Goal: Task Accomplishment & Management: Manage account settings

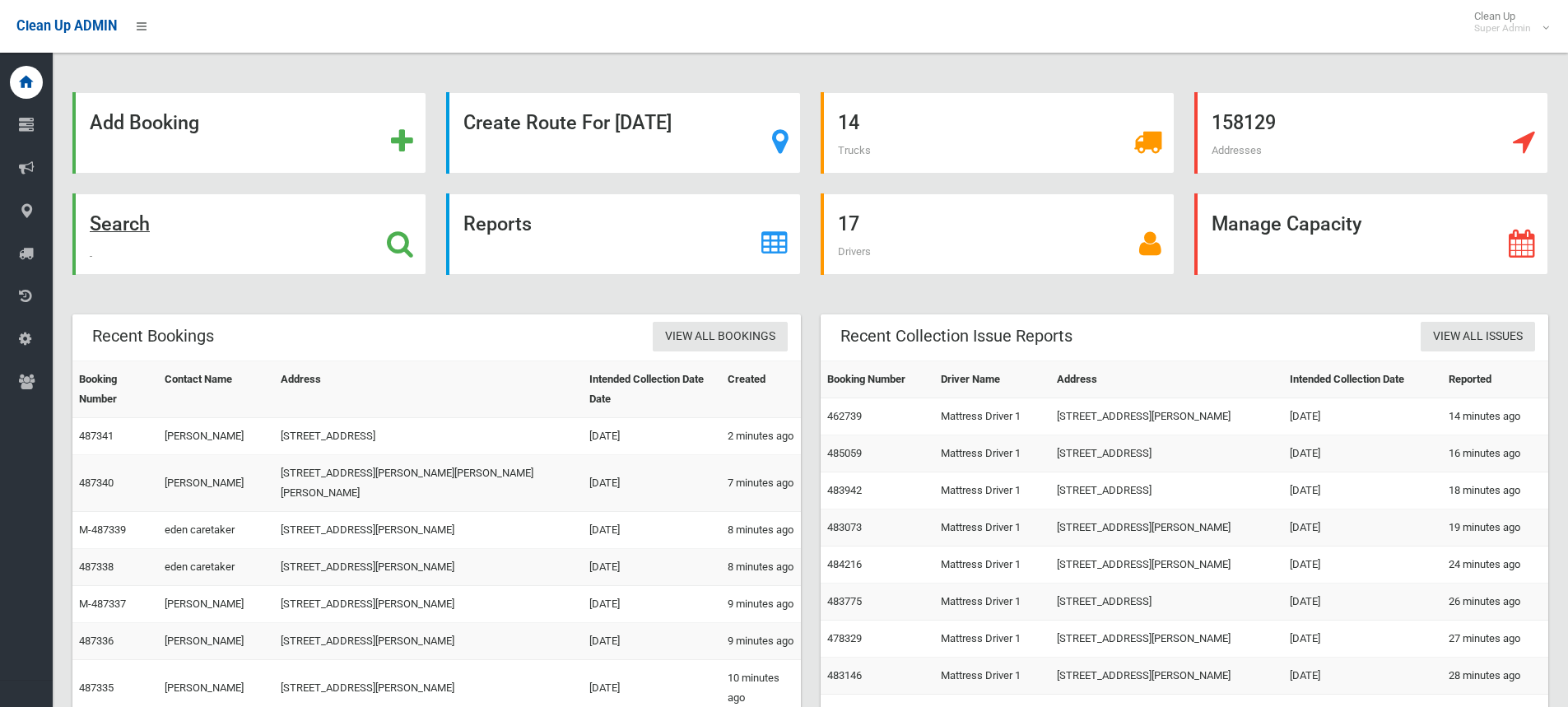
click at [402, 241] on icon at bounding box center [400, 243] width 26 height 28
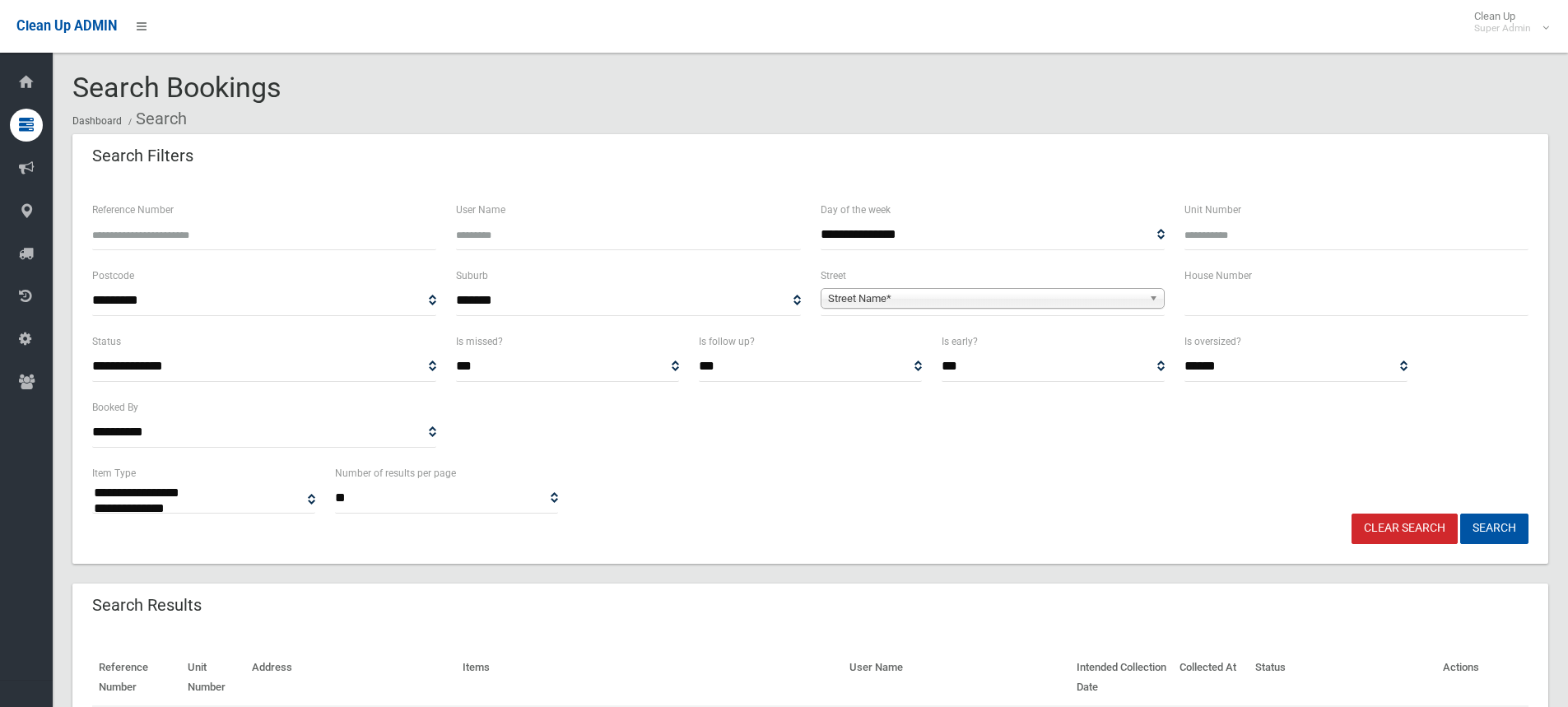
select select
click at [195, 236] on input "Reference Number" at bounding box center [264, 235] width 344 height 30
type input "******"
click at [1460, 513] on button "Search" at bounding box center [1495, 528] width 68 height 30
select select
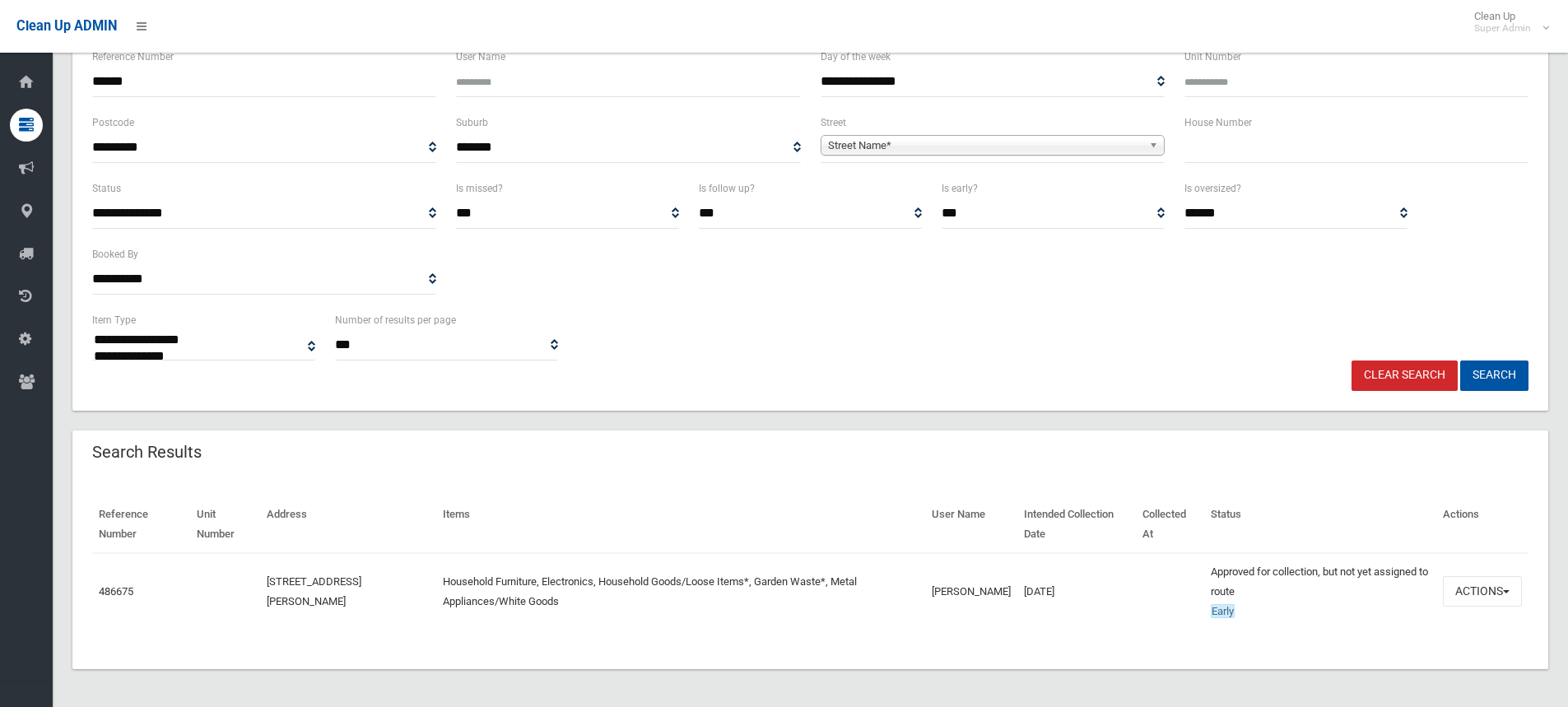
scroll to position [155, 0]
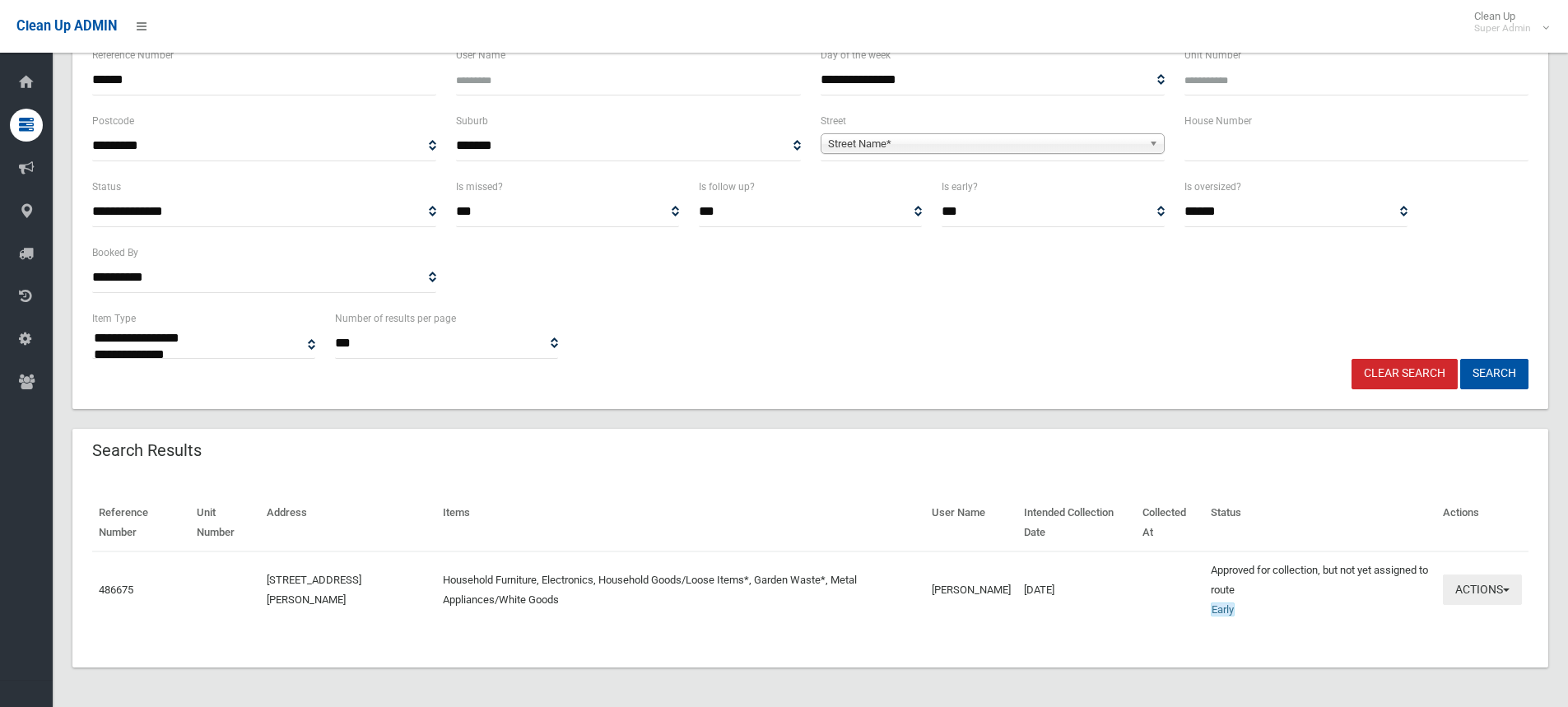
click at [1489, 589] on button "Actions" at bounding box center [1482, 590] width 79 height 30
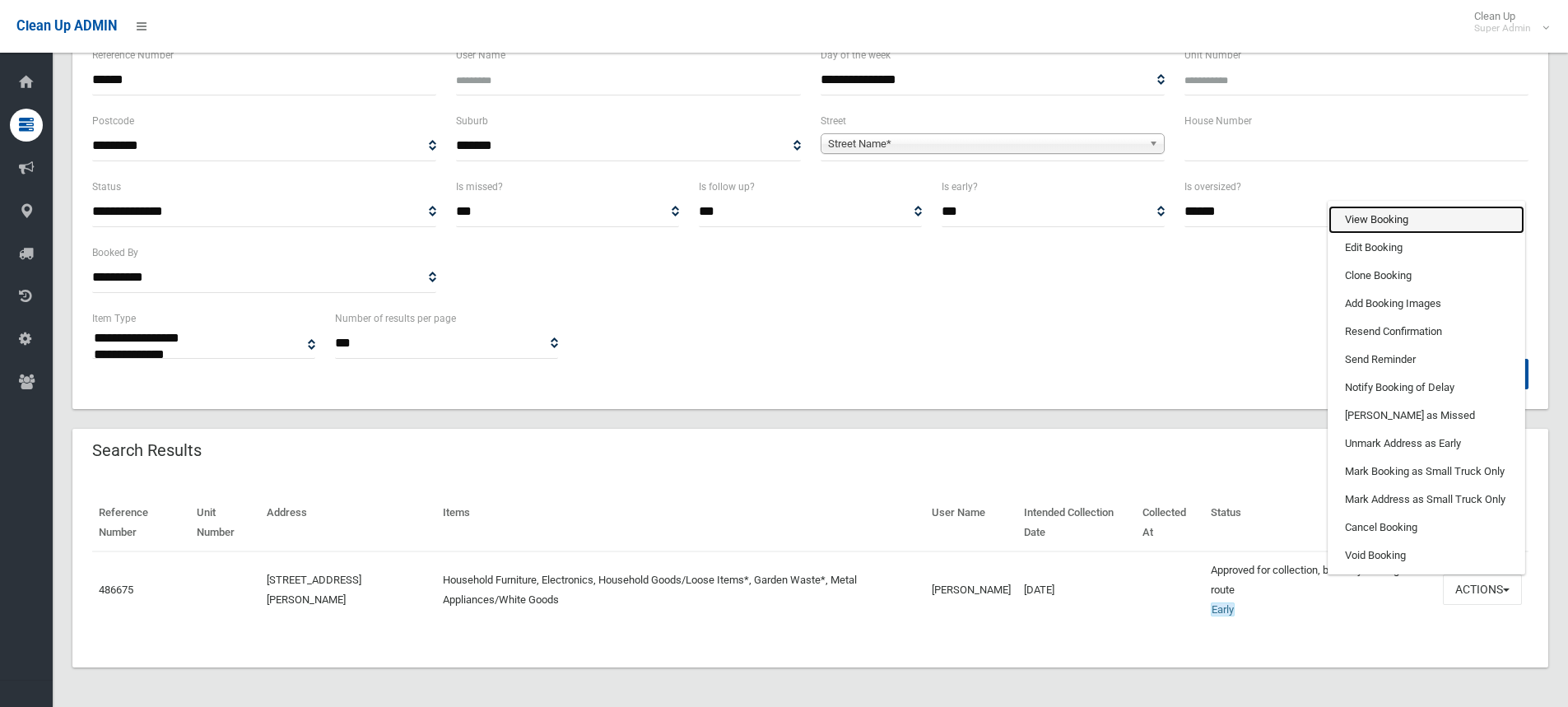
click at [1409, 213] on link "View Booking" at bounding box center [1426, 219] width 196 height 28
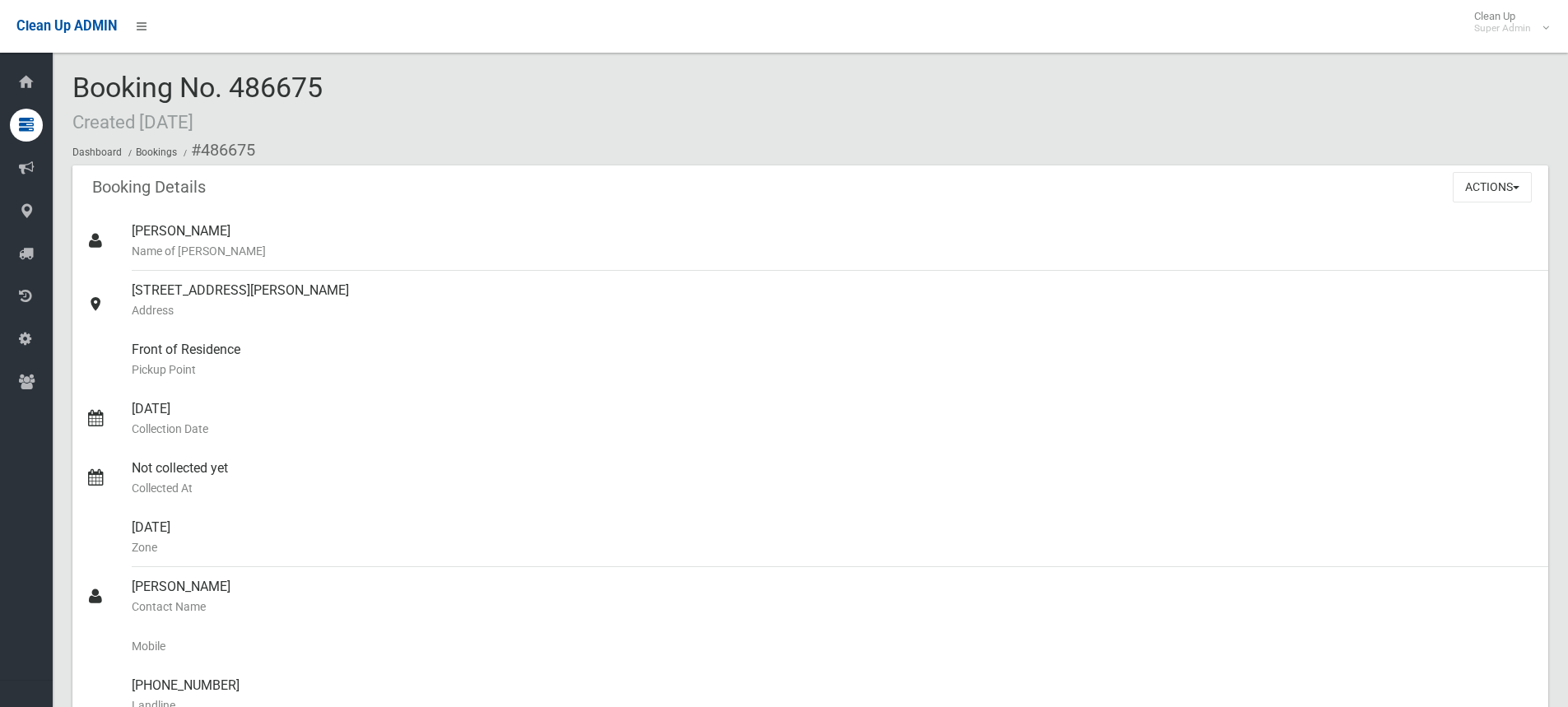
click at [350, 76] on div "Booking No. 486675 Created 19/09/2025 Dashboard Bookings #486675" at bounding box center [810, 118] width 1476 height 93
click at [351, 88] on div "Booking No. 486675 Created 19/09/2025 Dashboard Bookings #486675" at bounding box center [810, 118] width 1476 height 93
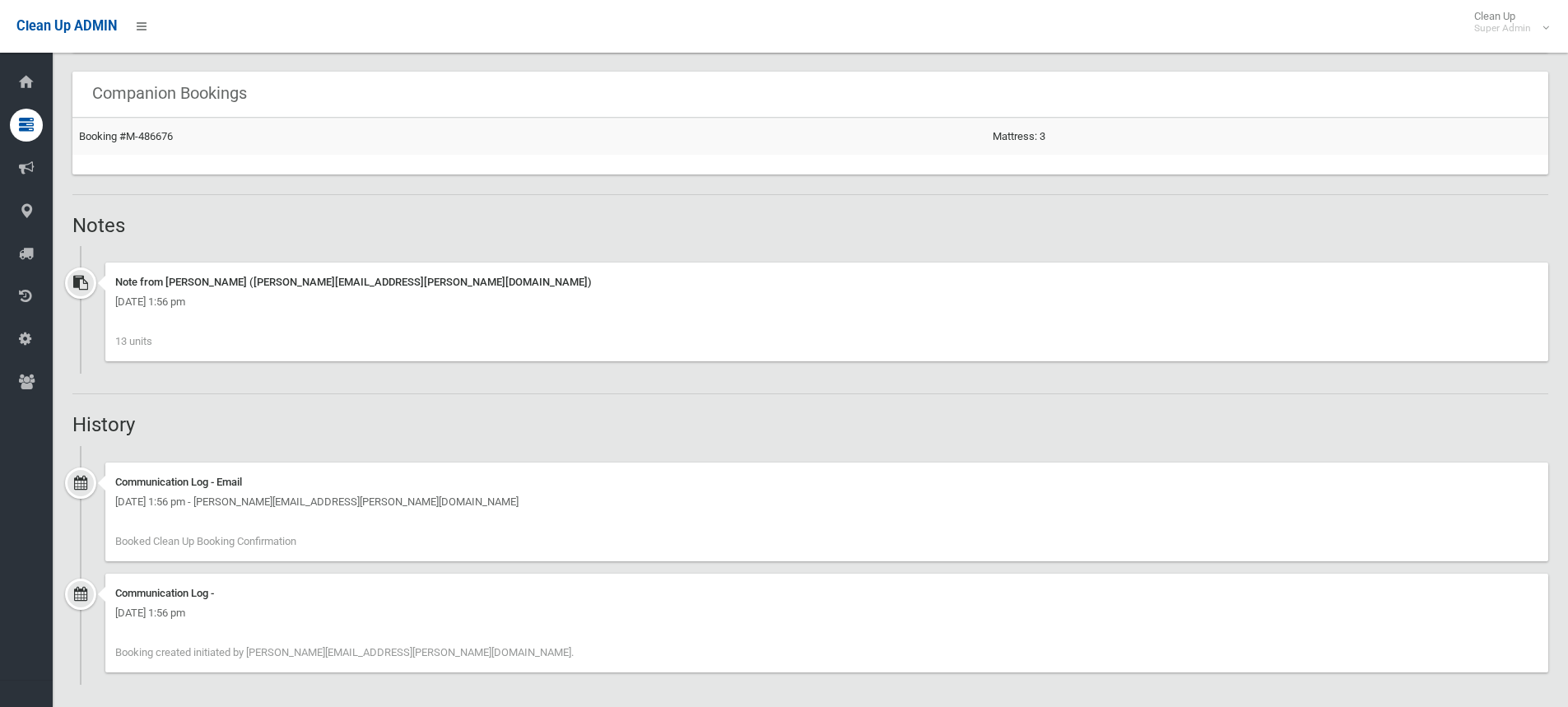
scroll to position [997, 0]
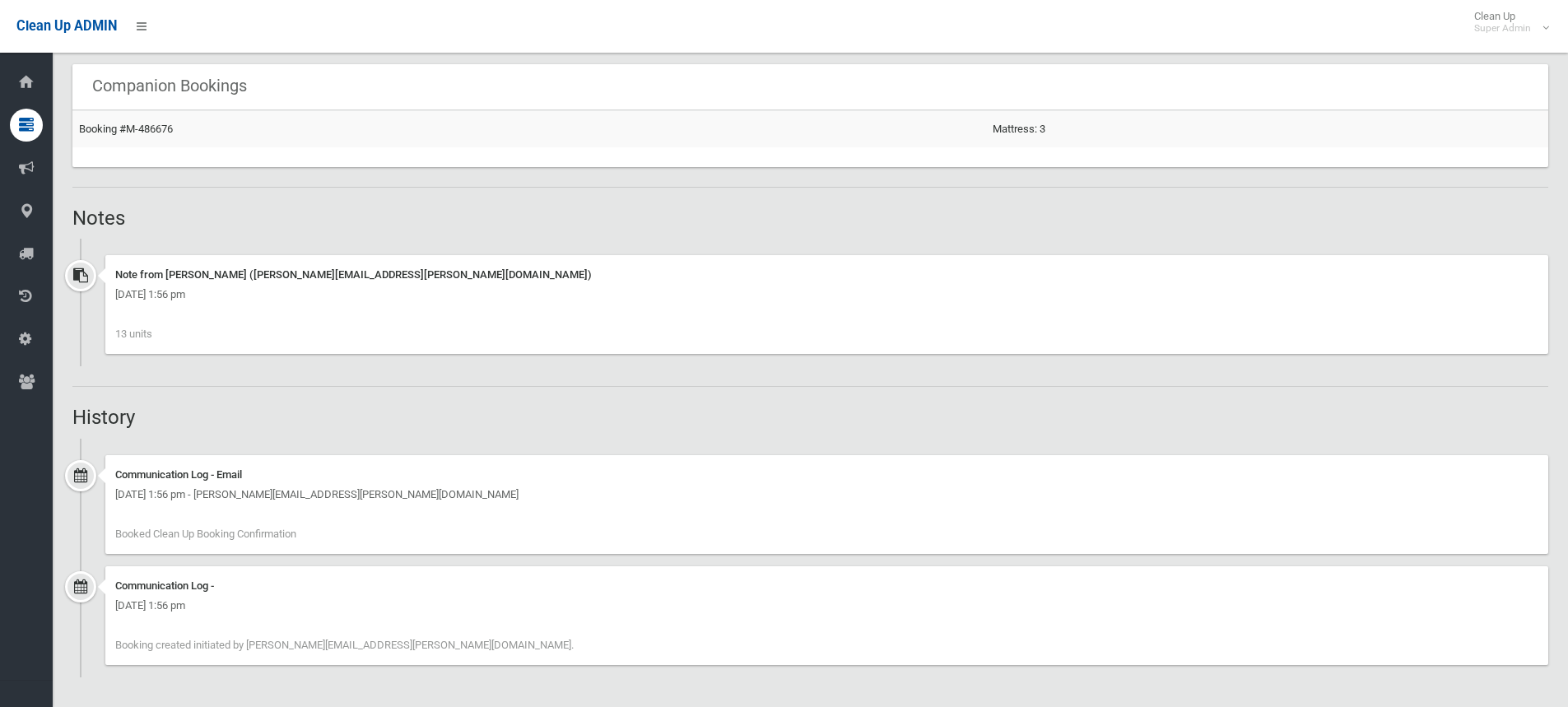
drag, startPoint x: 149, startPoint y: 603, endPoint x: 232, endPoint y: 608, distance: 83.2
click at [232, 608] on div "Friday 19th September 2025 - 1:56 pm" at bounding box center [827, 606] width 1423 height 20
click at [297, 610] on div "Friday 19th September 2025 - 1:56 pm" at bounding box center [827, 606] width 1423 height 20
drag, startPoint x: 147, startPoint y: 603, endPoint x: 250, endPoint y: 605, distance: 103.0
click at [250, 605] on div "Friday 19th September 2025 - 1:56 pm" at bounding box center [827, 606] width 1423 height 20
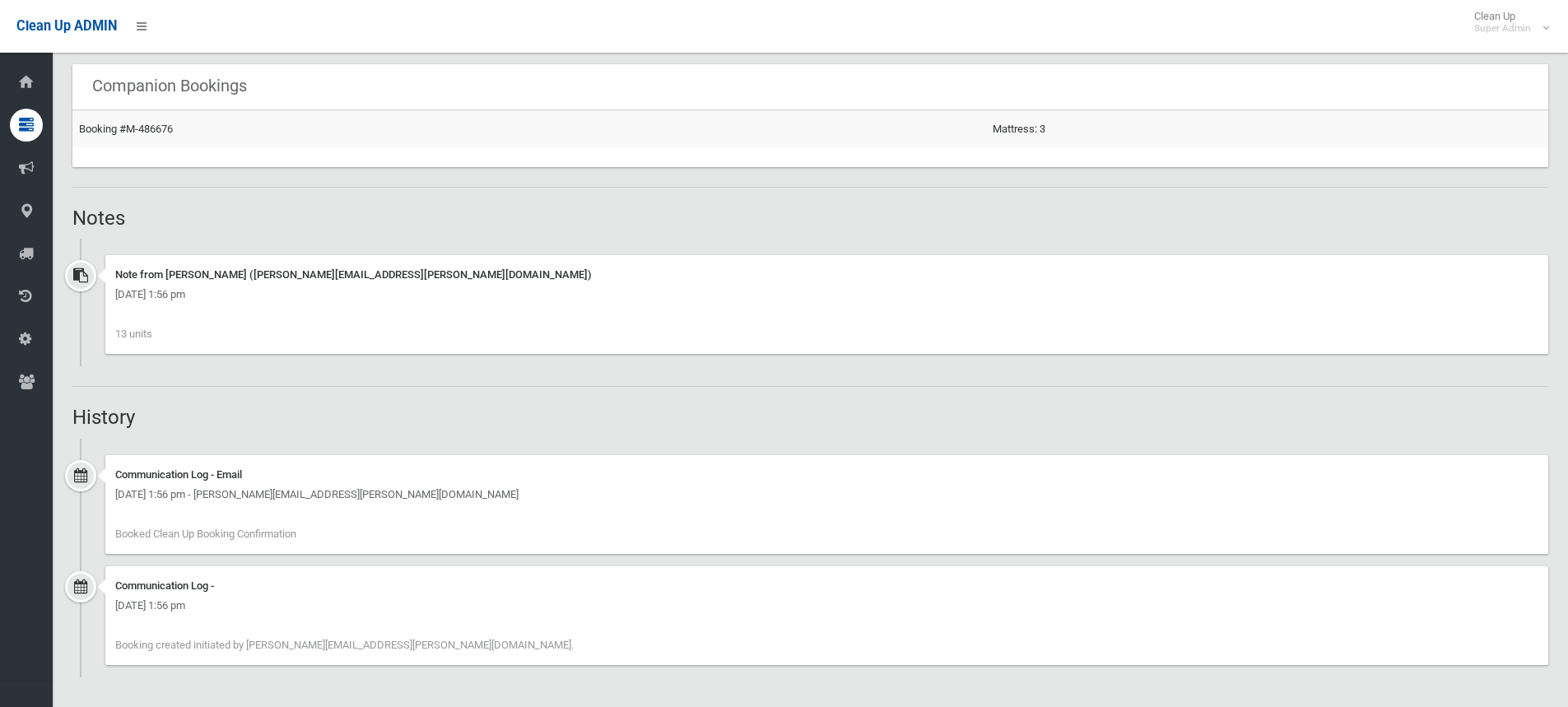
click at [302, 602] on div "Friday 19th September 2025 - 1:56 pm" at bounding box center [827, 606] width 1423 height 20
drag, startPoint x: 295, startPoint y: 602, endPoint x: 101, endPoint y: 597, distance: 194.1
click at [101, 597] on div "Communication Log - Friday 19th September 2025 - 1:56 pm Booking created initia…" at bounding box center [810, 622] width 1476 height 111
click at [252, 605] on div "Friday 19th September 2025 - 1:56 pm" at bounding box center [827, 606] width 1423 height 20
drag, startPoint x: 310, startPoint y: 605, endPoint x: 97, endPoint y: 603, distance: 213.0
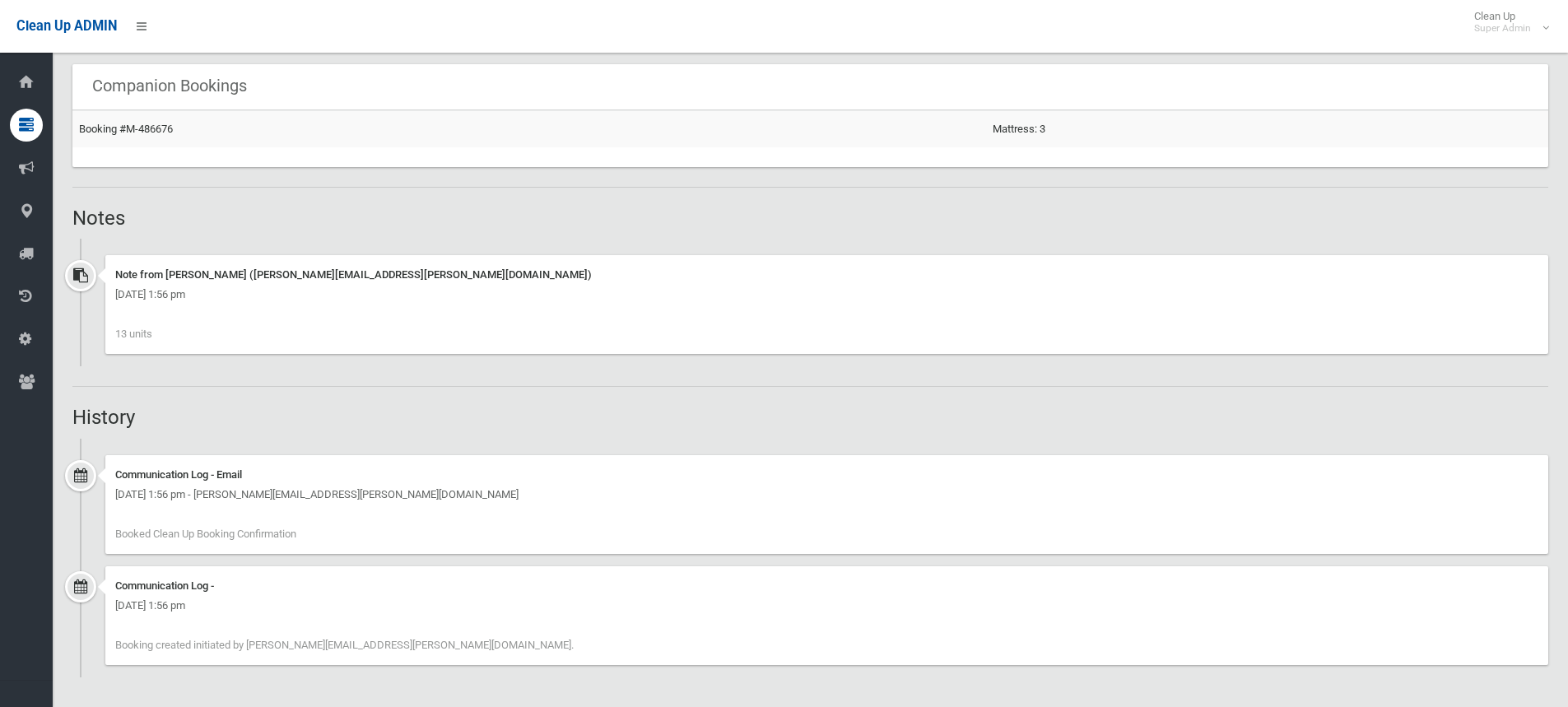
click at [97, 603] on div "Communication Log - Friday 19th September 2025 - 1:56 pm Booking created initia…" at bounding box center [810, 622] width 1476 height 111
click at [292, 603] on div "Friday 19th September 2025 - 1:56 pm" at bounding box center [827, 606] width 1423 height 20
drag, startPoint x: 300, startPoint y: 604, endPoint x: 118, endPoint y: 597, distance: 182.1
click at [118, 597] on div "Friday 19th September 2025 - 1:56 pm" at bounding box center [827, 606] width 1423 height 20
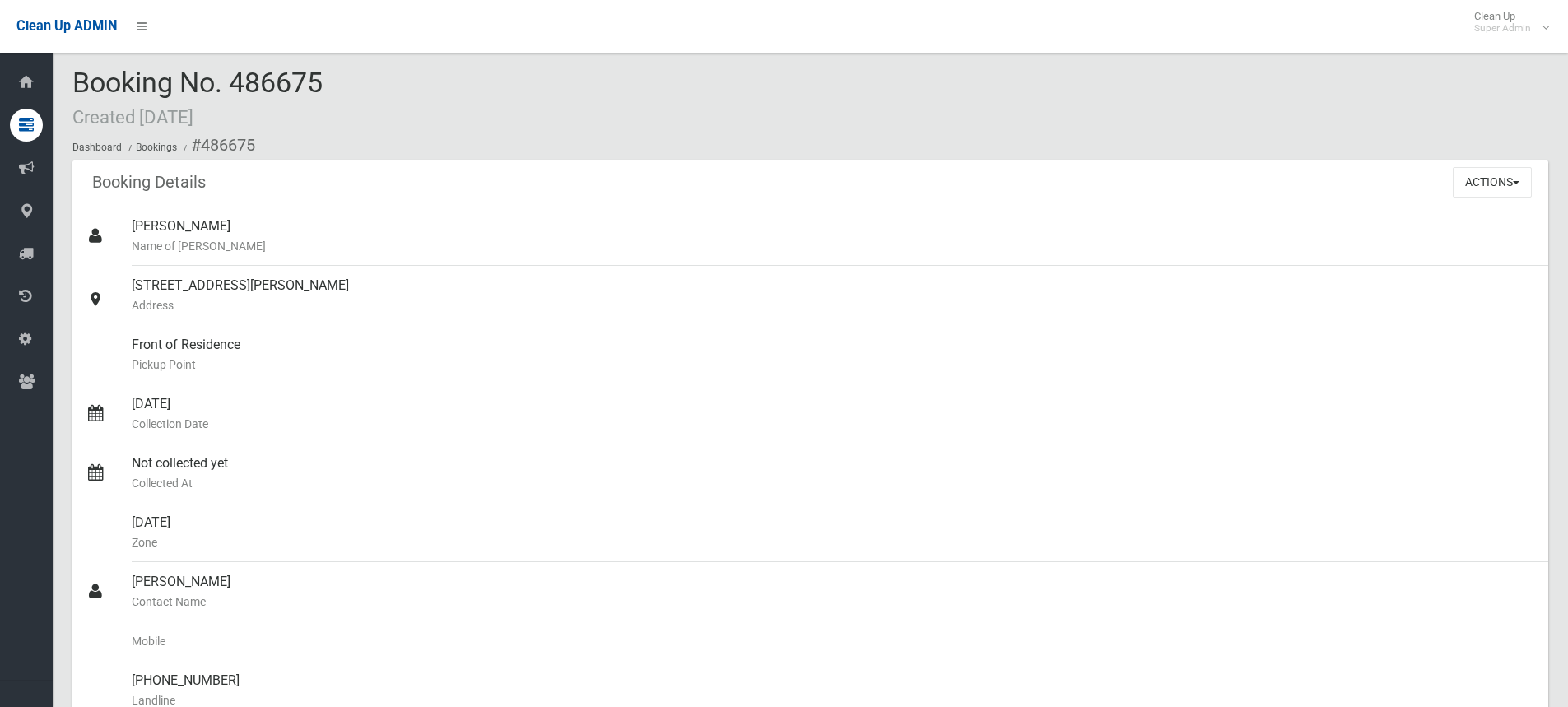
scroll to position [0, 0]
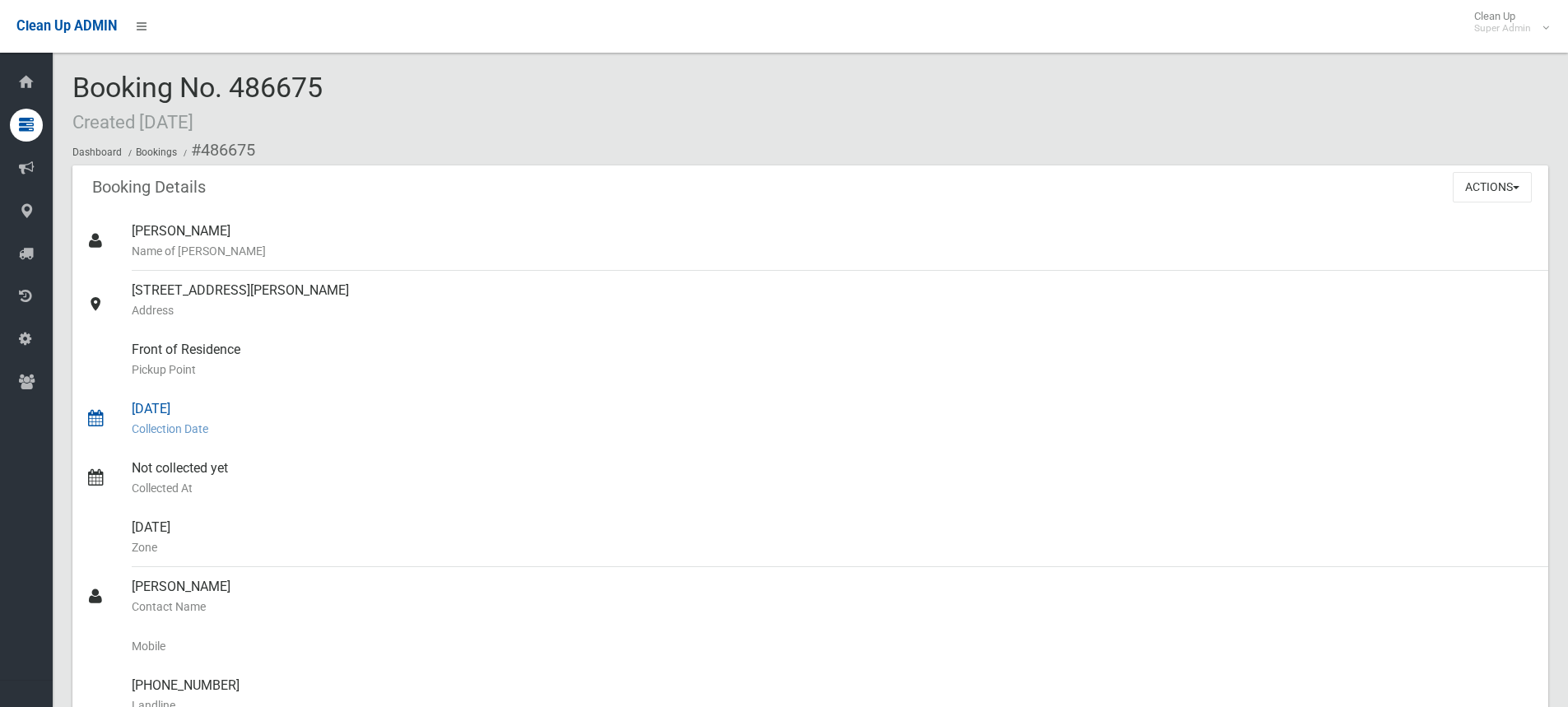
drag, startPoint x: 153, startPoint y: 407, endPoint x: 144, endPoint y: 408, distance: 9.1
click at [144, 408] on div "13/10/2025 Collection Date" at bounding box center [834, 419] width 1404 height 60
click at [153, 404] on div "13/10/2025 Collection Date" at bounding box center [834, 419] width 1404 height 60
drag, startPoint x: 205, startPoint y: 406, endPoint x: 125, endPoint y: 412, distance: 80.2
click at [125, 412] on link "13/10/2025 Collection Date" at bounding box center [810, 419] width 1476 height 60
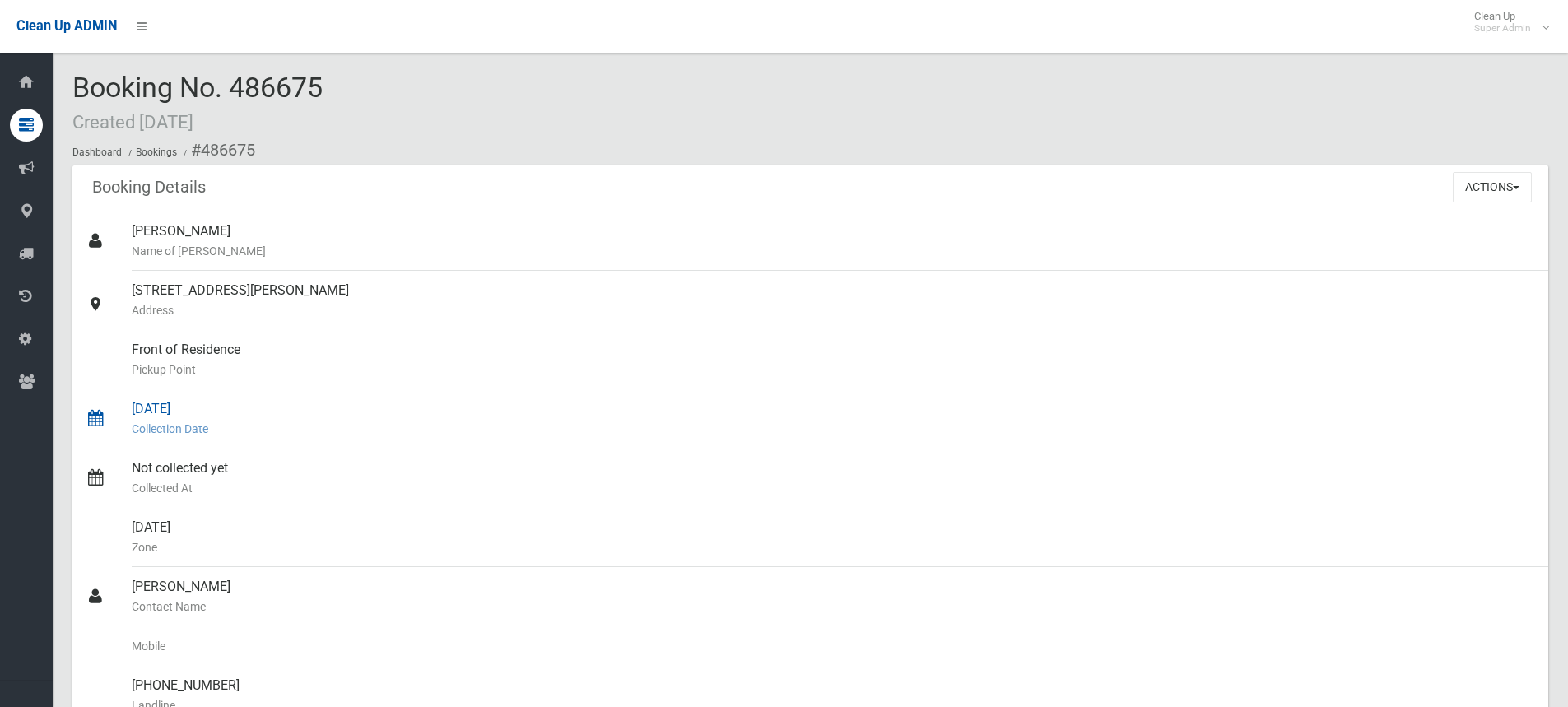
click at [196, 403] on div "13/10/2025 Collection Date" at bounding box center [834, 419] width 1404 height 60
click at [336, 84] on div "Booking No. 486675 Created 19/09/2025 Dashboard Bookings #486675" at bounding box center [810, 118] width 1476 height 93
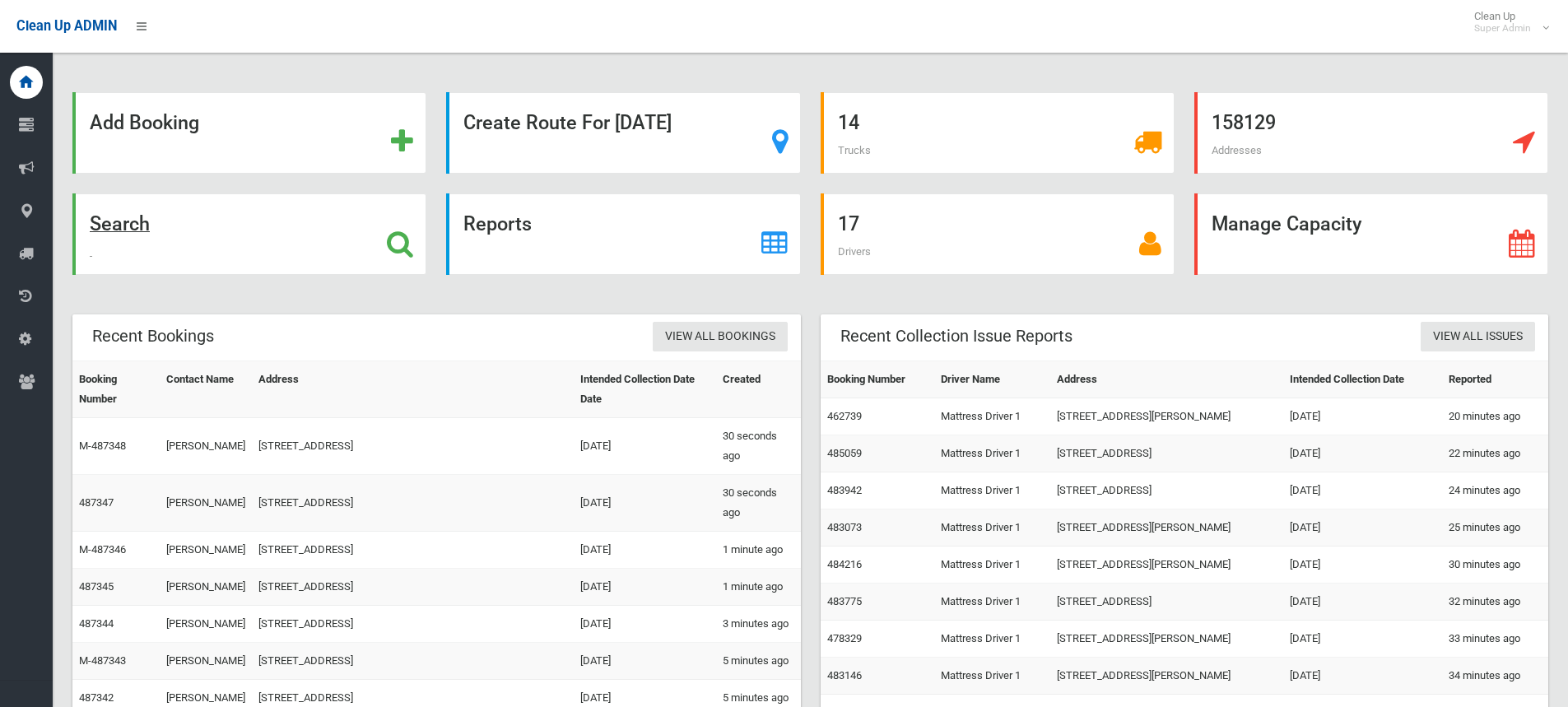
click at [394, 248] on icon at bounding box center [400, 243] width 26 height 28
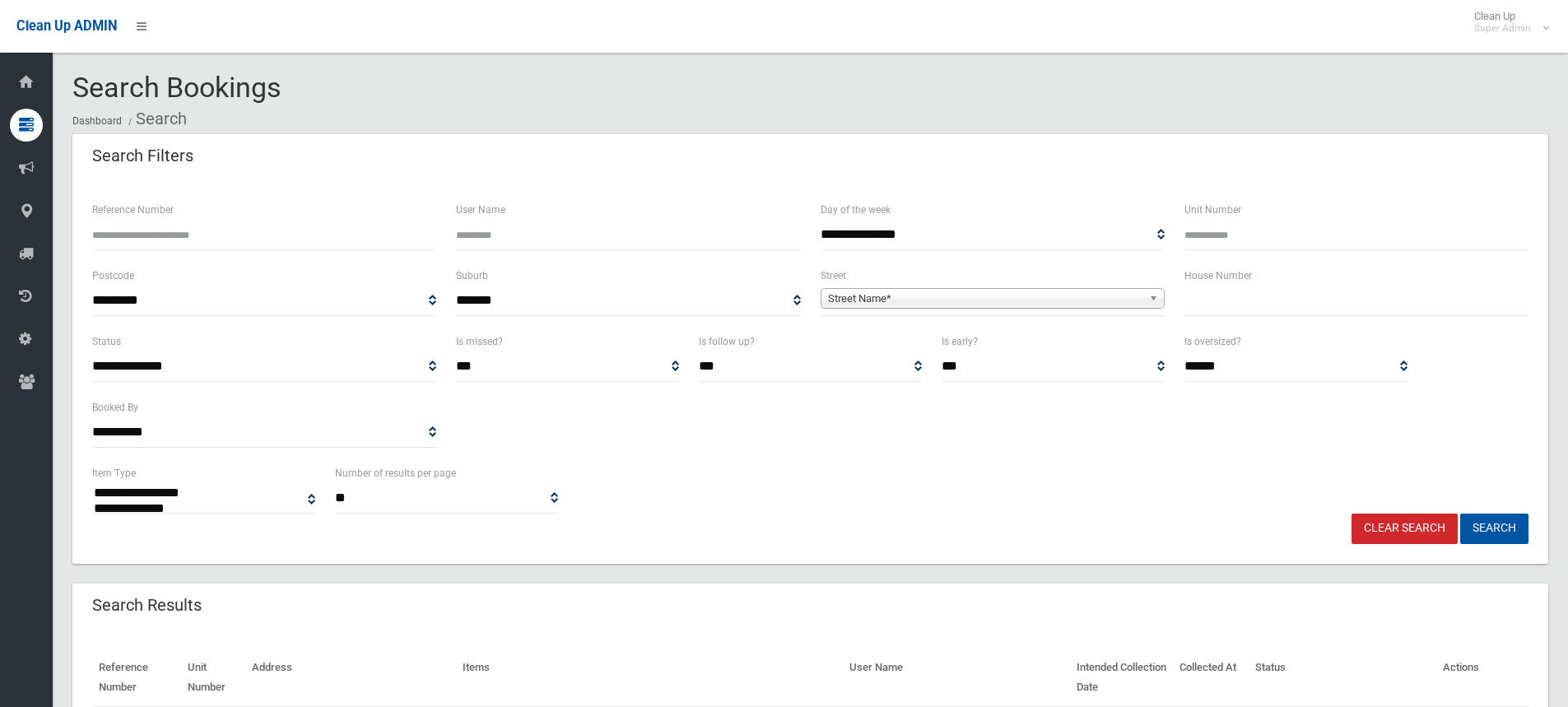
select select
click at [1257, 302] on input "text" at bounding box center [1357, 300] width 344 height 30
type input "***"
click at [868, 301] on span "Street Name*" at bounding box center [985, 299] width 315 height 20
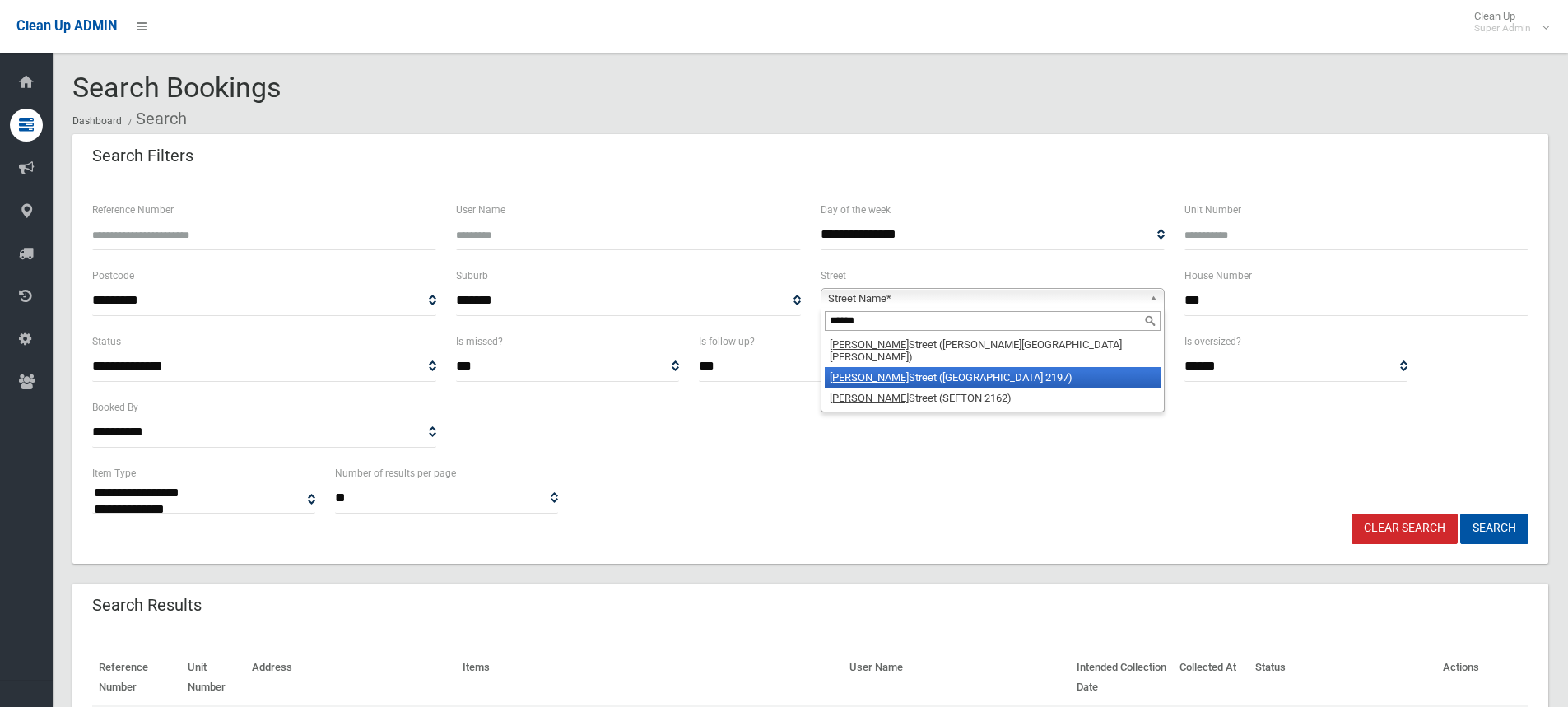
type input "******"
click at [955, 368] on li "Hector Street (BASS HILL 2197)" at bounding box center [993, 377] width 336 height 21
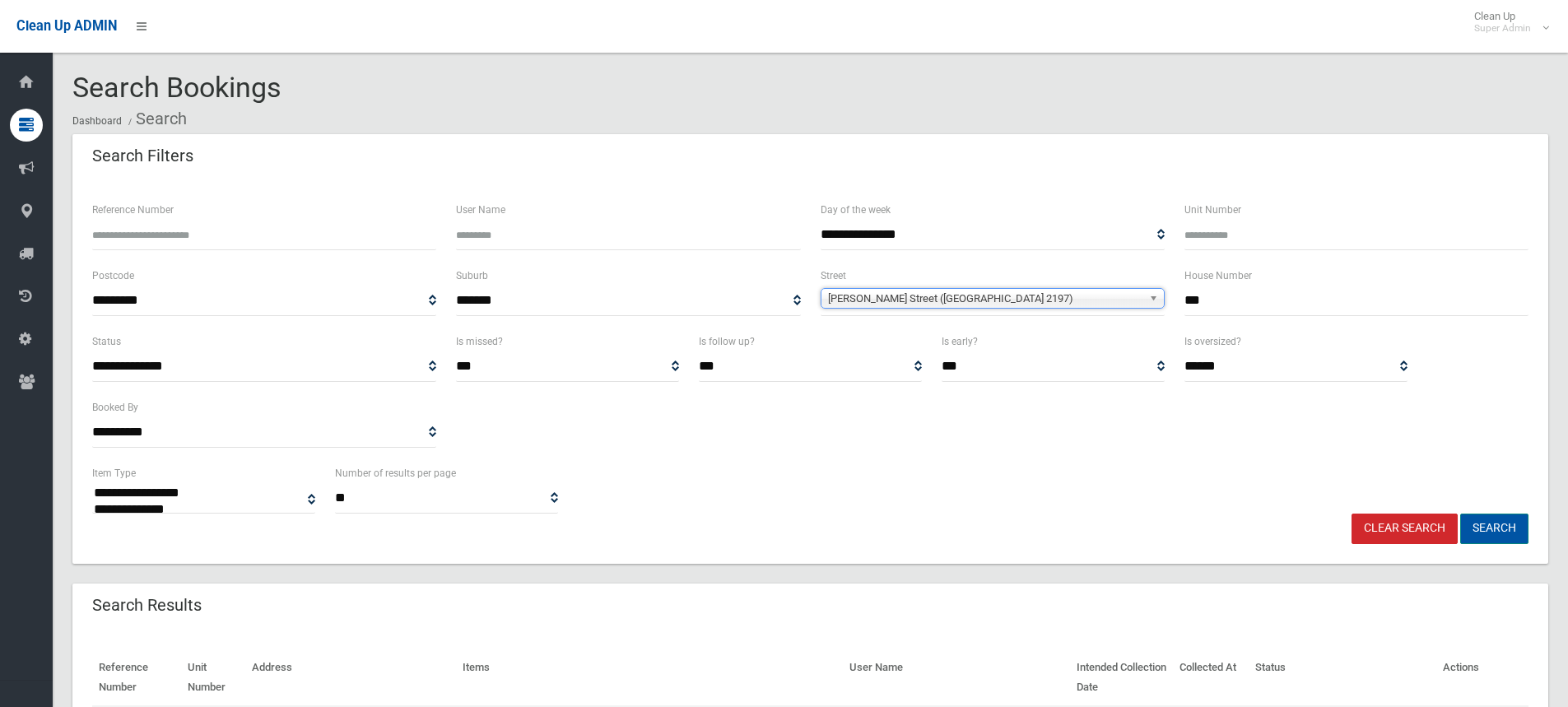
click at [1477, 524] on button "Search" at bounding box center [1495, 528] width 68 height 30
select select
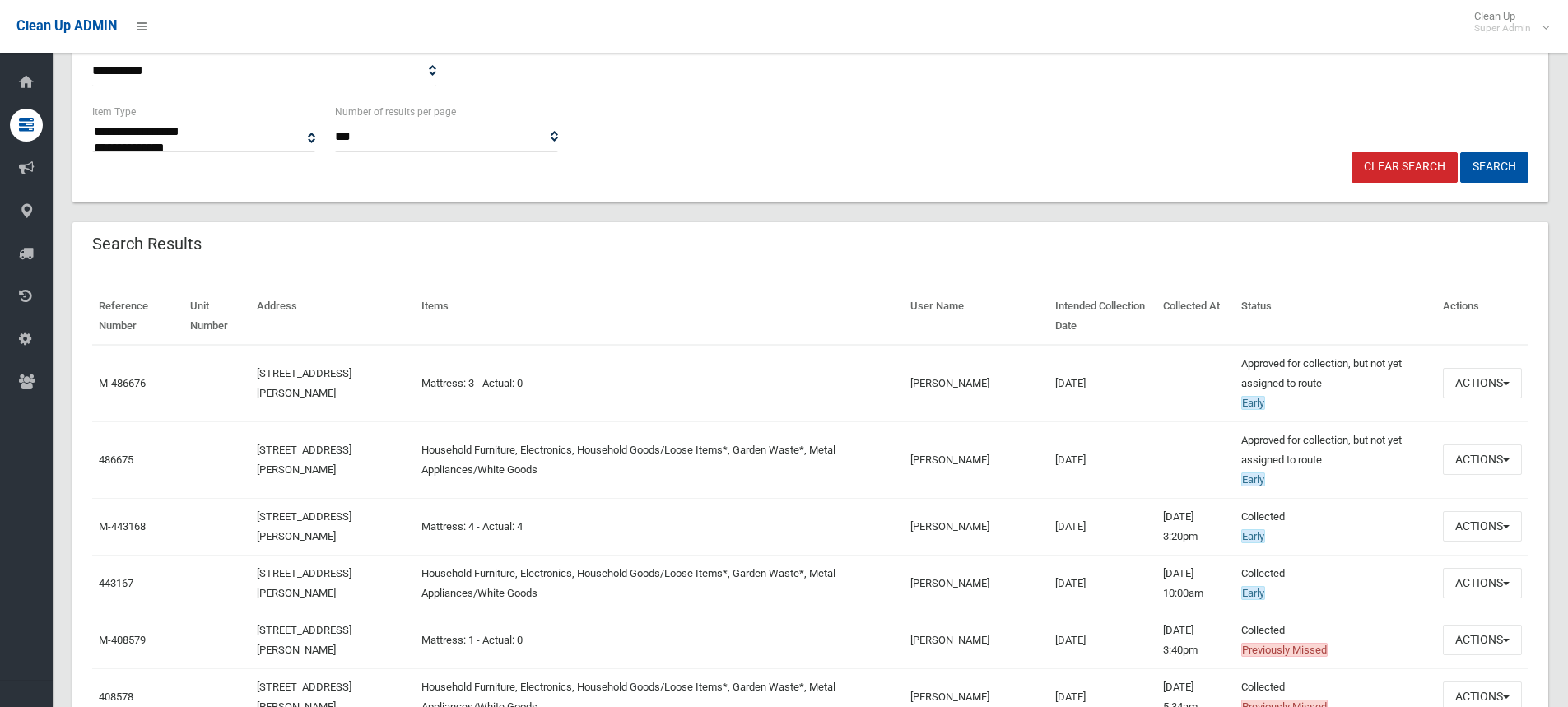
scroll to position [412, 0]
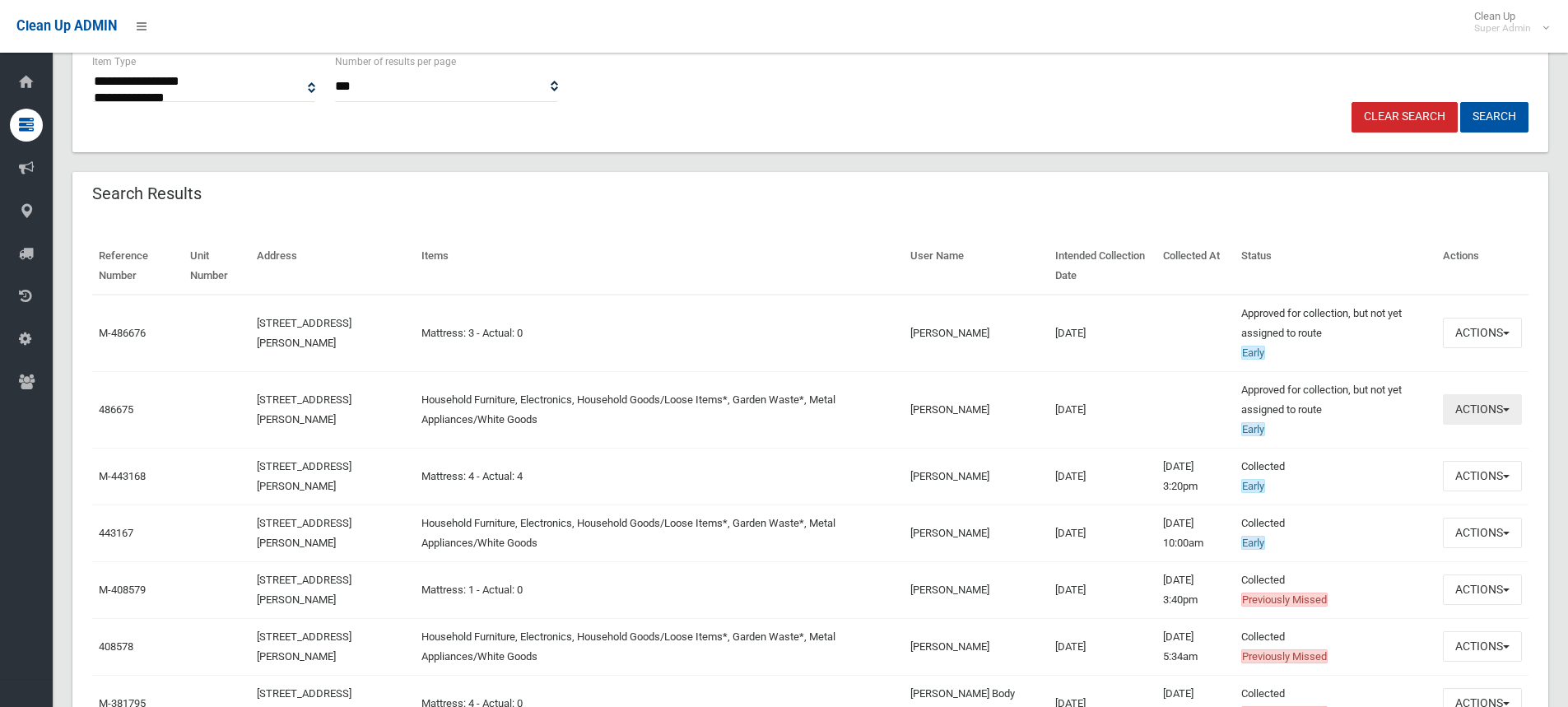
click at [1460, 407] on button "Actions" at bounding box center [1482, 409] width 79 height 30
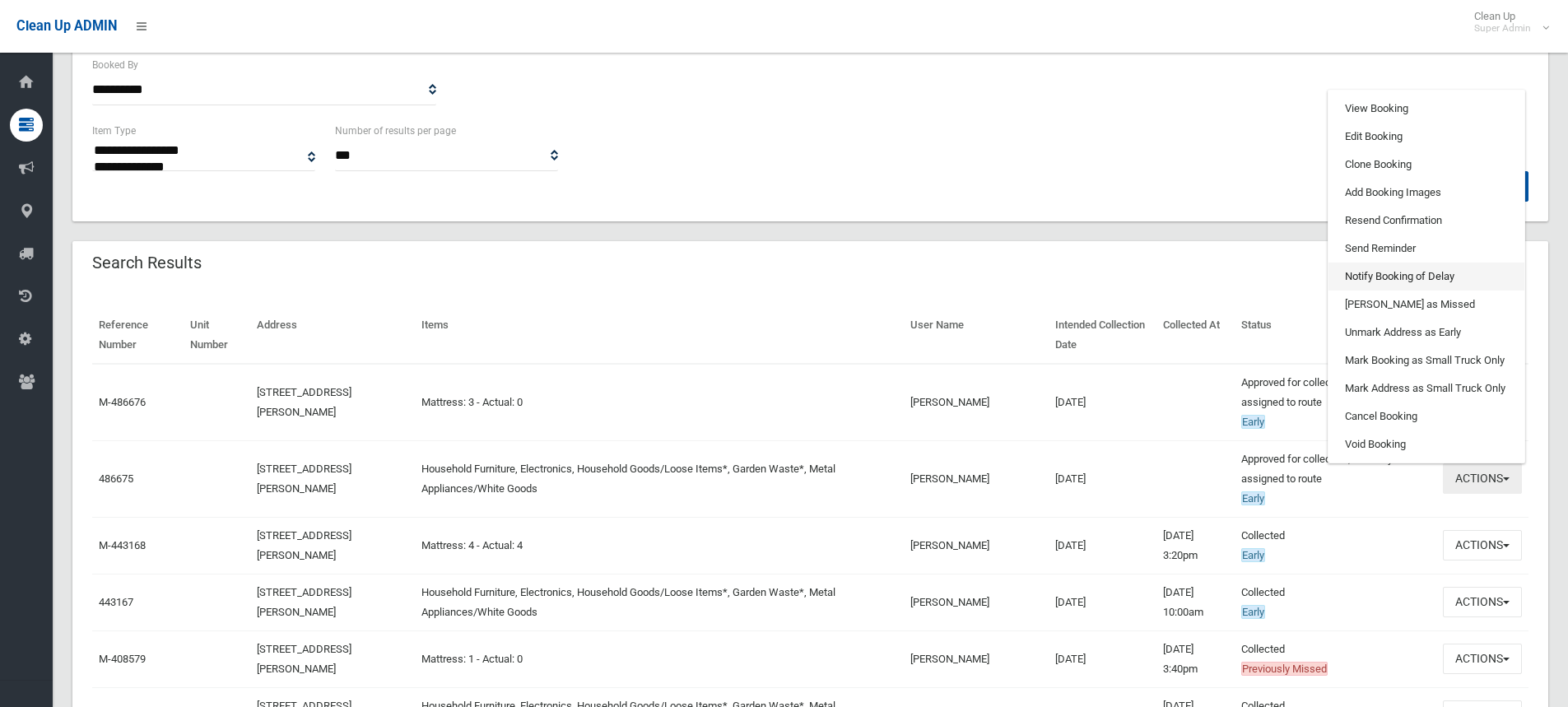
scroll to position [247, 0]
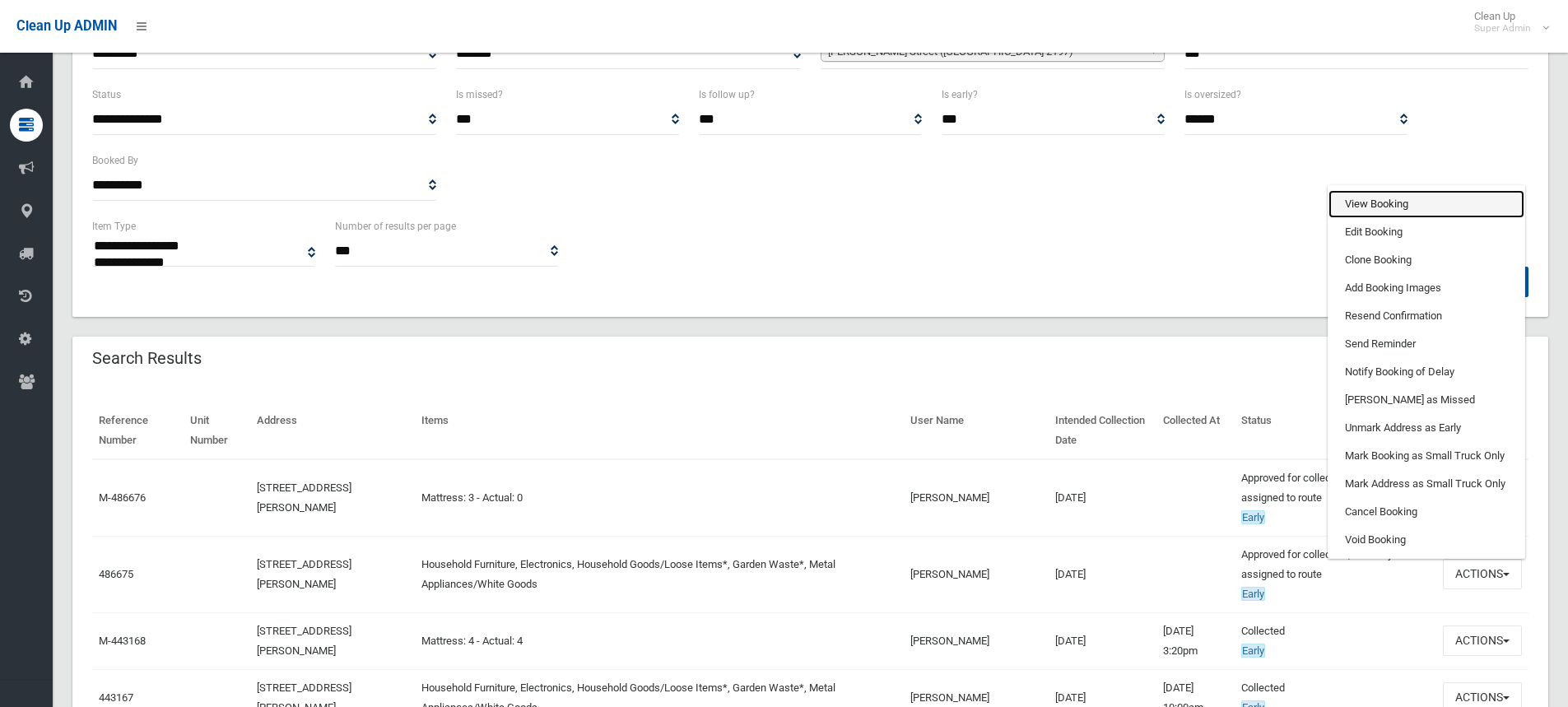
click at [1368, 206] on link "View Booking" at bounding box center [1426, 204] width 196 height 28
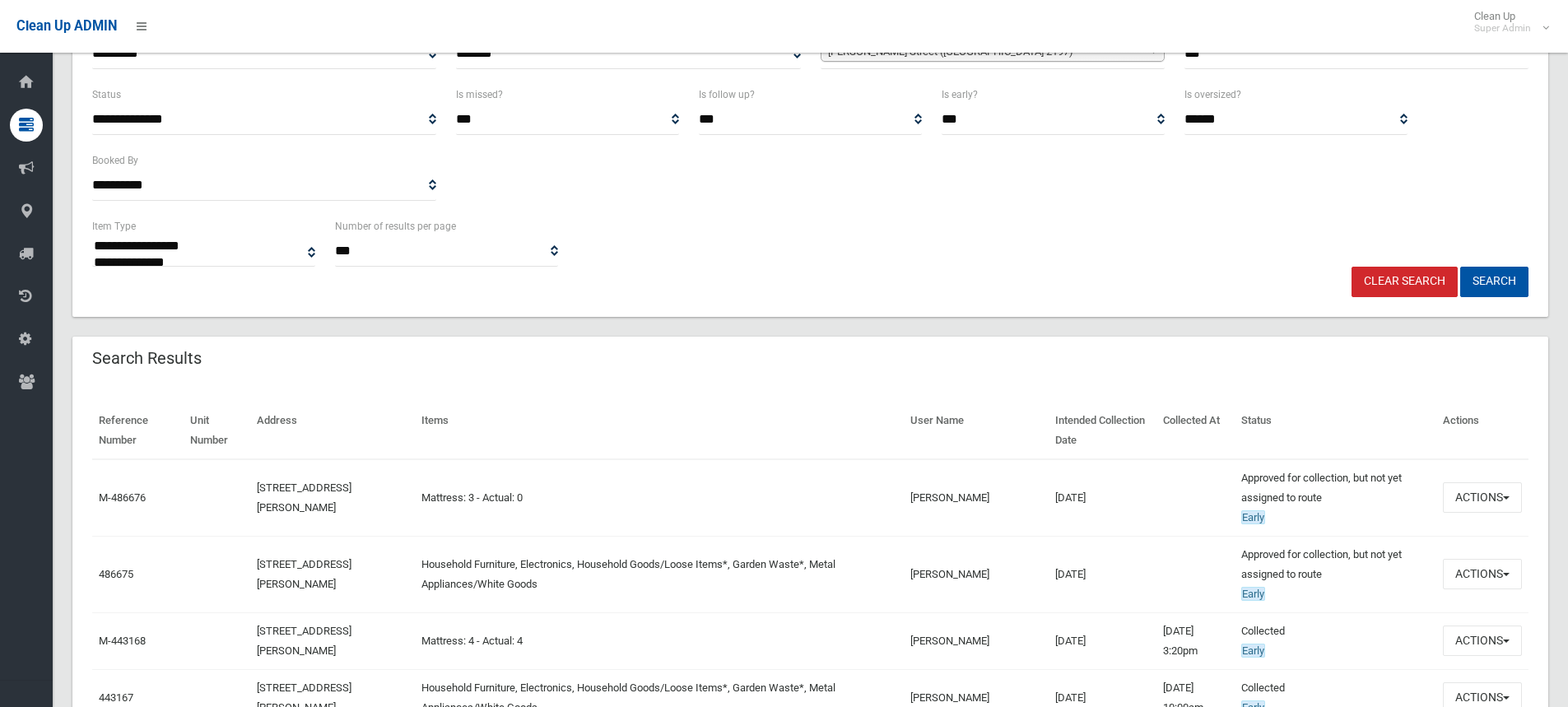
click at [538, 361] on div "Search Results" at bounding box center [810, 359] width 1476 height 46
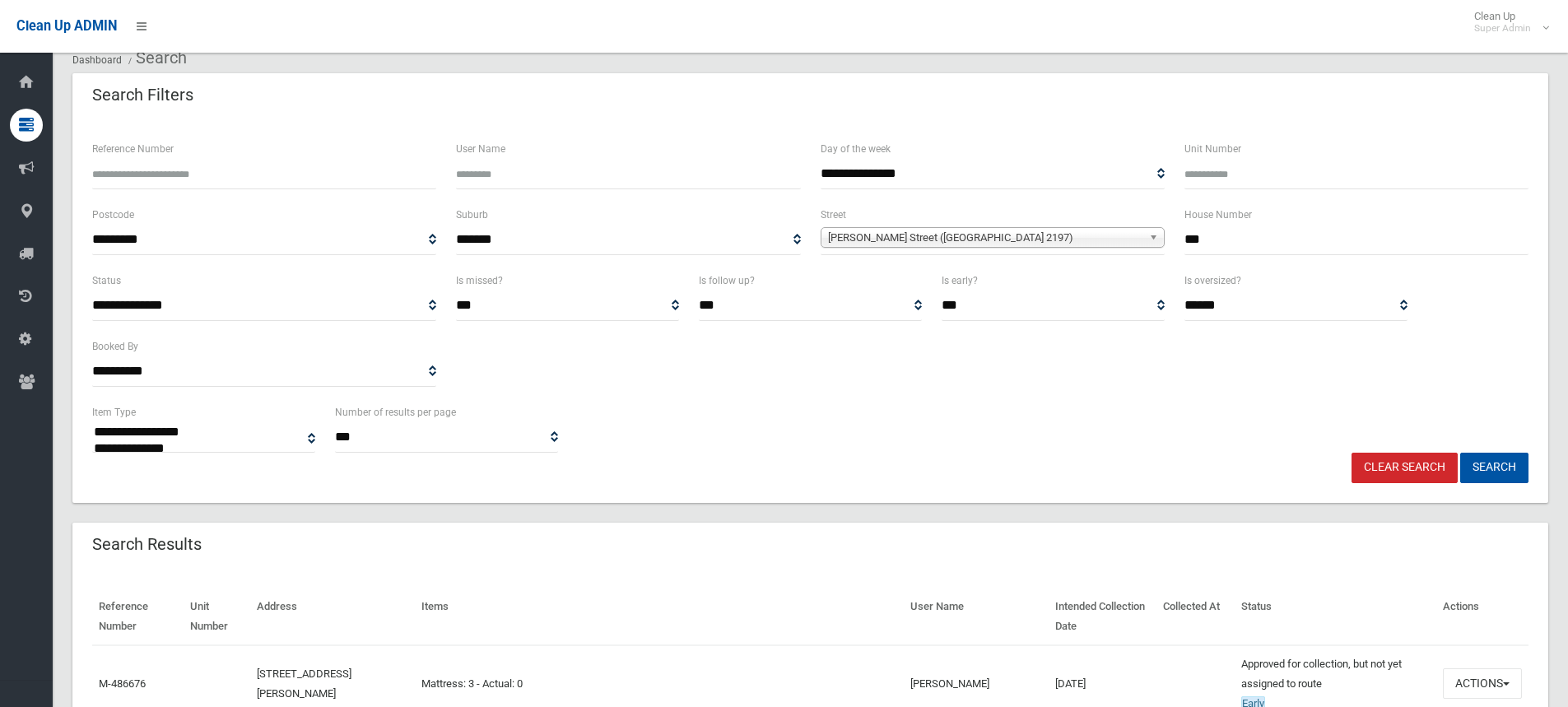
scroll to position [0, 0]
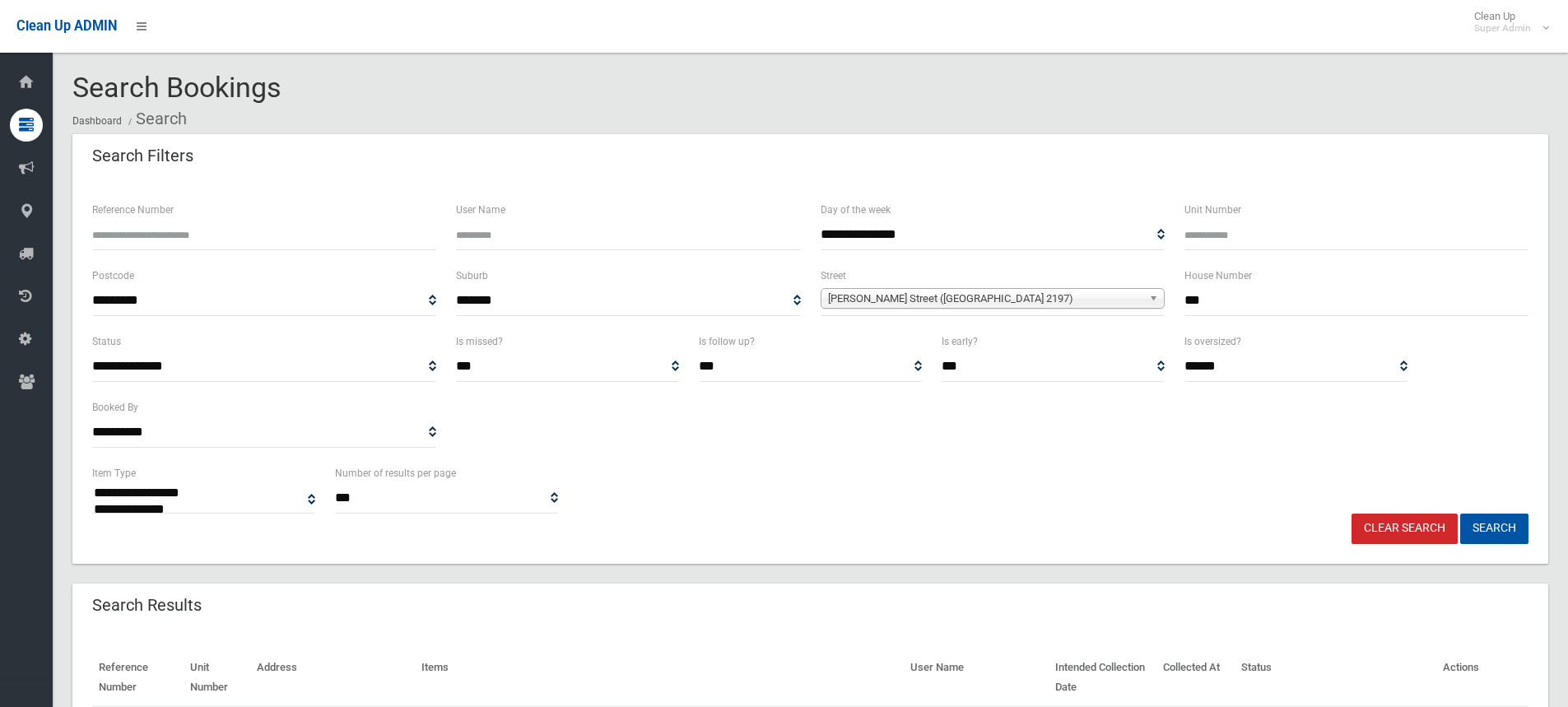
click at [591, 131] on ol "Dashboard Search" at bounding box center [810, 118] width 1476 height 30
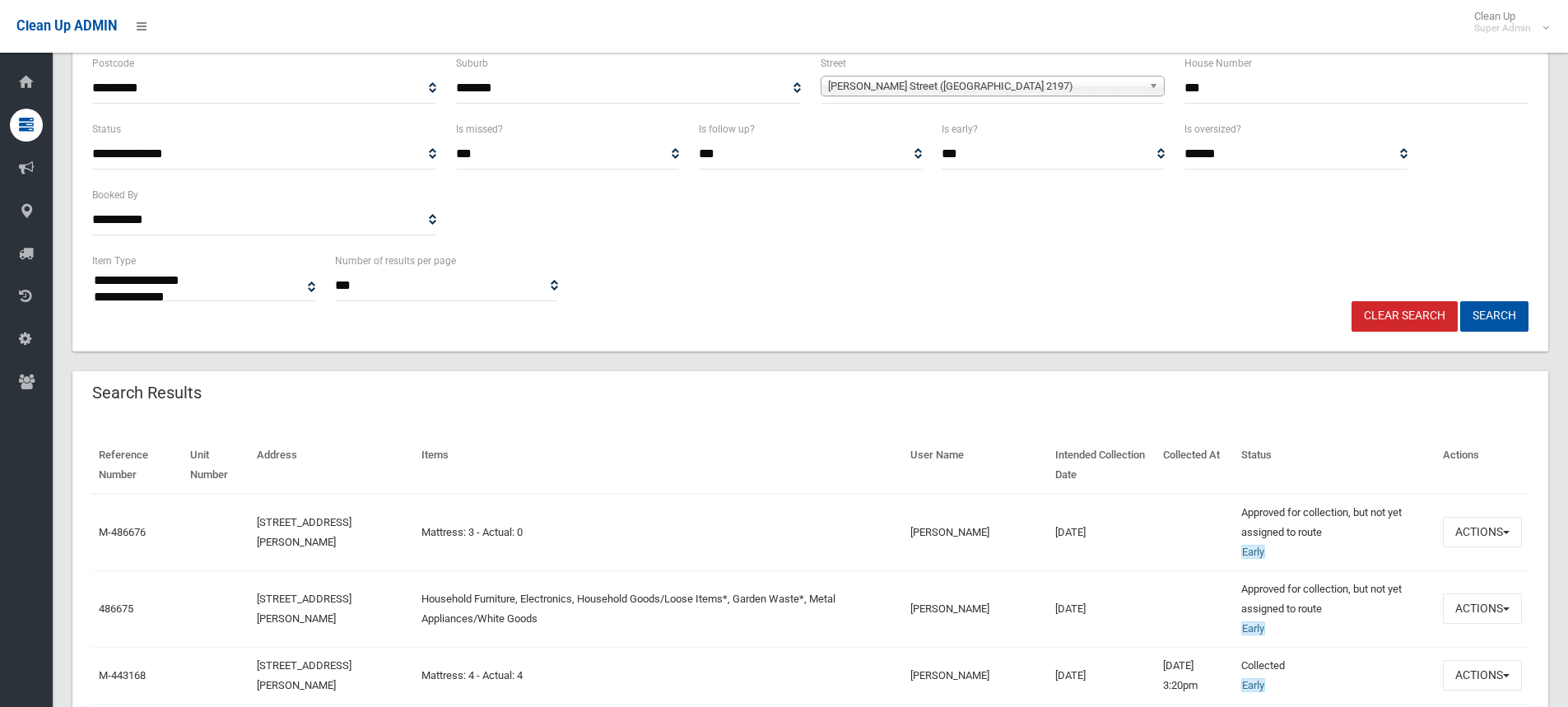
scroll to position [494, 0]
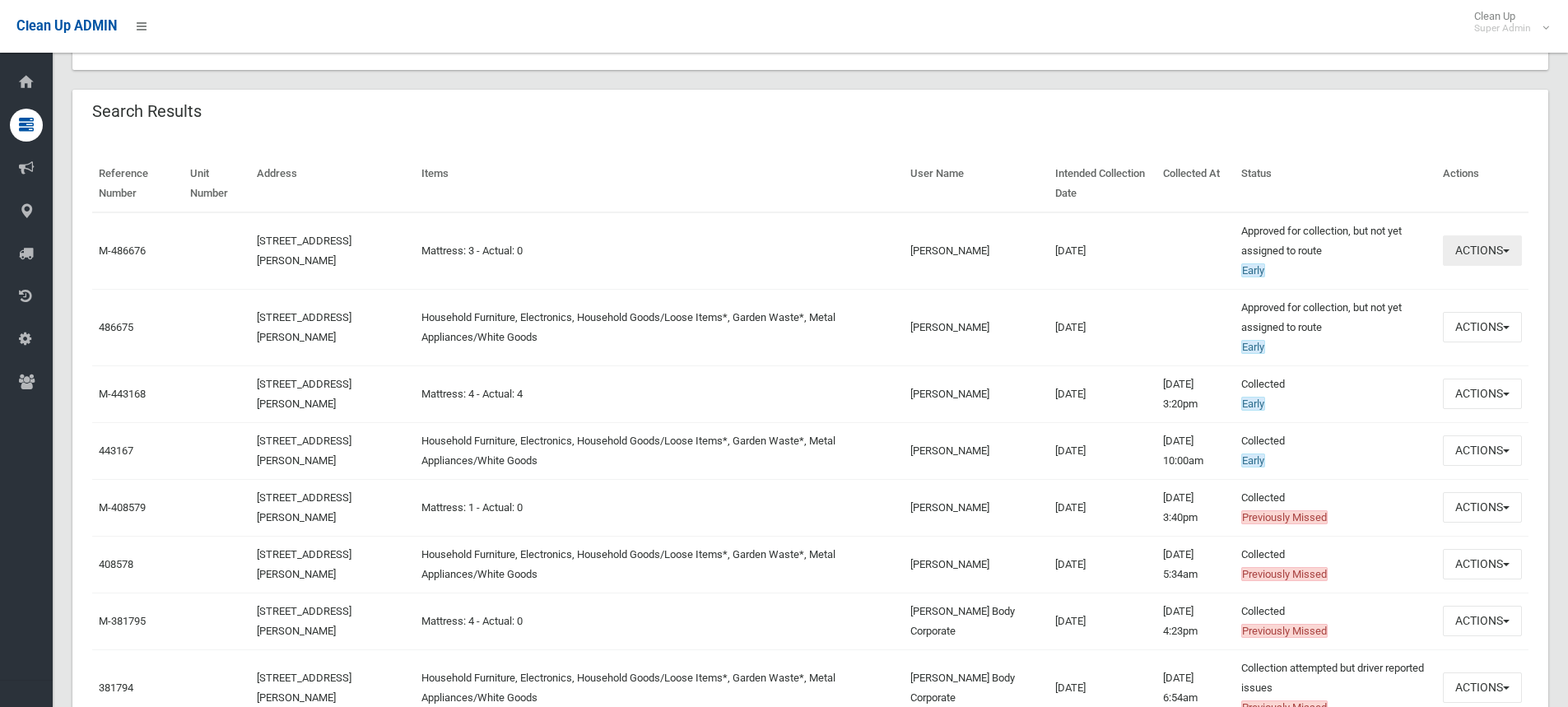
click at [1479, 247] on button "Actions" at bounding box center [1482, 250] width 79 height 30
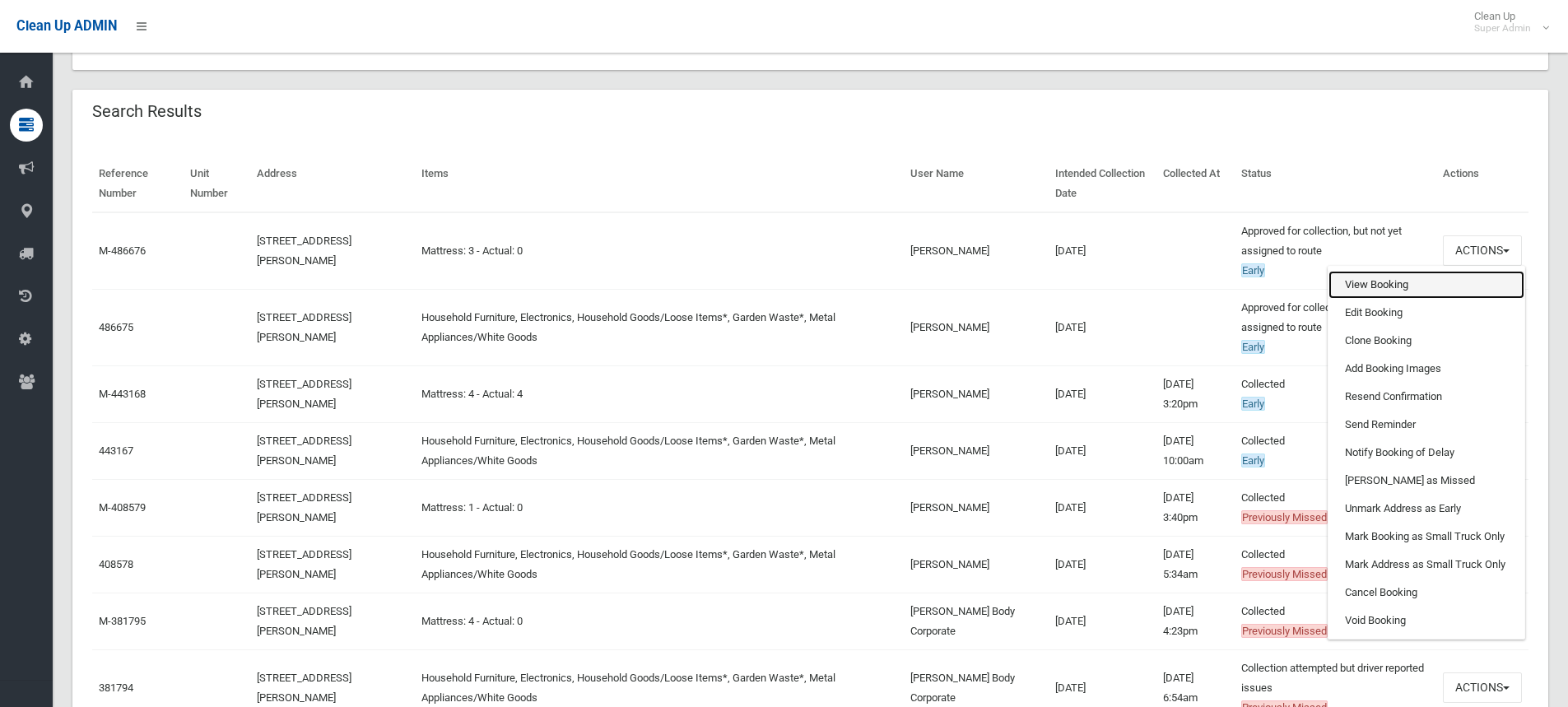
click at [1376, 283] on link "View Booking" at bounding box center [1426, 285] width 196 height 28
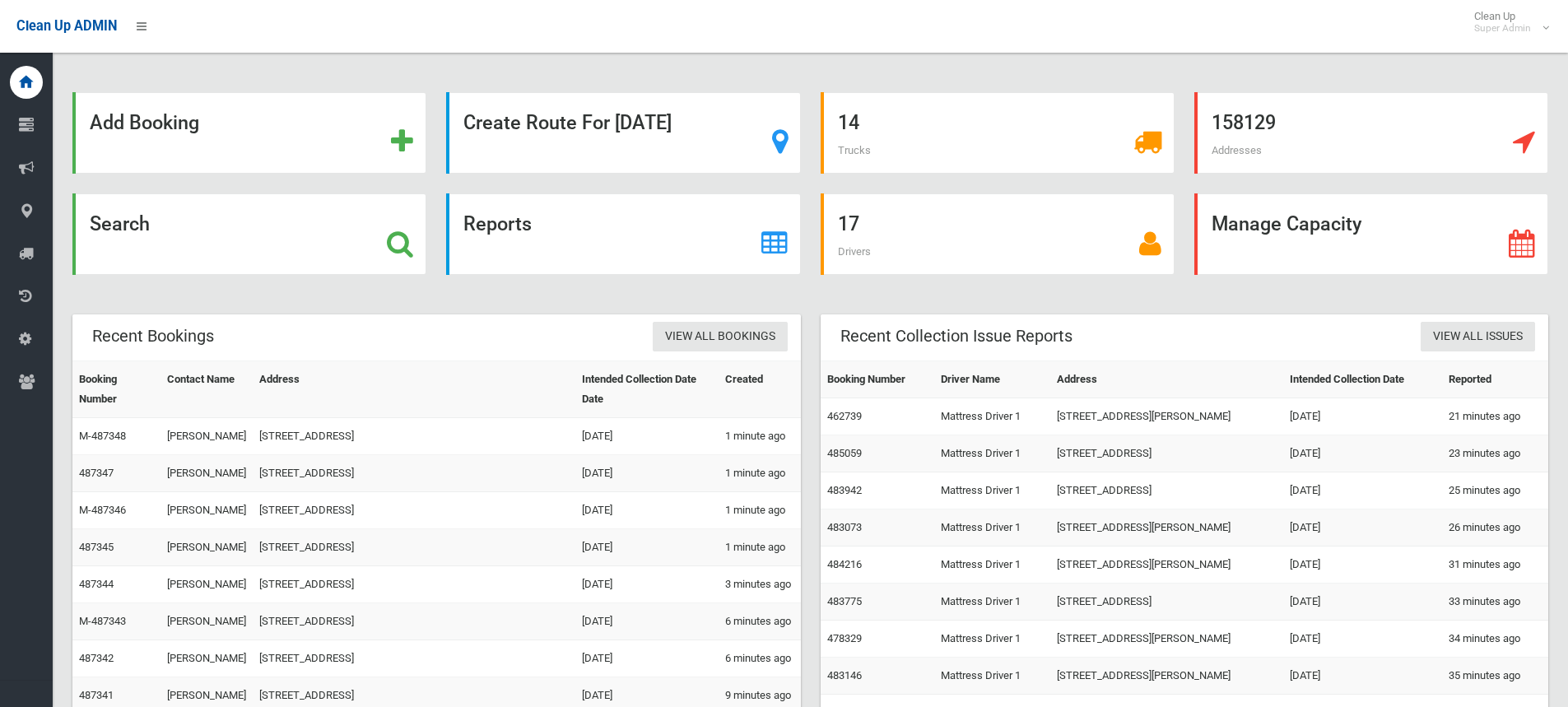
click at [430, 201] on div "Search" at bounding box center [249, 244] width 373 height 102
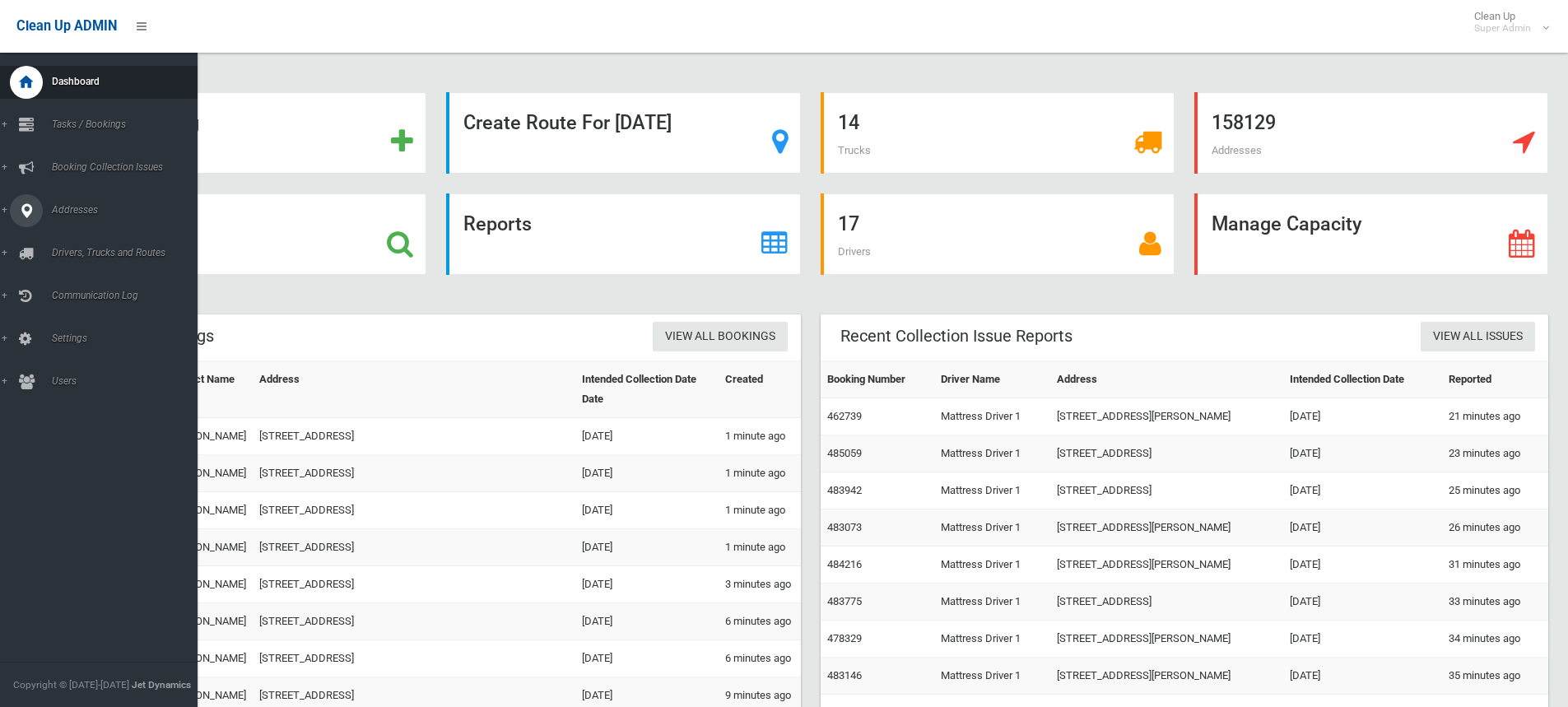
click at [34, 212] on div at bounding box center [26, 211] width 33 height 33
click at [79, 232] on link "All Addresses" at bounding box center [105, 239] width 210 height 23
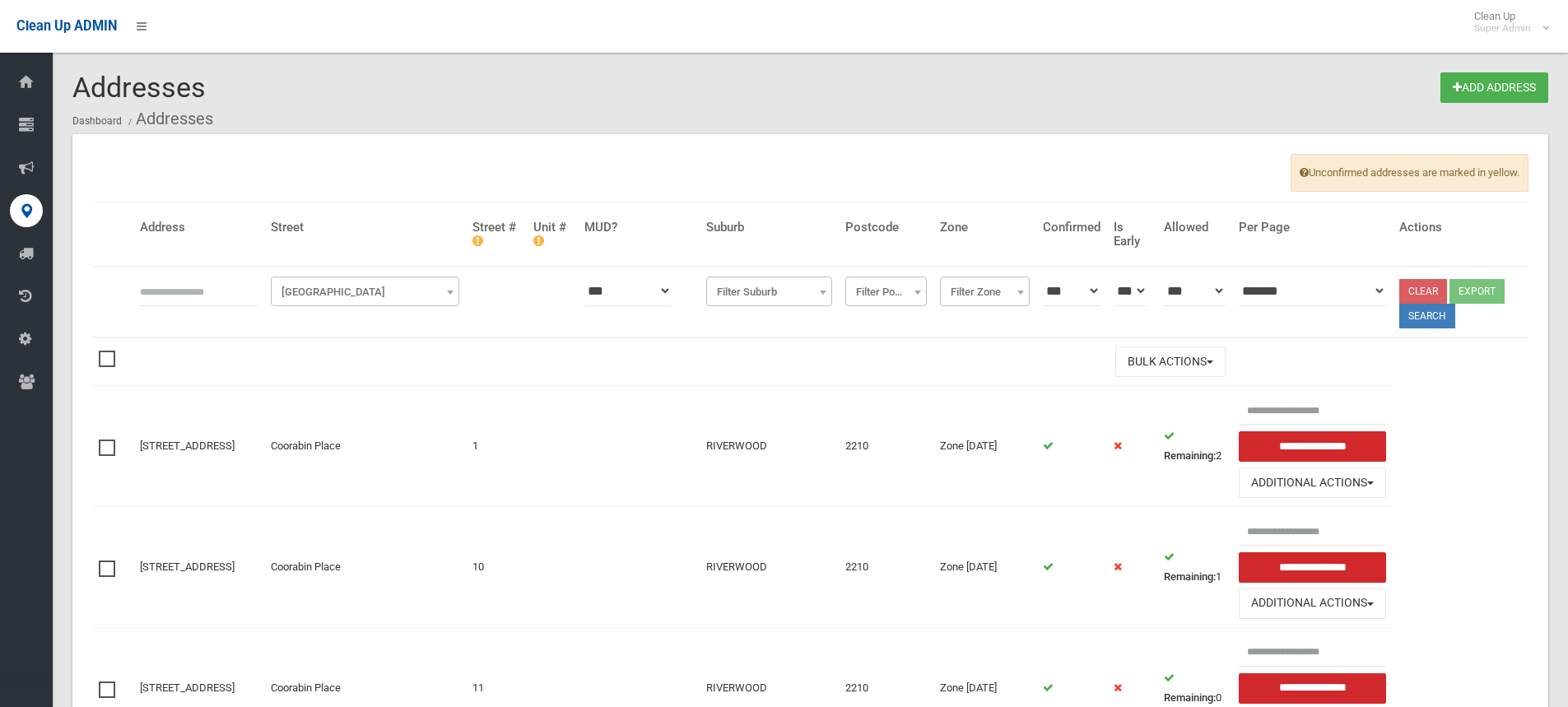
click at [164, 292] on input "text" at bounding box center [198, 290] width 117 height 30
type input "**********"
click button at bounding box center [0, 0] width 0 height 0
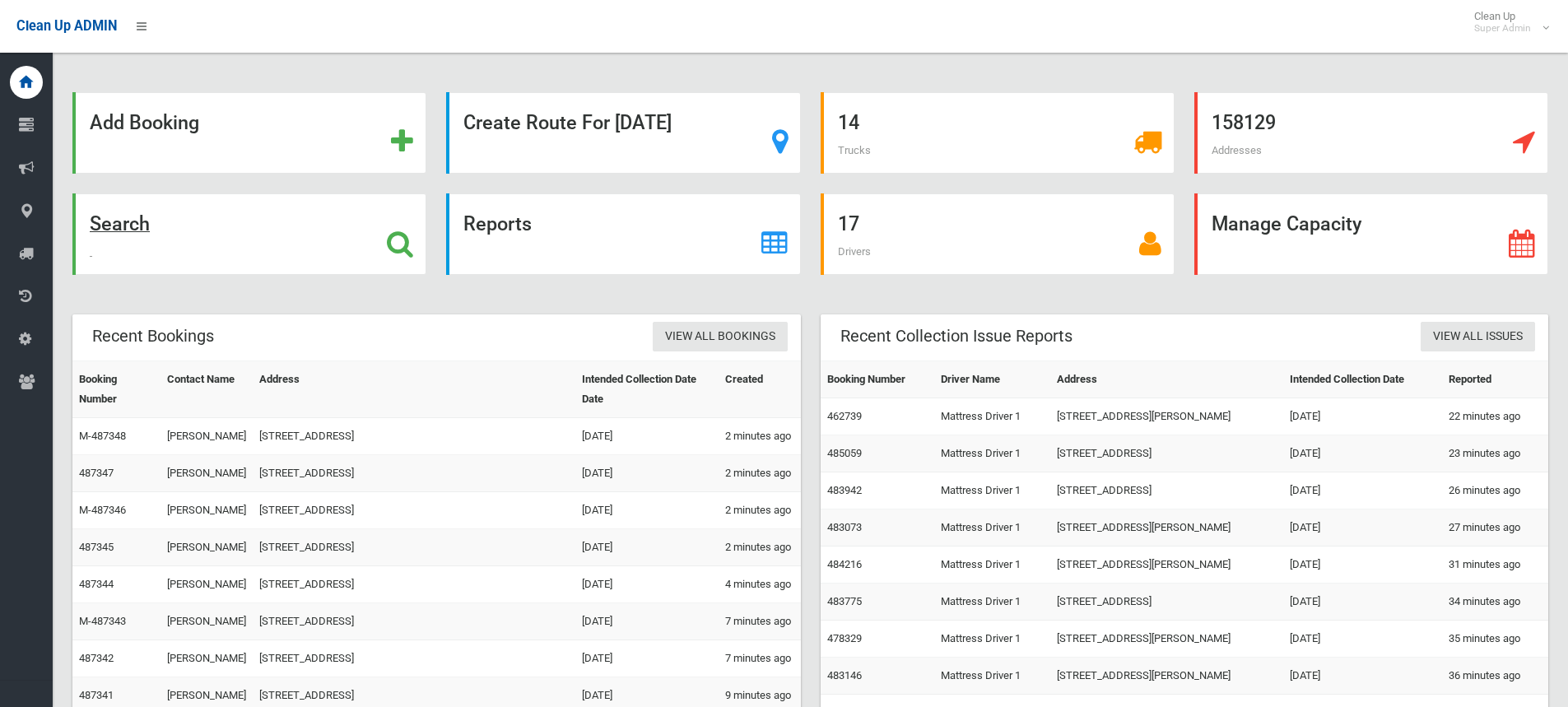
click at [406, 243] on icon at bounding box center [400, 243] width 26 height 28
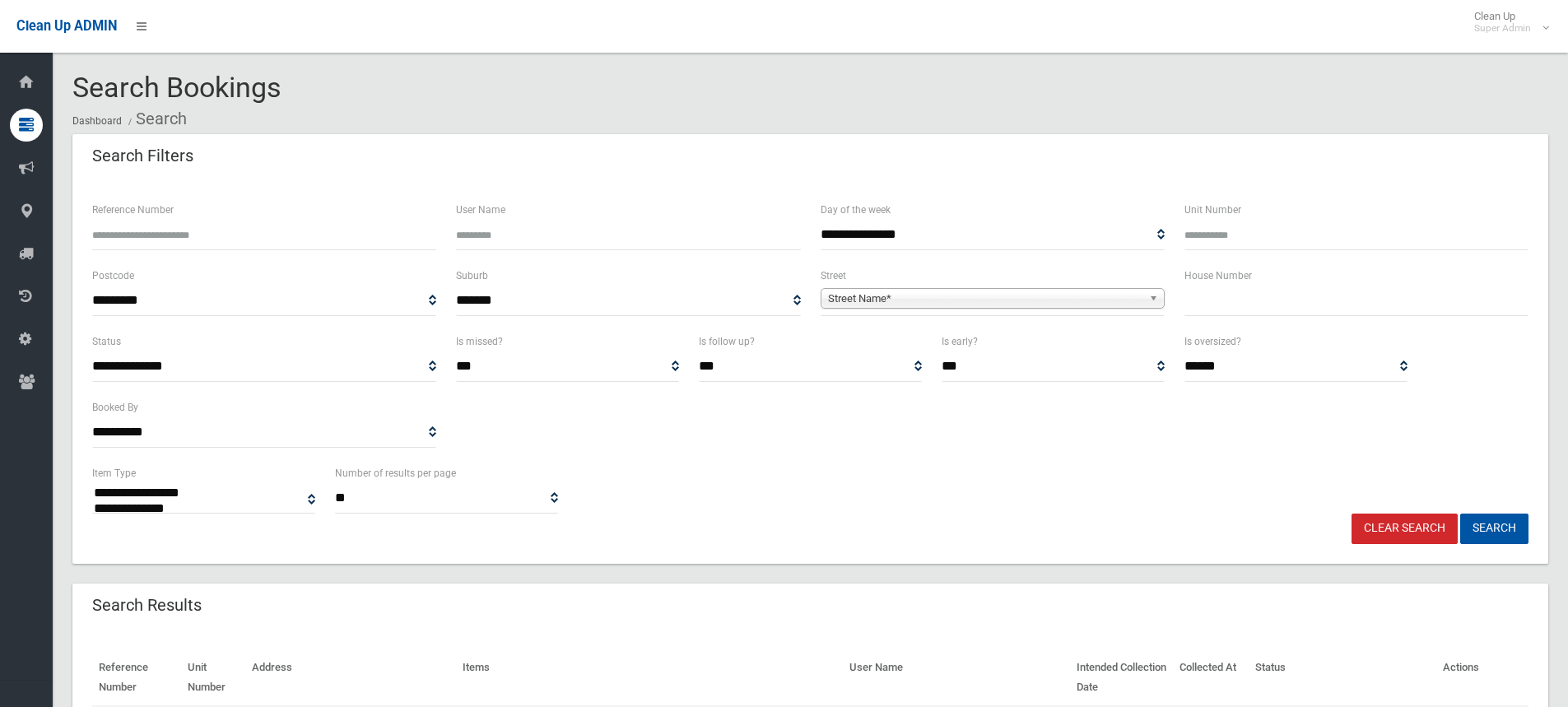
select select
click at [1221, 301] on input "text" at bounding box center [1357, 300] width 344 height 30
click at [130, 235] on input "Reference Number" at bounding box center [264, 235] width 344 height 30
click at [153, 90] on span "Search Bookings" at bounding box center [177, 87] width 209 height 33
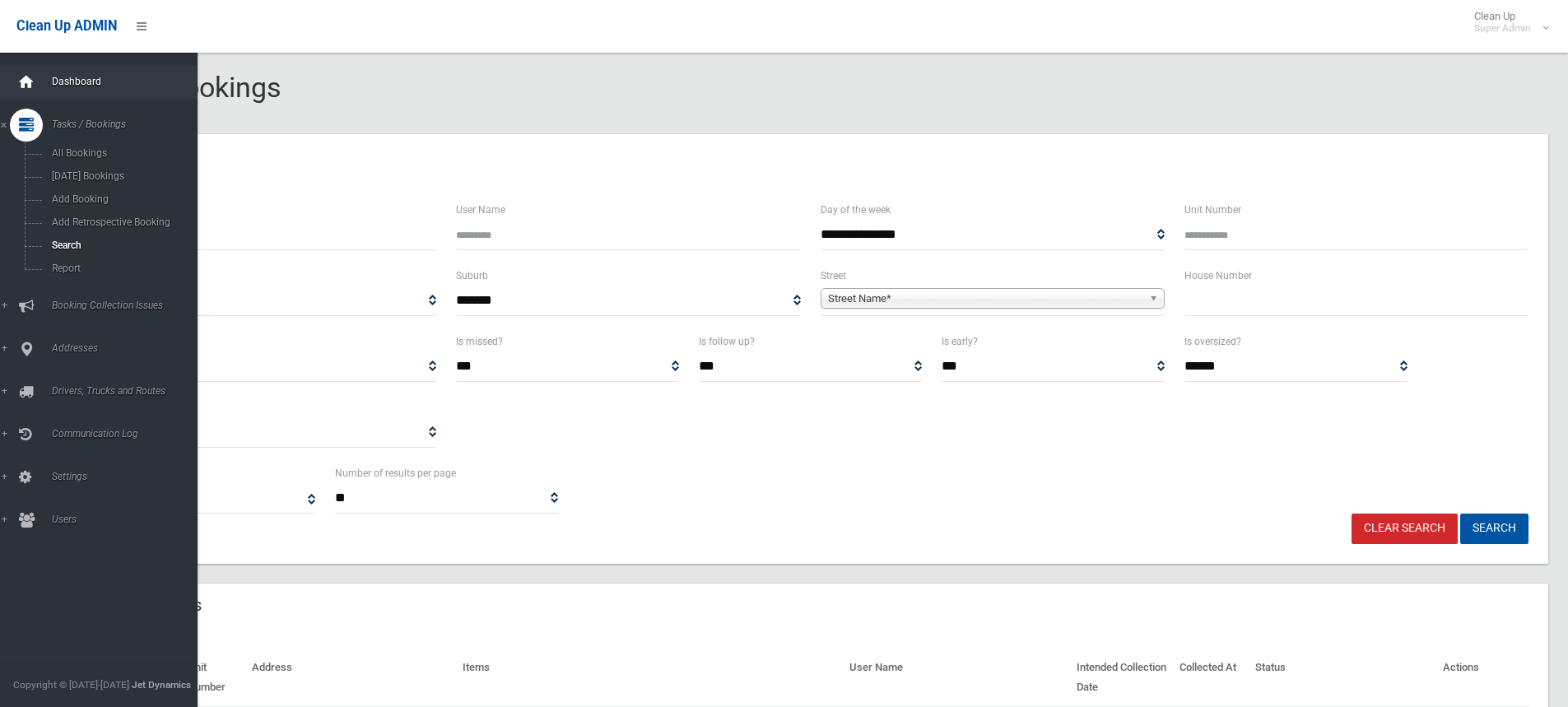
click at [19, 81] on icon at bounding box center [26, 82] width 19 height 33
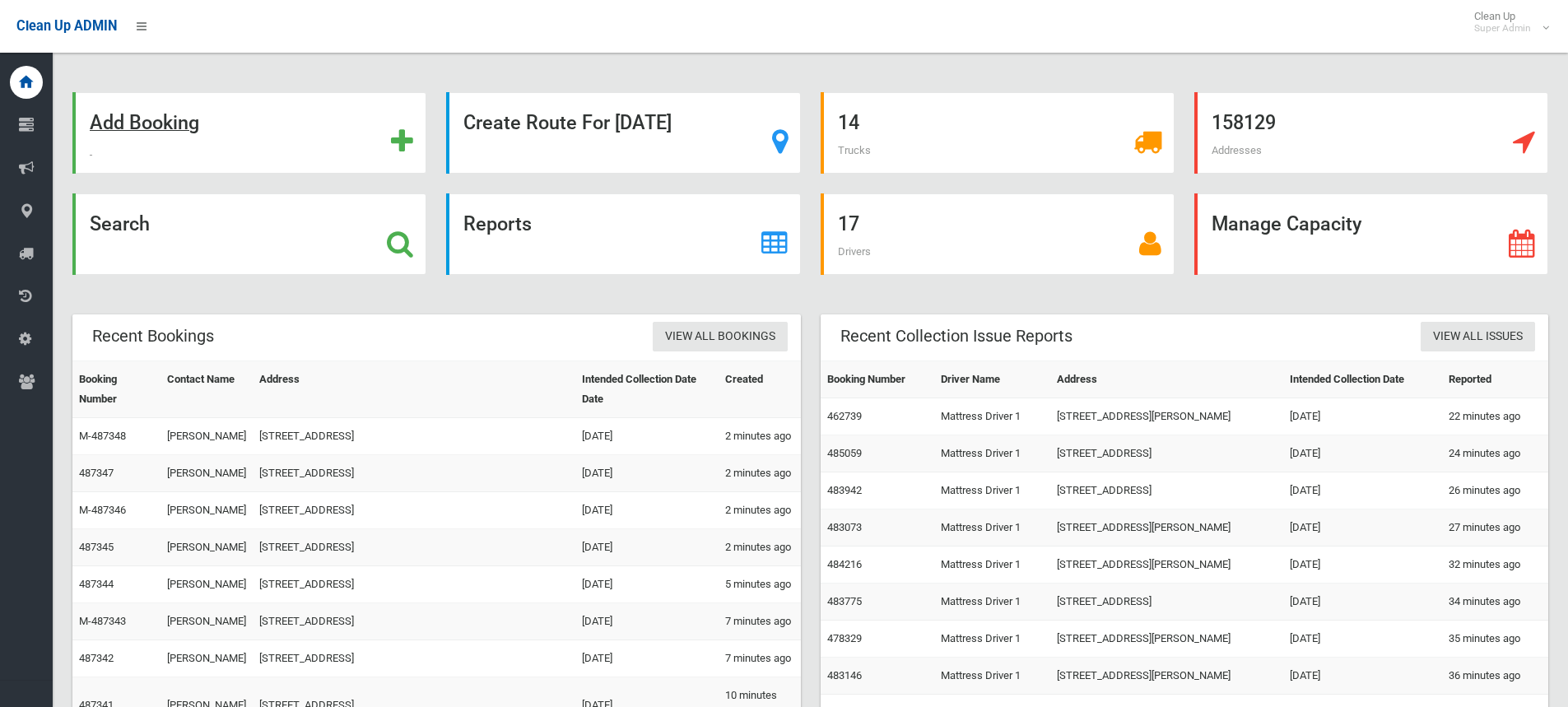
click at [195, 128] on strong "Add Booking" at bounding box center [145, 123] width 109 height 23
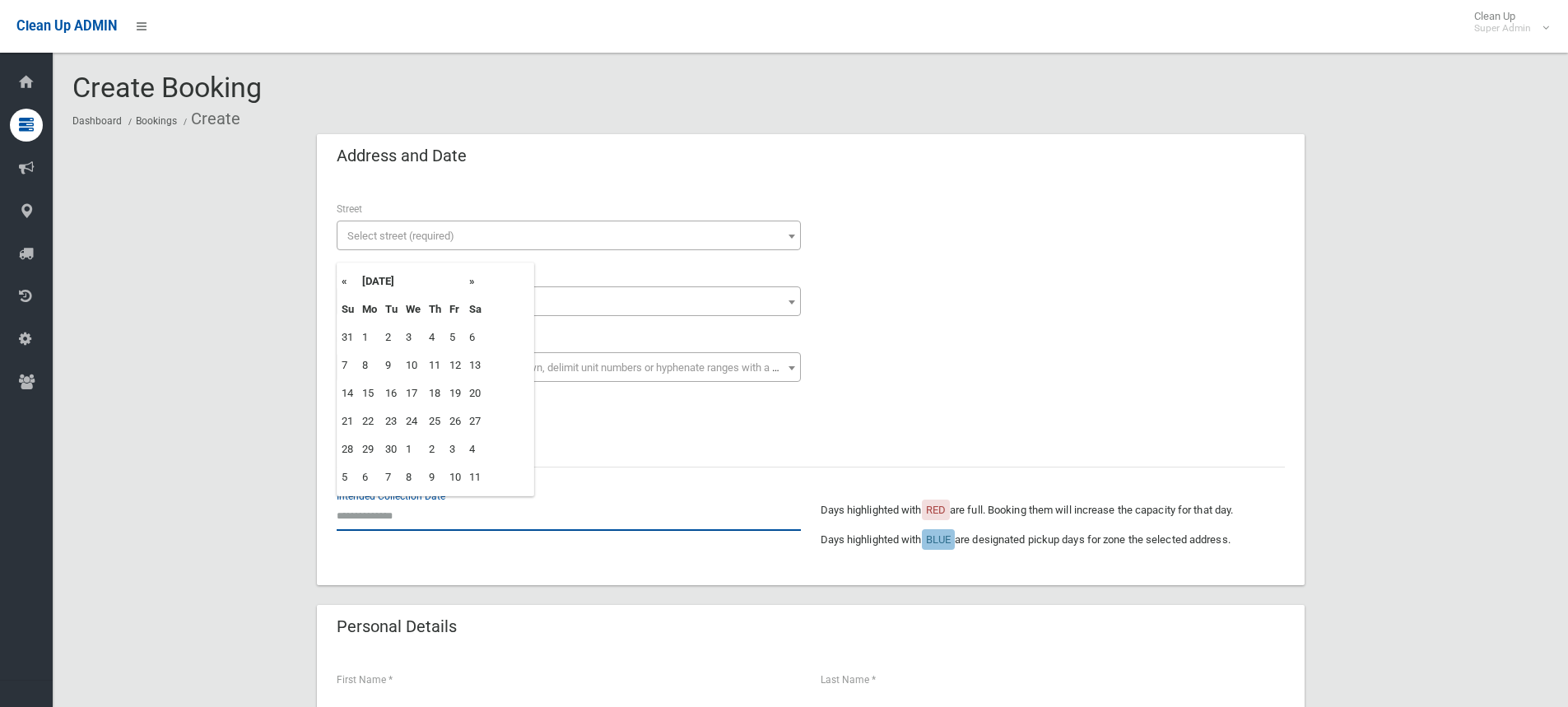
click at [371, 513] on input "text" at bounding box center [568, 515] width 464 height 30
click at [543, 232] on span "Select street (required)" at bounding box center [569, 237] width 456 height 23
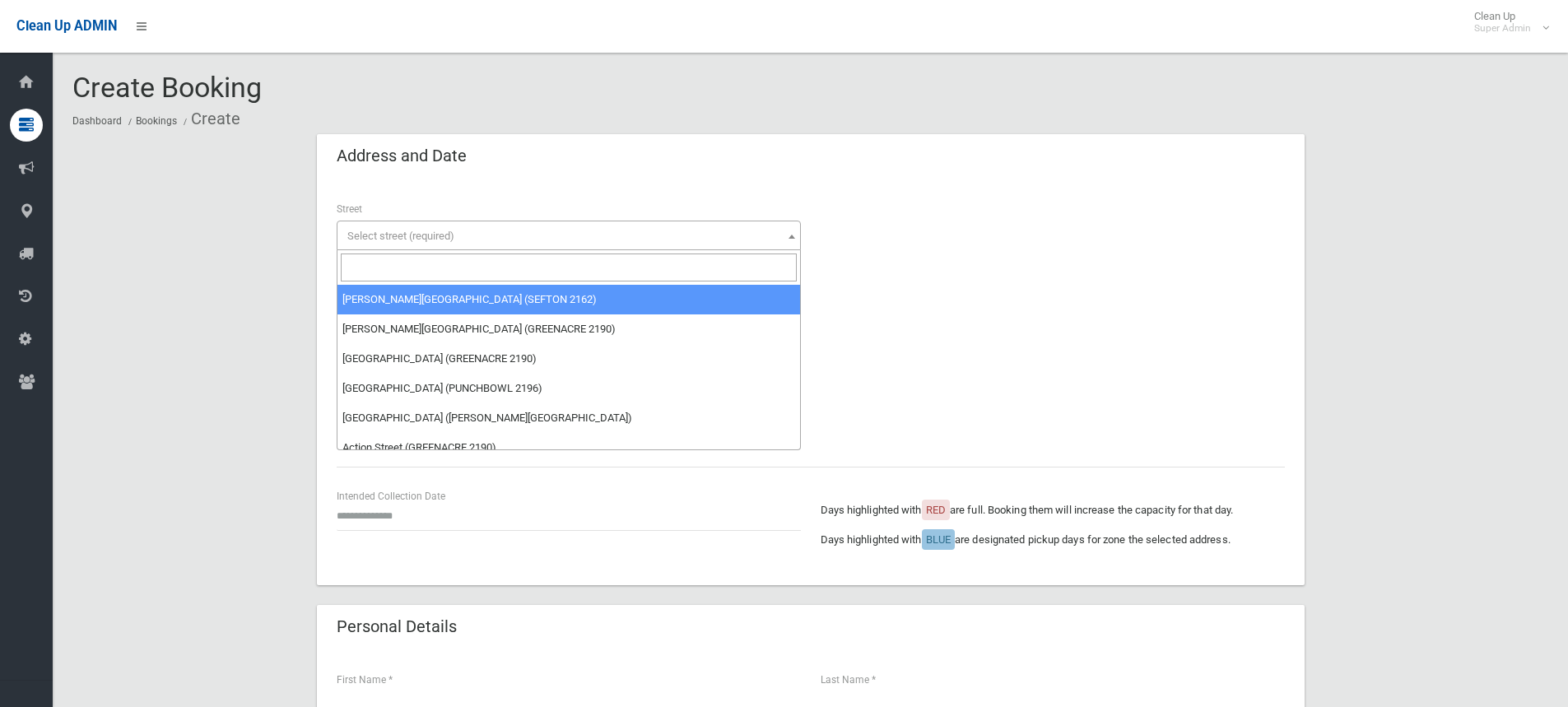
click at [440, 274] on input "search" at bounding box center [569, 267] width 456 height 28
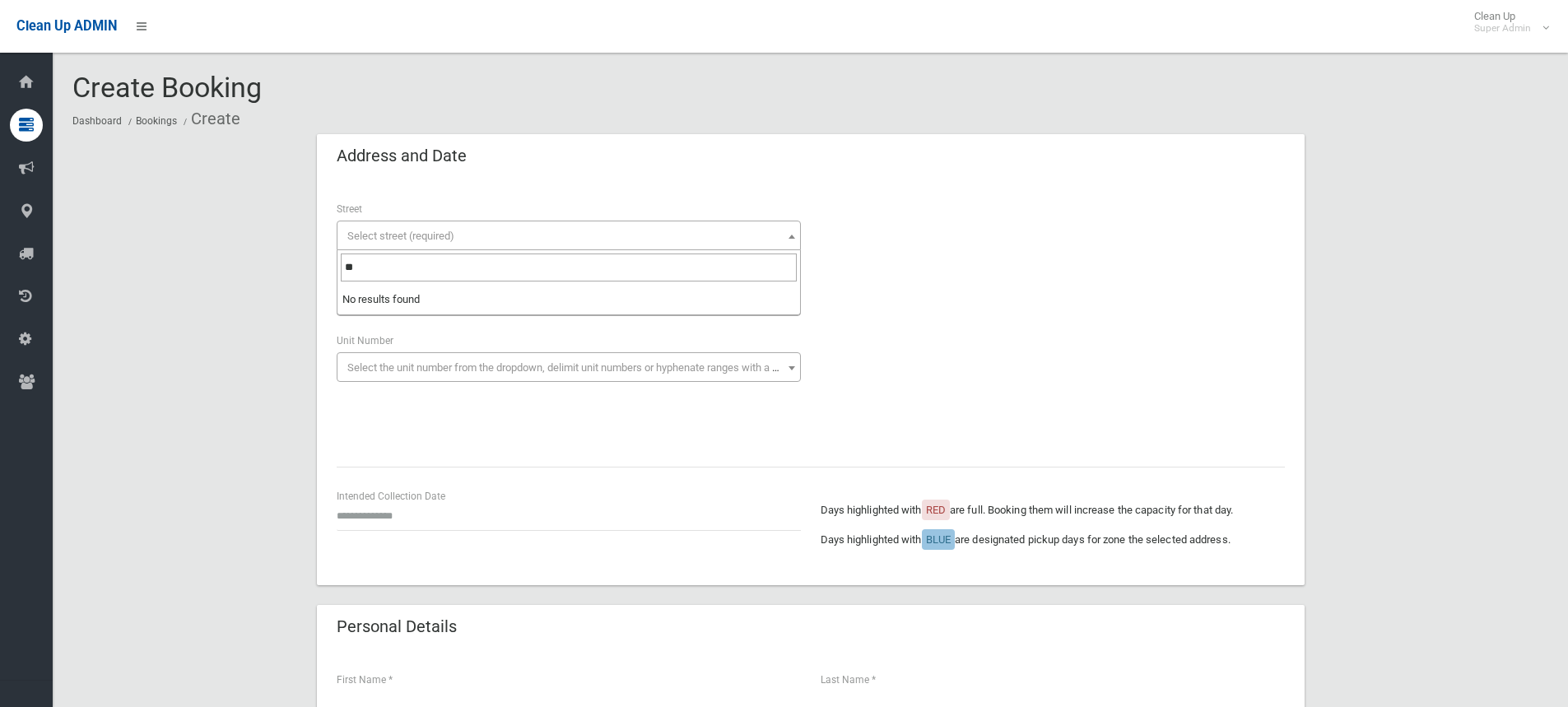
type input "***"
click at [407, 184] on div "**********" at bounding box center [810, 382] width 987 height 405
click at [415, 235] on span "Select street (required)" at bounding box center [400, 236] width 107 height 13
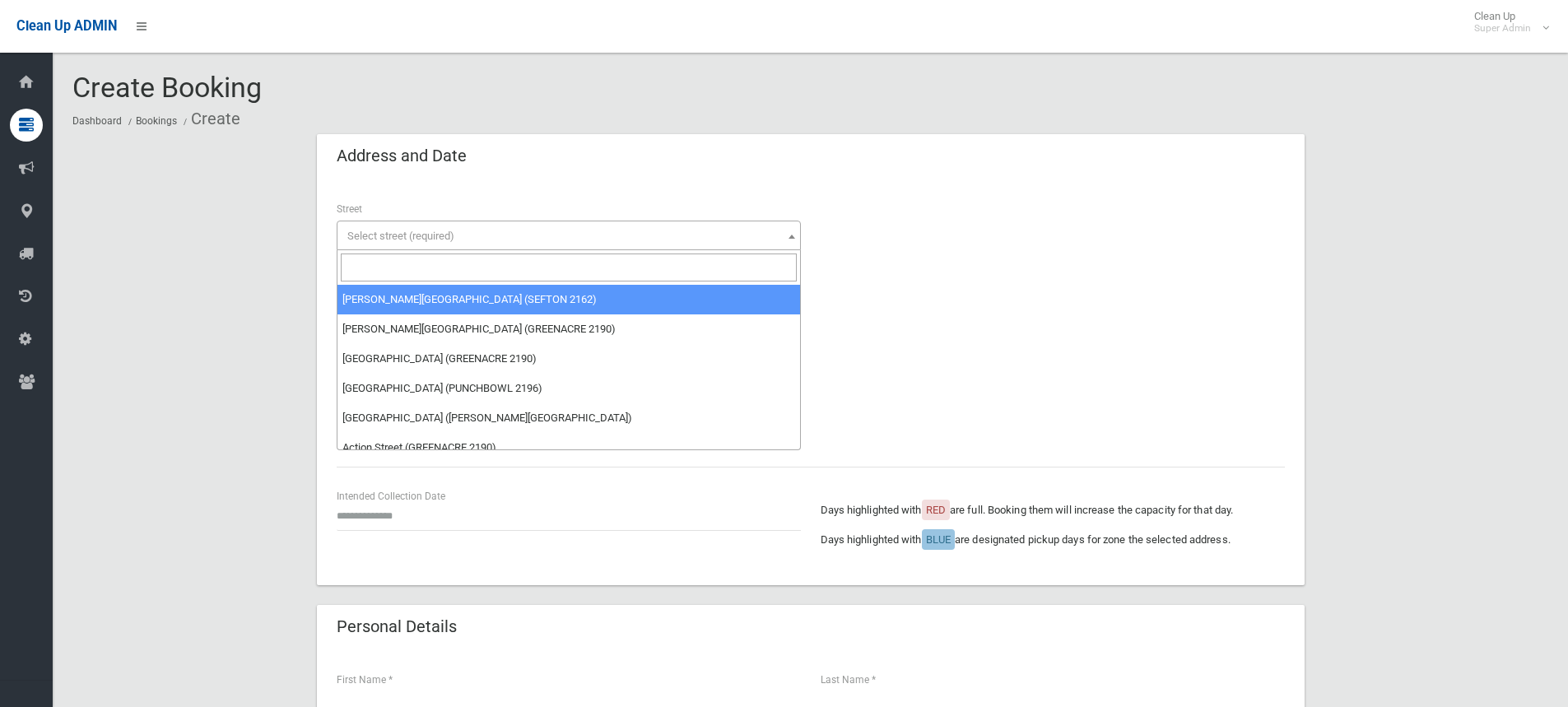
click at [392, 257] on input "search" at bounding box center [569, 267] width 456 height 28
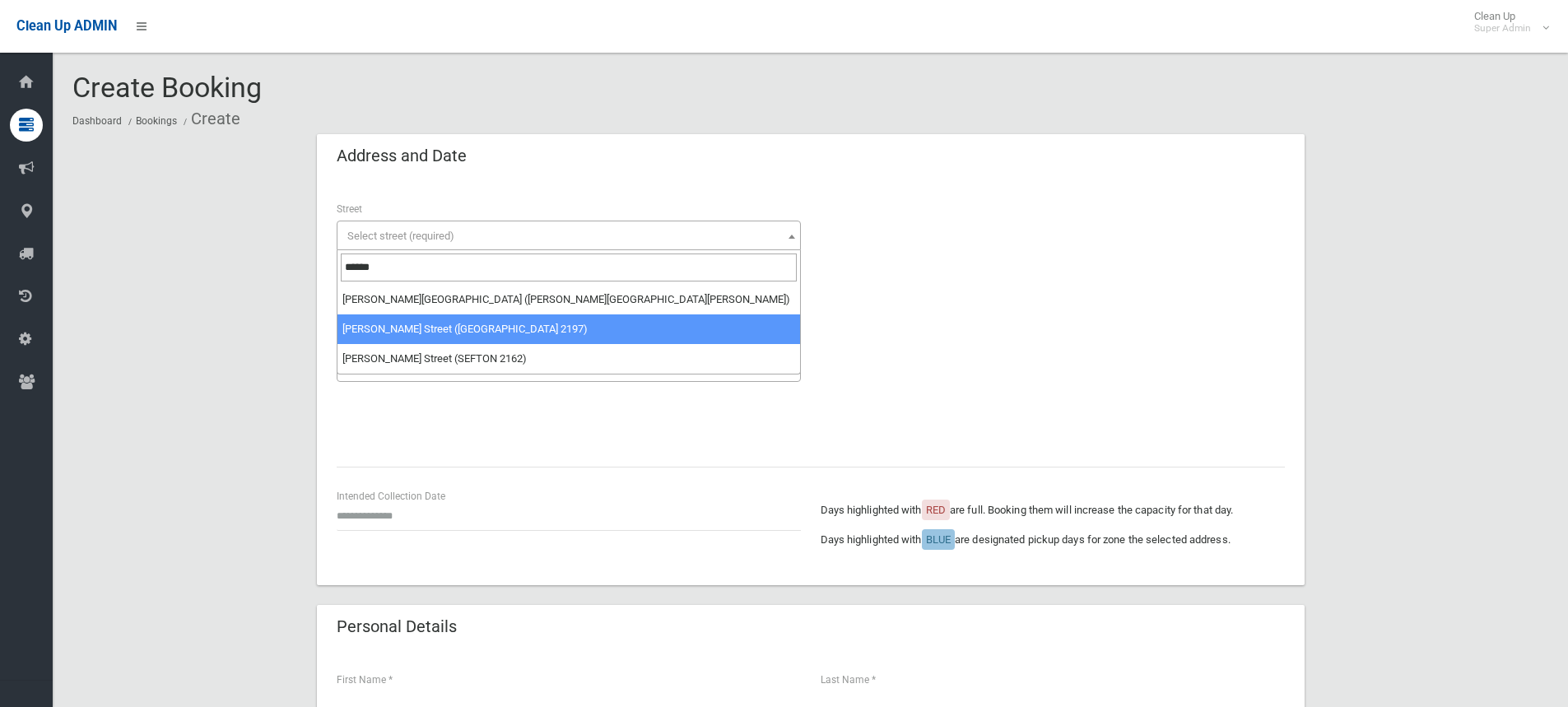
type input "******"
select select "****"
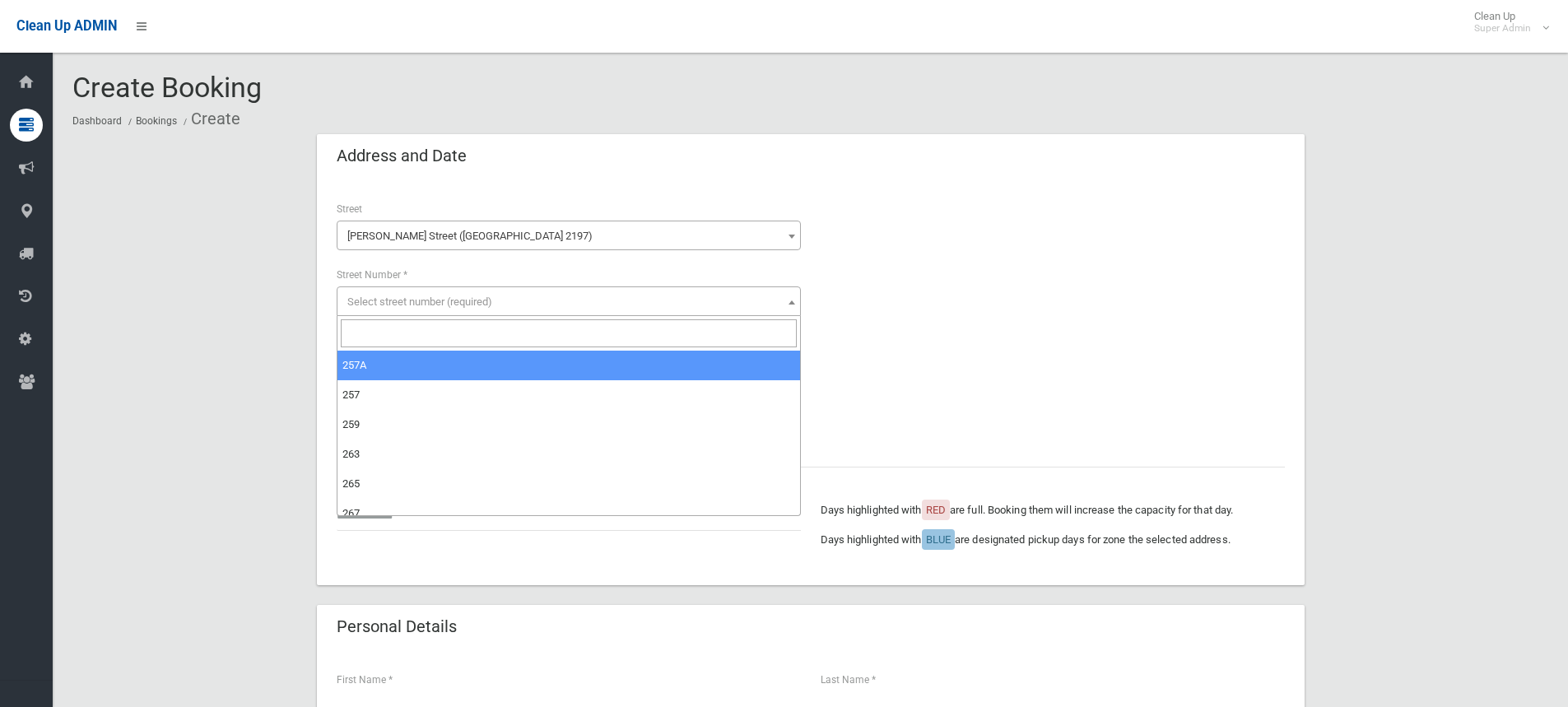
click at [413, 295] on span "Select street number (required)" at bounding box center [419, 301] width 145 height 13
click at [403, 335] on input "search" at bounding box center [569, 333] width 456 height 28
type input "***"
select select "***"
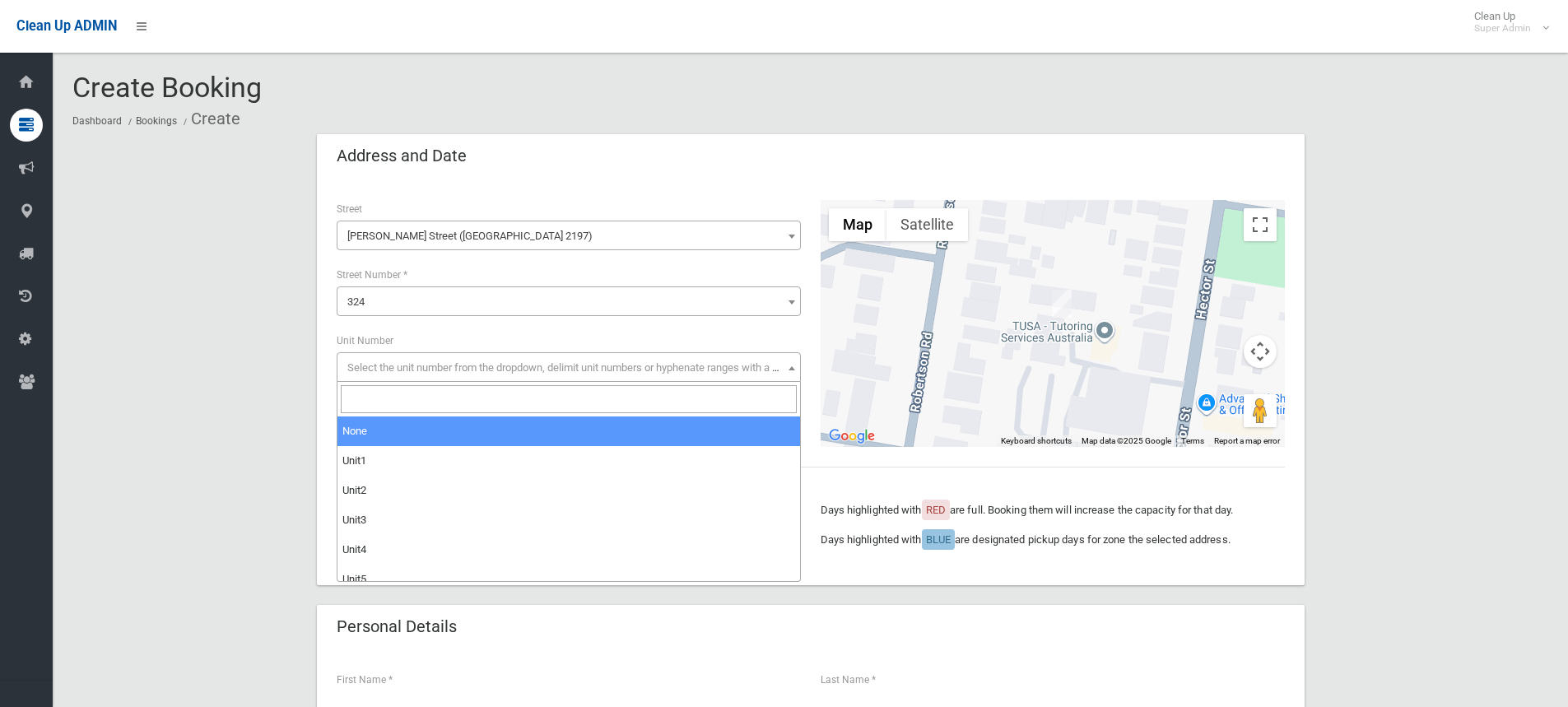
click at [400, 369] on span "Select the unit number from the dropdown, delimit unit numbers or hyphenate ran…" at bounding box center [577, 368] width 460 height 13
click at [362, 367] on span "Select the unit number from the dropdown, delimit unit numbers or hyphenate ran…" at bounding box center [577, 368] width 460 height 13
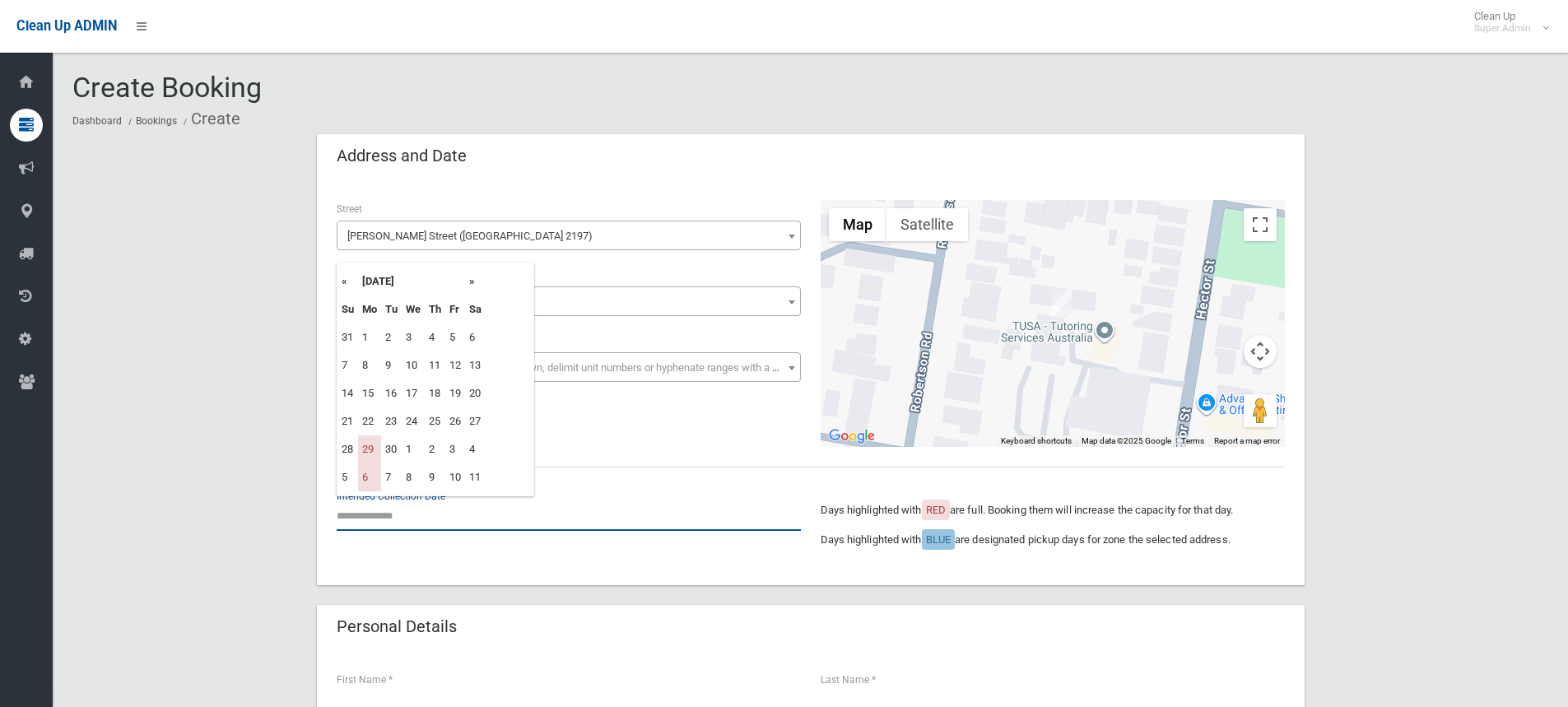
click at [374, 523] on input "text" at bounding box center [568, 515] width 464 height 30
click at [472, 284] on th "»" at bounding box center [475, 282] width 21 height 28
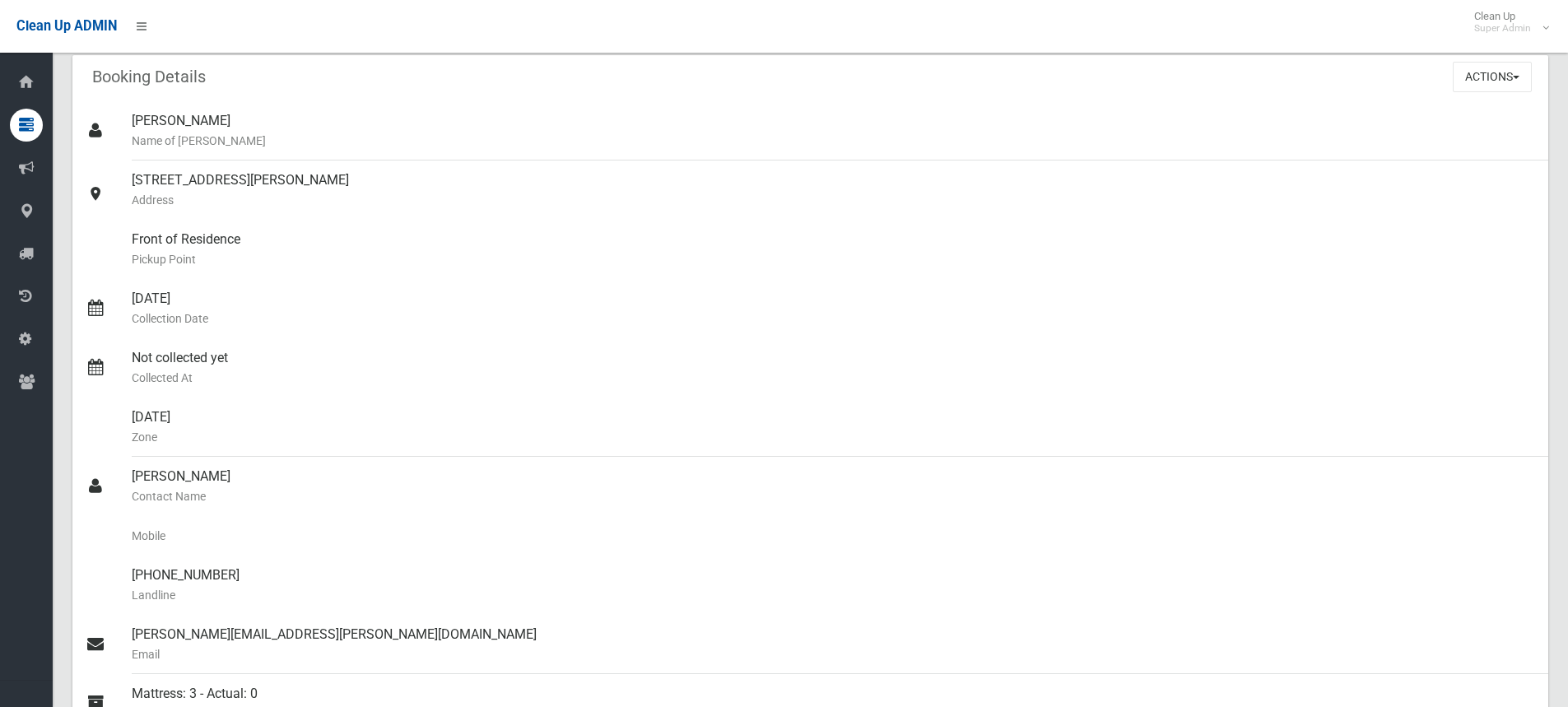
scroll to position [412, 0]
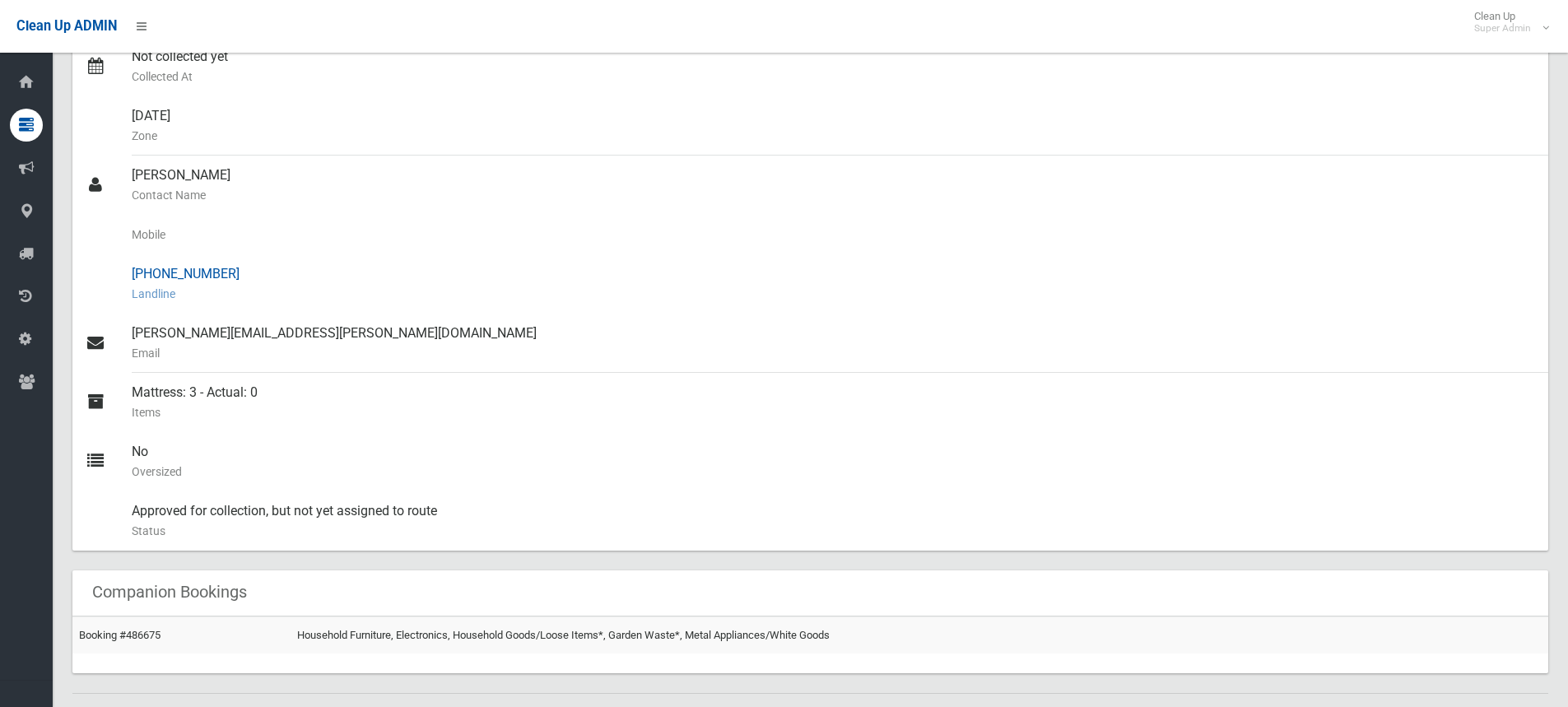
drag, startPoint x: 161, startPoint y: 274, endPoint x: 223, endPoint y: 274, distance: 62.0
click at [223, 274] on div "[PHONE_NUMBER] Landline" at bounding box center [834, 284] width 1404 height 60
copy div "9727 6088"
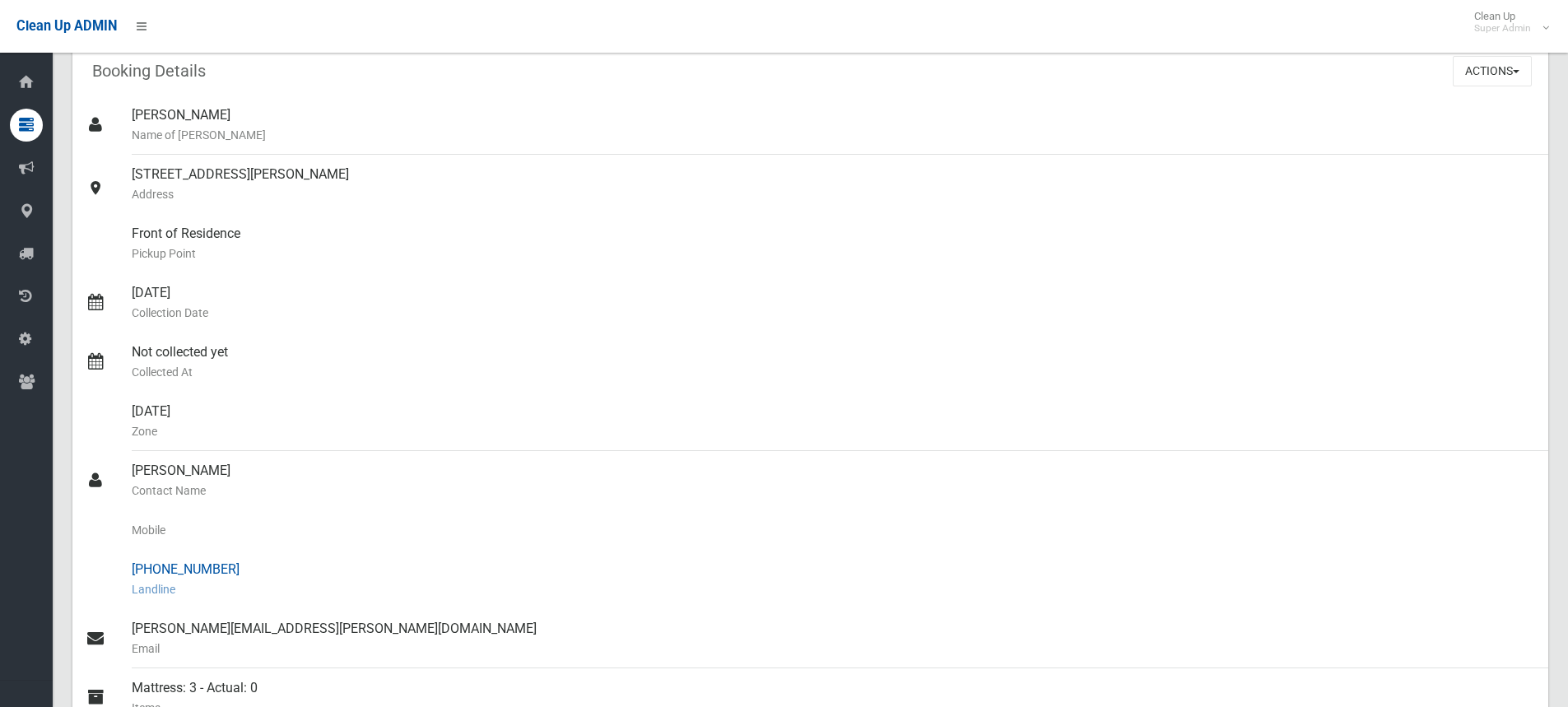
scroll to position [0, 0]
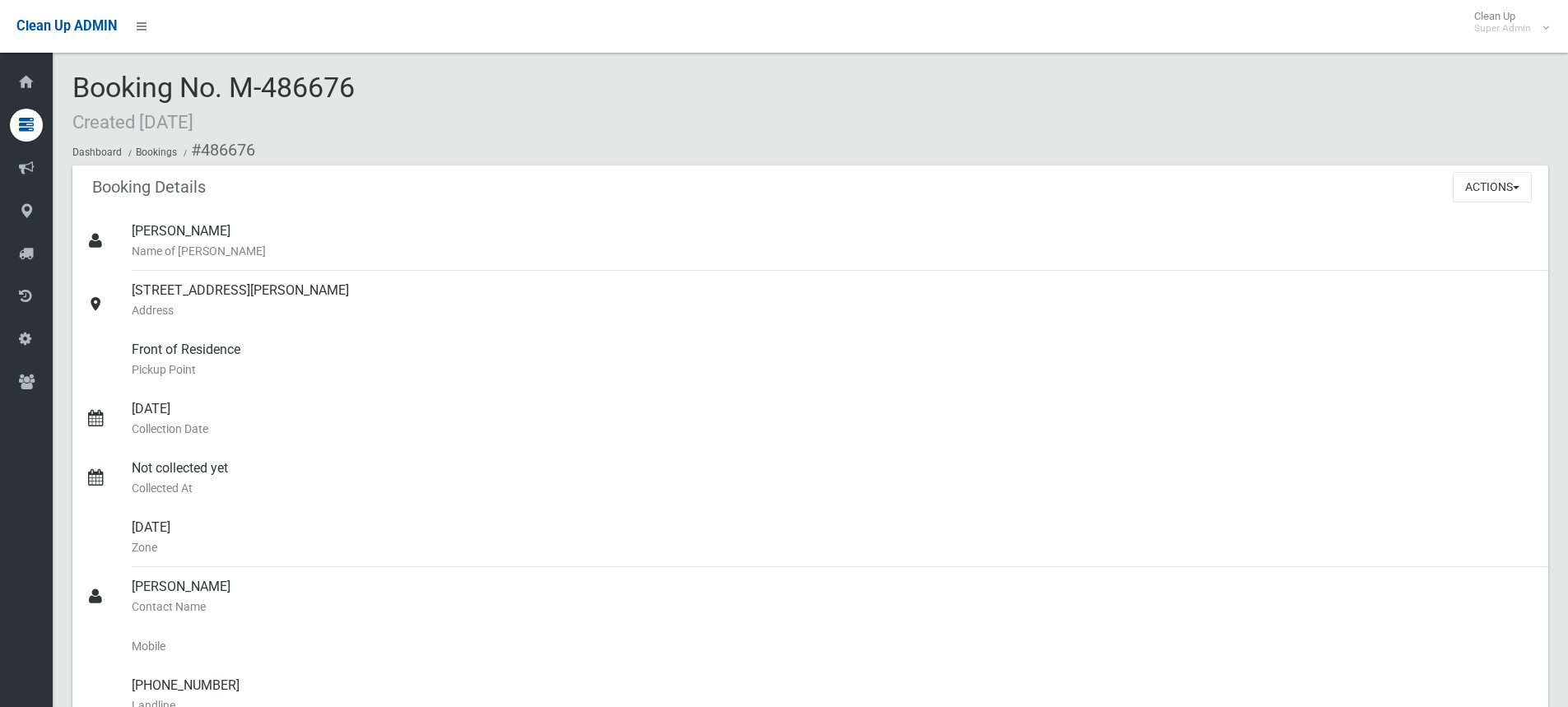
click at [399, 79] on div "Booking No. M-486676 Created [DATE] Dashboard Bookings #486676" at bounding box center [810, 118] width 1476 height 93
click at [402, 81] on div "Booking No. M-486676 Created [DATE] Dashboard Bookings #486676" at bounding box center [810, 118] width 1476 height 93
click at [638, 15] on div "Clean Up ADMIN Clean Up Super Admin Logout" at bounding box center [784, 26] width 1568 height 53
click at [630, 97] on div "Booking No. M-486676 Created [DATE] Dashboard Bookings #486676" at bounding box center [810, 118] width 1476 height 93
click at [1474, 188] on button "Actions" at bounding box center [1492, 187] width 79 height 30
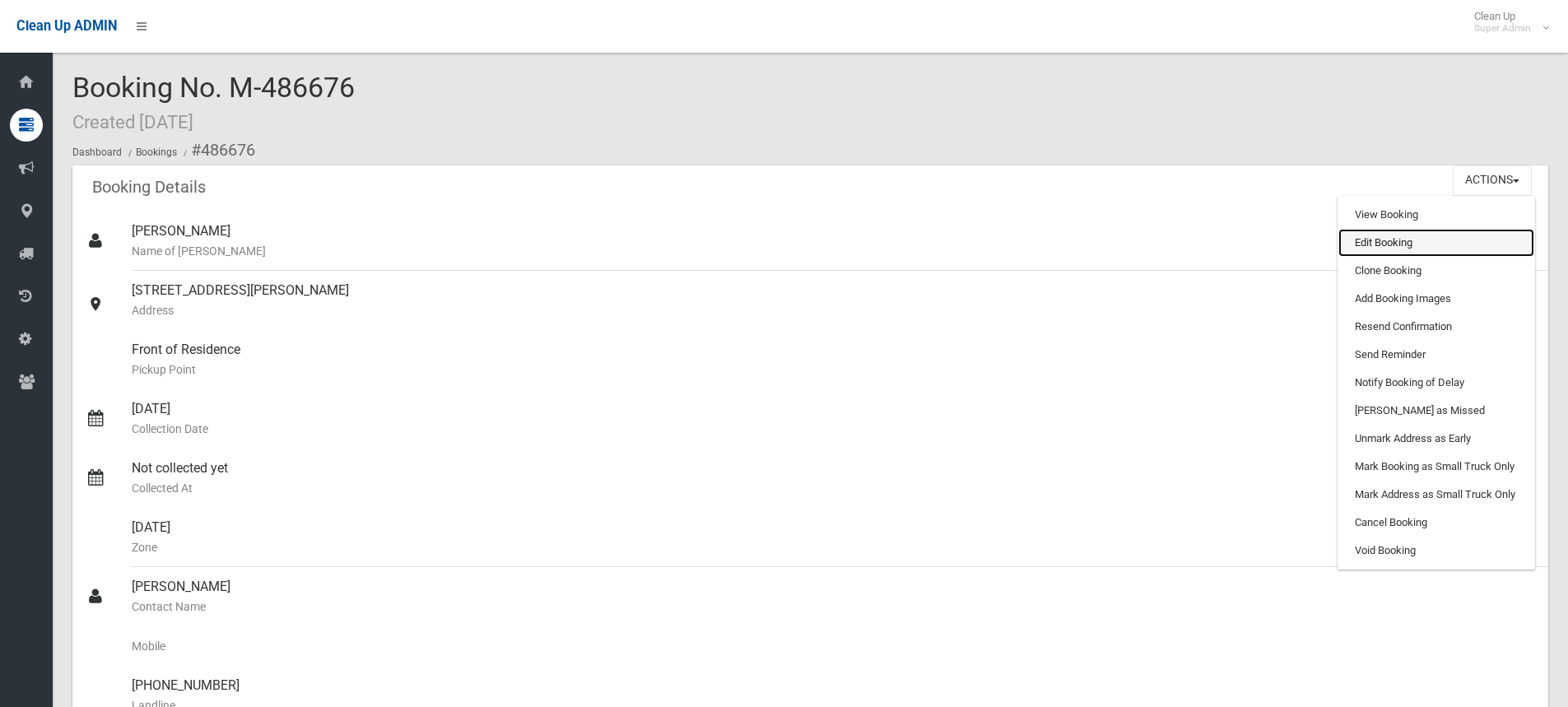
click at [1399, 238] on link "Edit Booking" at bounding box center [1436, 243] width 196 height 28
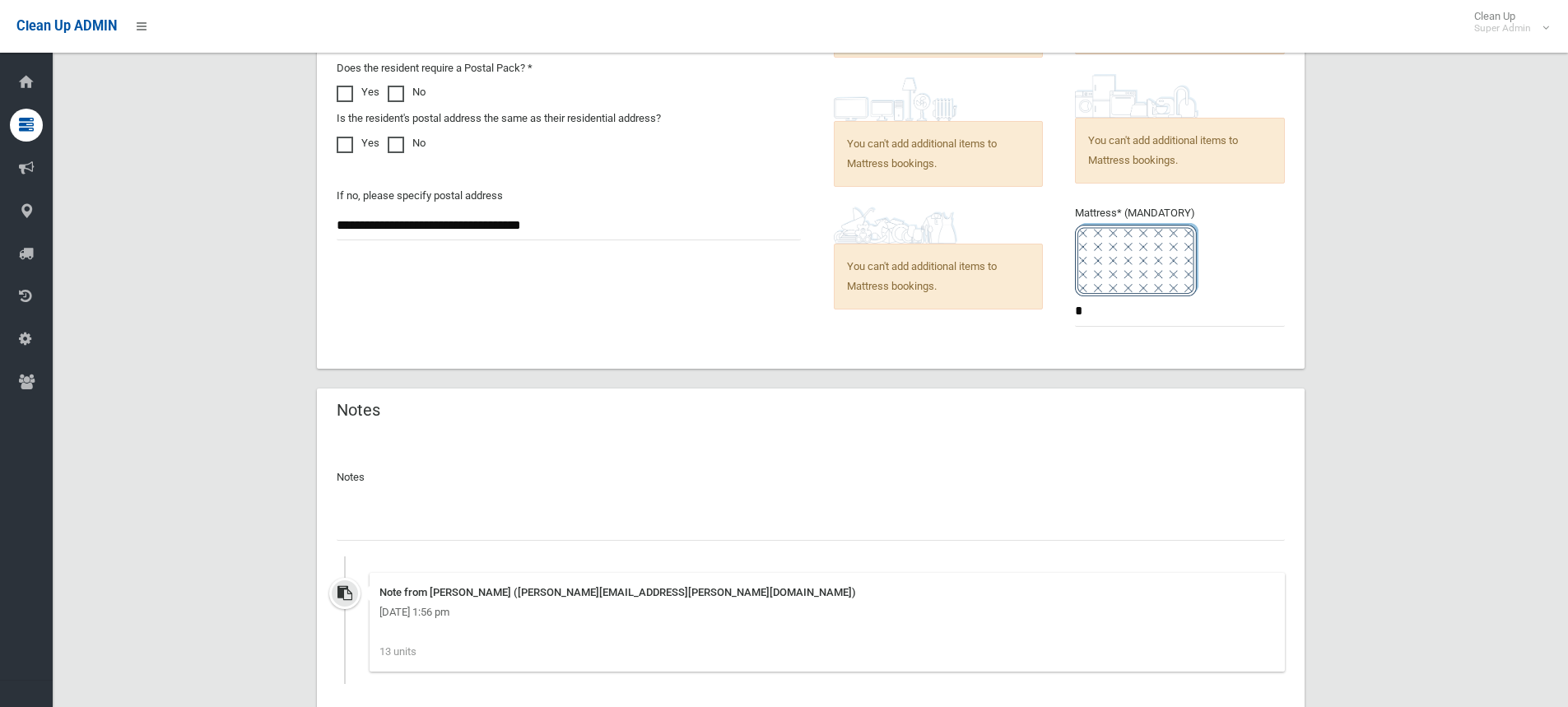
scroll to position [1409, 0]
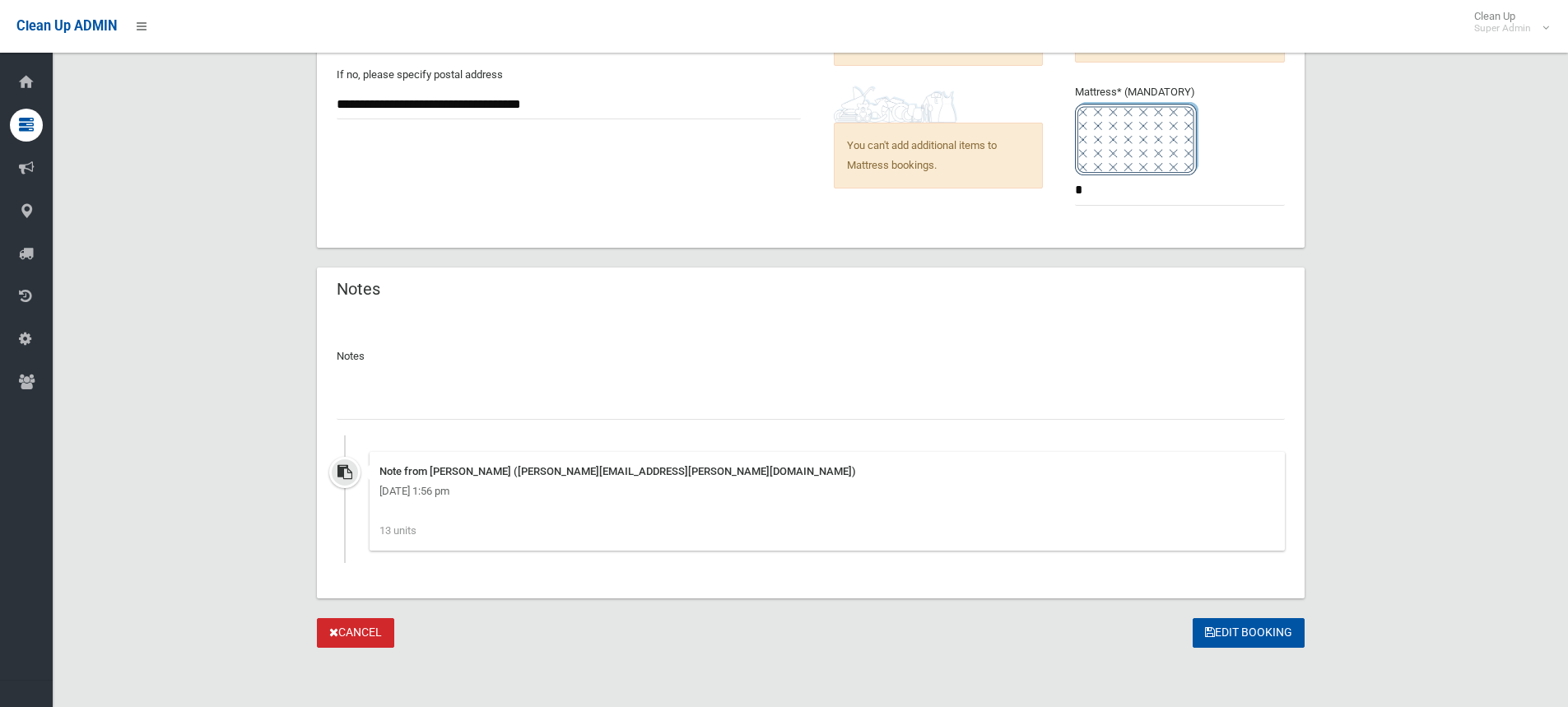
click at [453, 405] on input "text" at bounding box center [810, 404] width 948 height 30
click at [670, 405] on input "**********" at bounding box center [810, 404] width 948 height 30
click at [739, 402] on input "**********" at bounding box center [810, 404] width 948 height 30
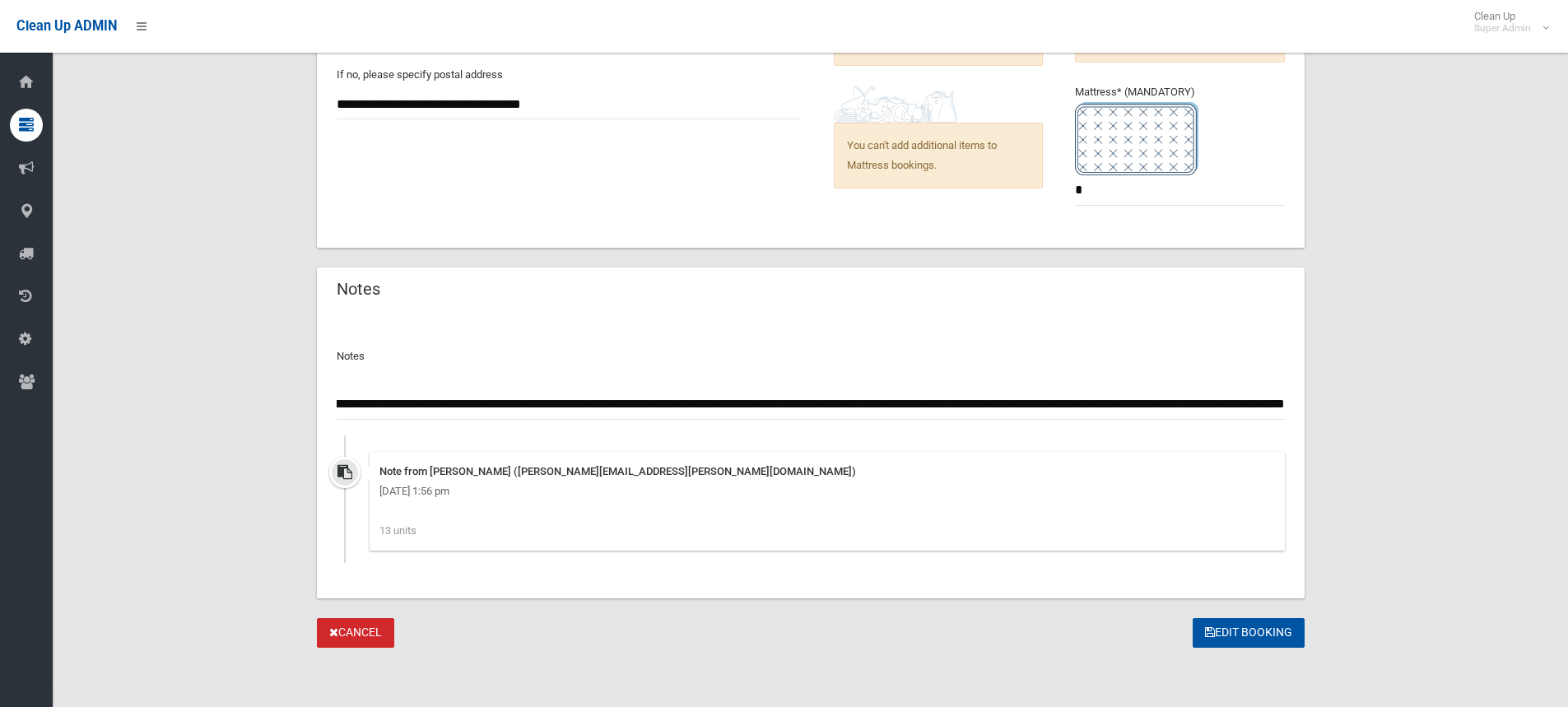
scroll to position [0, 872]
click at [689, 401] on input "**********" at bounding box center [810, 404] width 948 height 30
drag, startPoint x: 1119, startPoint y: 403, endPoint x: 1160, endPoint y: 44, distance: 361.3
click at [1160, 44] on div "Clean Up ADMIN Clean Up Super Admin Logout" at bounding box center [784, 26] width 1568 height 53
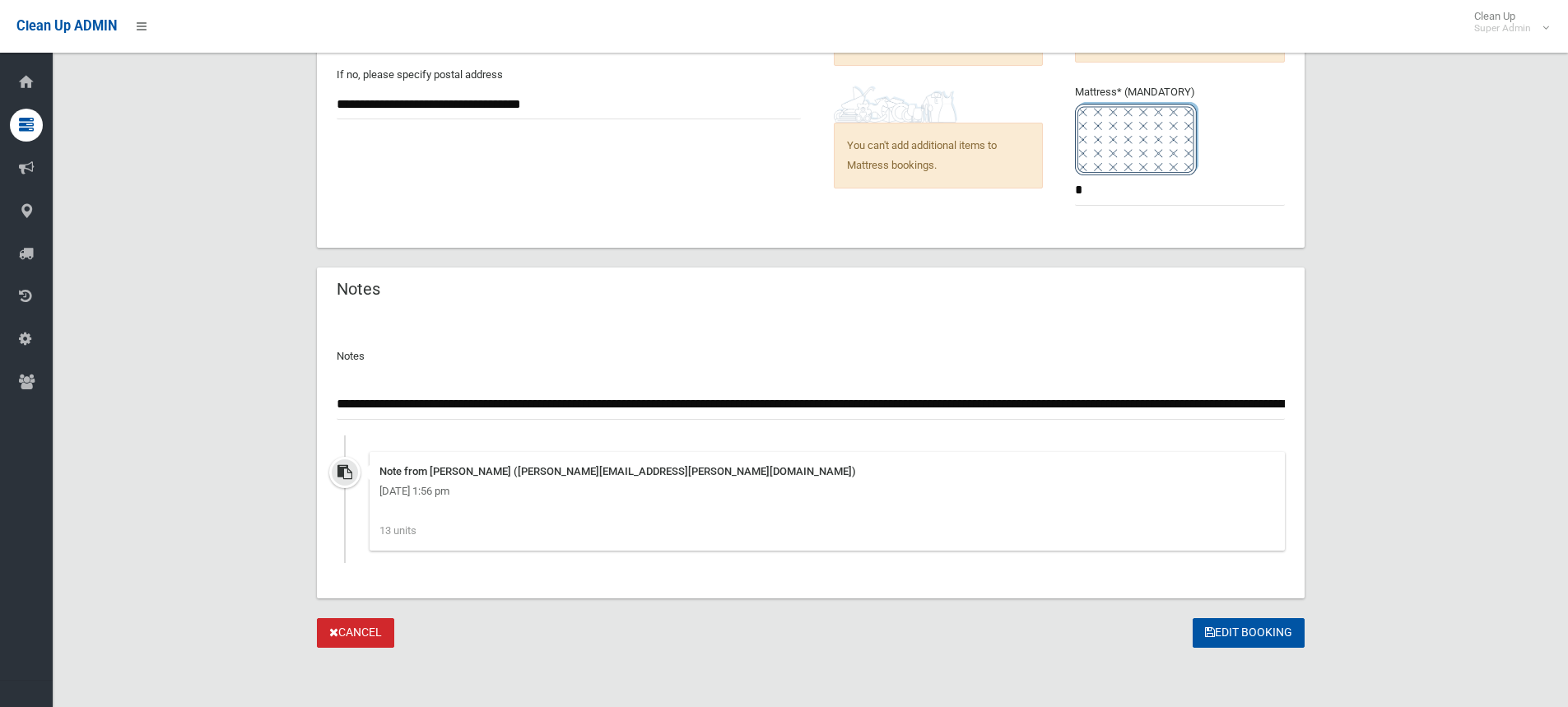
drag, startPoint x: 554, startPoint y: 402, endPoint x: 639, endPoint y: 400, distance: 85.0
click at [553, 402] on input "**********" at bounding box center [810, 404] width 948 height 30
click at [1231, 404] on input "**********" at bounding box center [810, 404] width 948 height 30
drag, startPoint x: 1277, startPoint y: 401, endPoint x: 1314, endPoint y: 391, distance: 38.3
click at [1276, 401] on input "**********" at bounding box center [810, 404] width 948 height 30
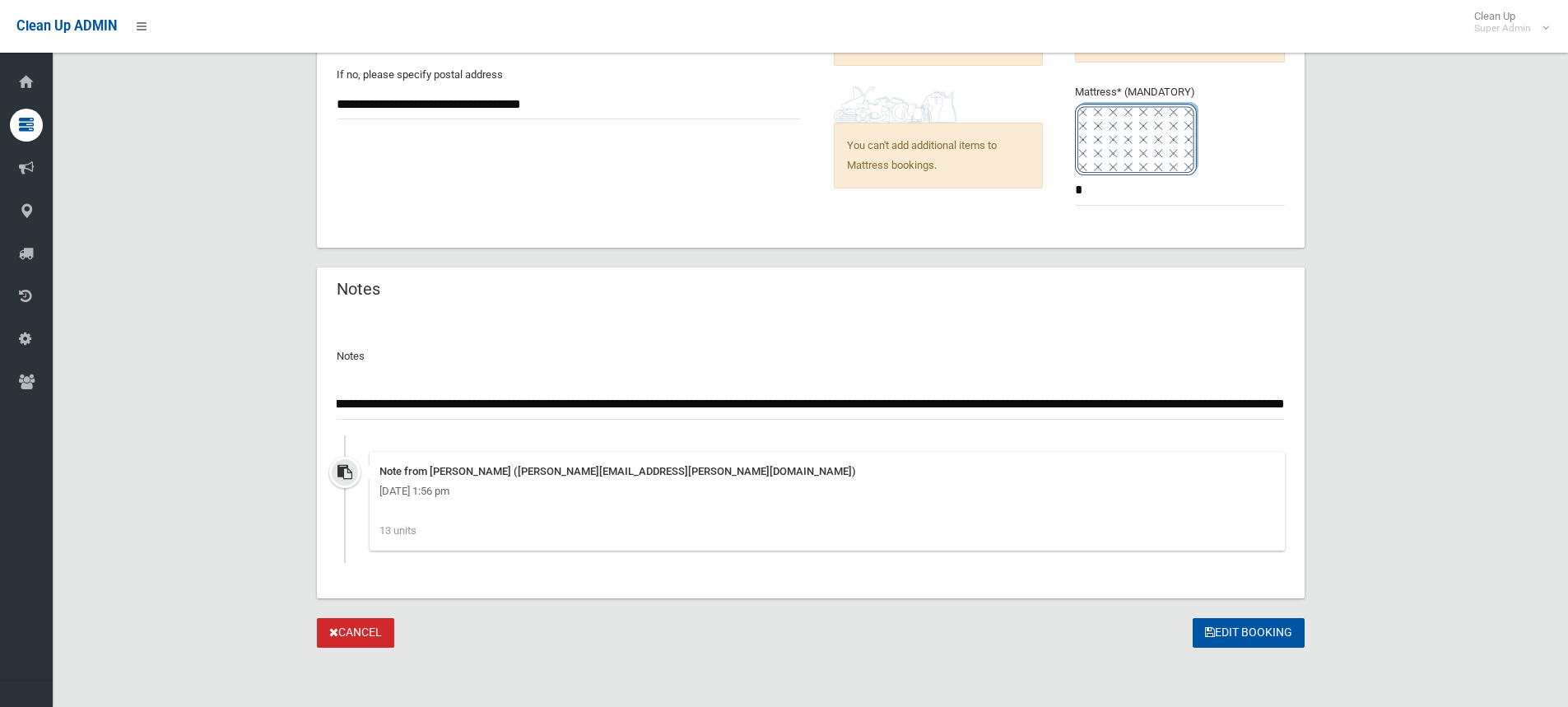
scroll to position [0, 1341]
type input "**********"
click at [1229, 628] on button "Edit Booking" at bounding box center [1248, 633] width 112 height 30
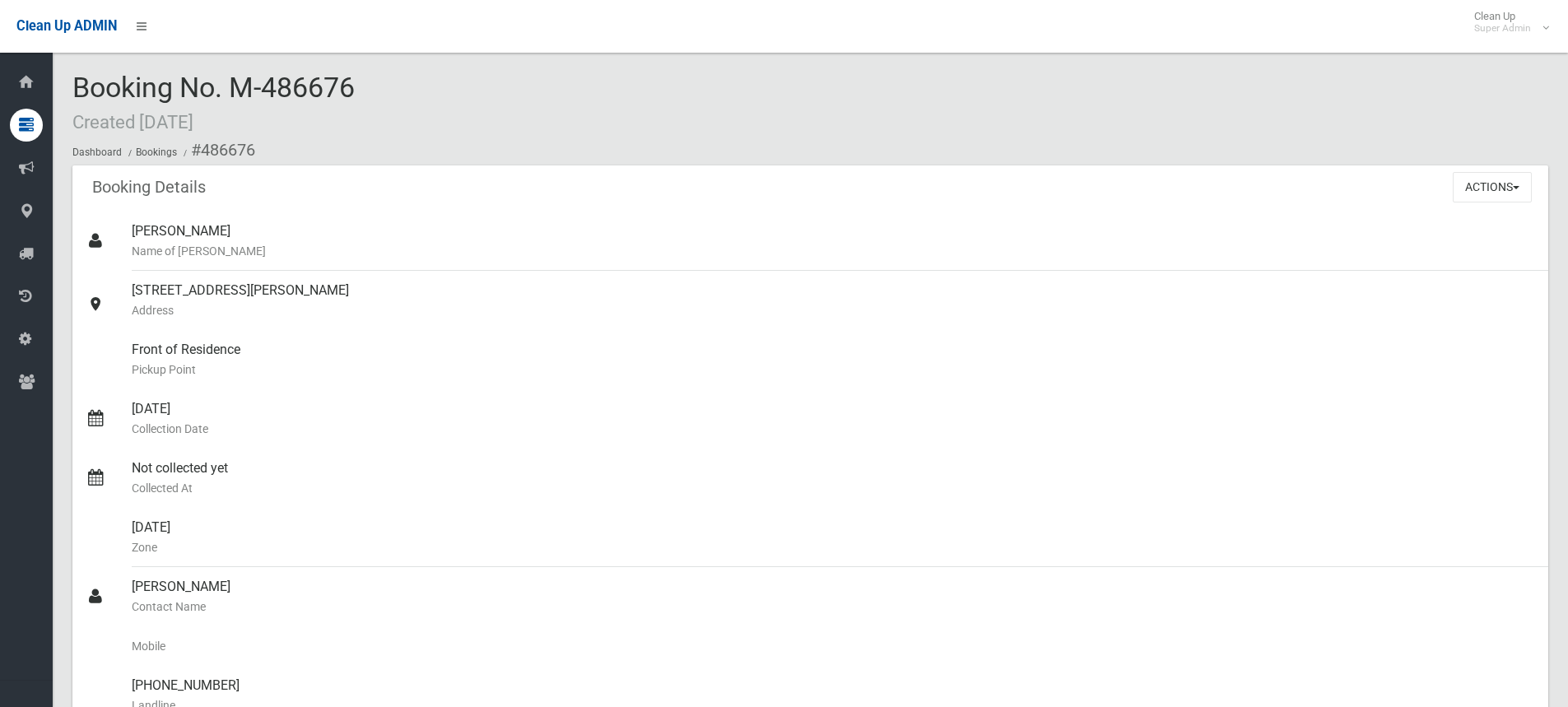
click at [420, 87] on div "Booking No. M-486676 Created [DATE] Dashboard Bookings #486676" at bounding box center [810, 118] width 1476 height 93
click at [418, 102] on div "Booking No. M-486676 Created [DATE] Dashboard Bookings #486676" at bounding box center [810, 118] width 1476 height 93
click at [380, 95] on div "Booking No. M-486676 Created [DATE] Dashboard Bookings #486676" at bounding box center [810, 118] width 1476 height 93
click at [482, 107] on div "Booking No. M-486676 Created [DATE] Dashboard Bookings #486676" at bounding box center [810, 118] width 1476 height 93
click at [544, 90] on div "Booking No. M-486676 Created [DATE] Dashboard Bookings #486676" at bounding box center [810, 118] width 1476 height 93
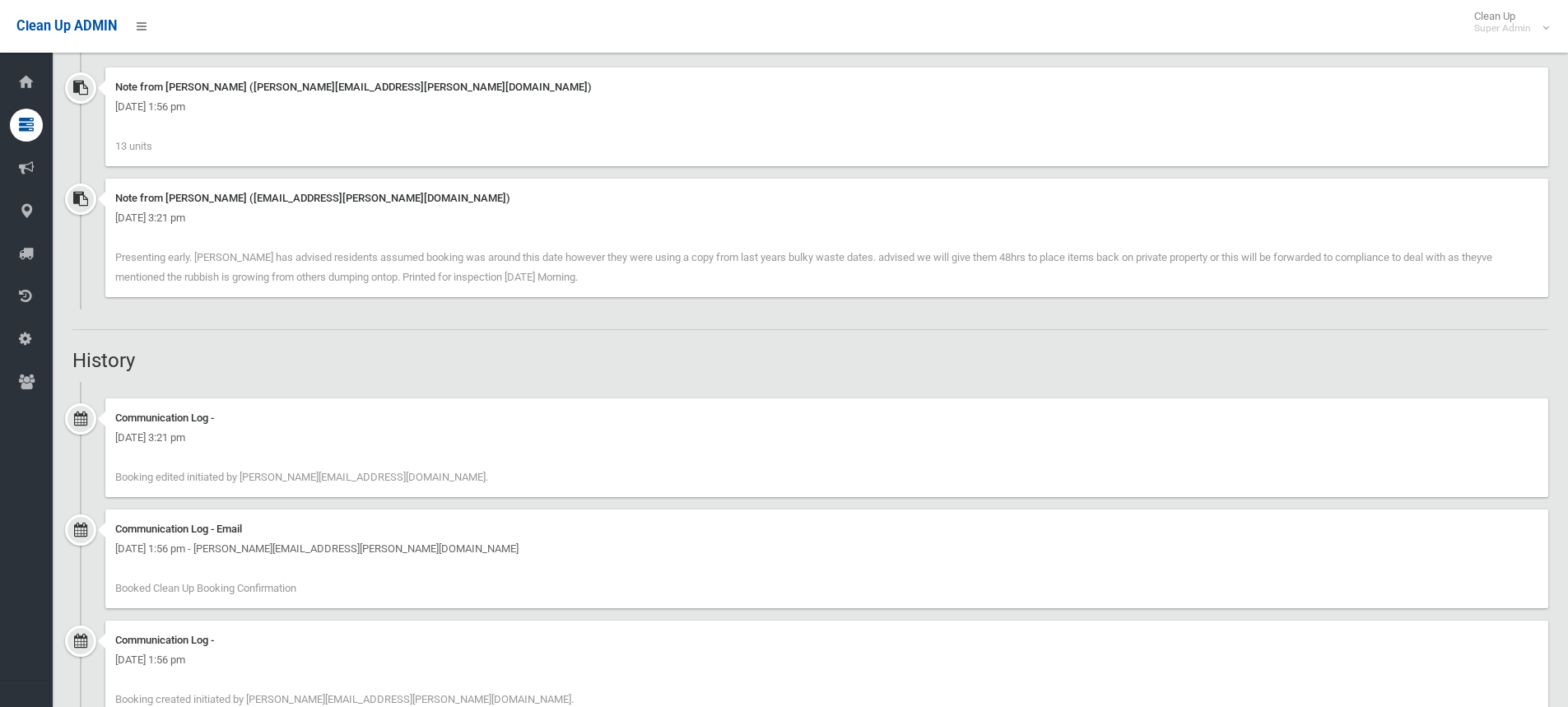
scroll to position [1078, 0]
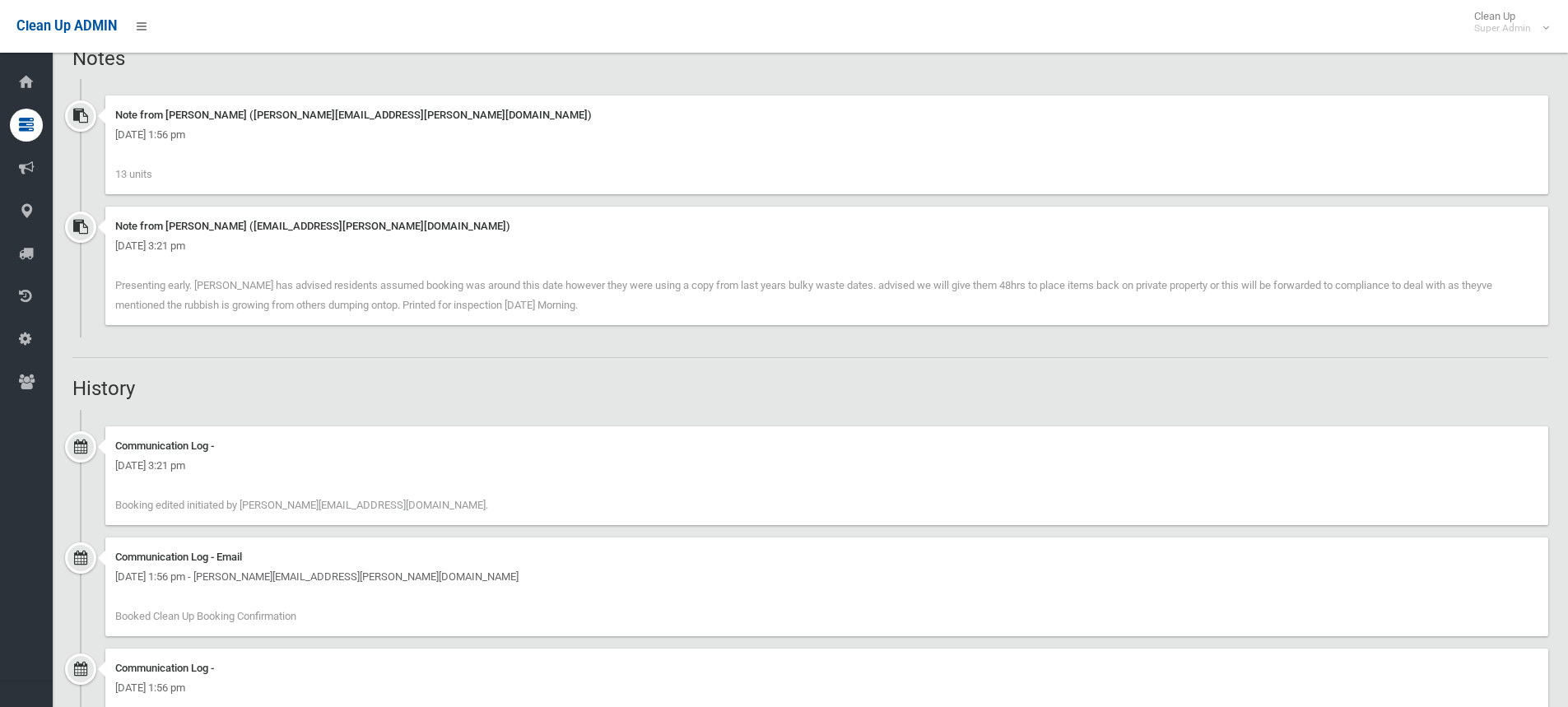
drag, startPoint x: 117, startPoint y: 282, endPoint x: 566, endPoint y: 336, distance: 452.2
click at [566, 336] on div "Note from [PERSON_NAME] ([EMAIL_ADDRESS][PERSON_NAME][DOMAIN_NAME]) [DATE] 3:21…" at bounding box center [810, 272] width 1476 height 131
copy span "Presenting early. [PERSON_NAME] has advised residents assumed booking was aroun…"
click at [612, 294] on div "Note from [PERSON_NAME] ([EMAIL_ADDRESS][PERSON_NAME][DOMAIN_NAME]) [DATE] 3:21…" at bounding box center [827, 265] width 1443 height 118
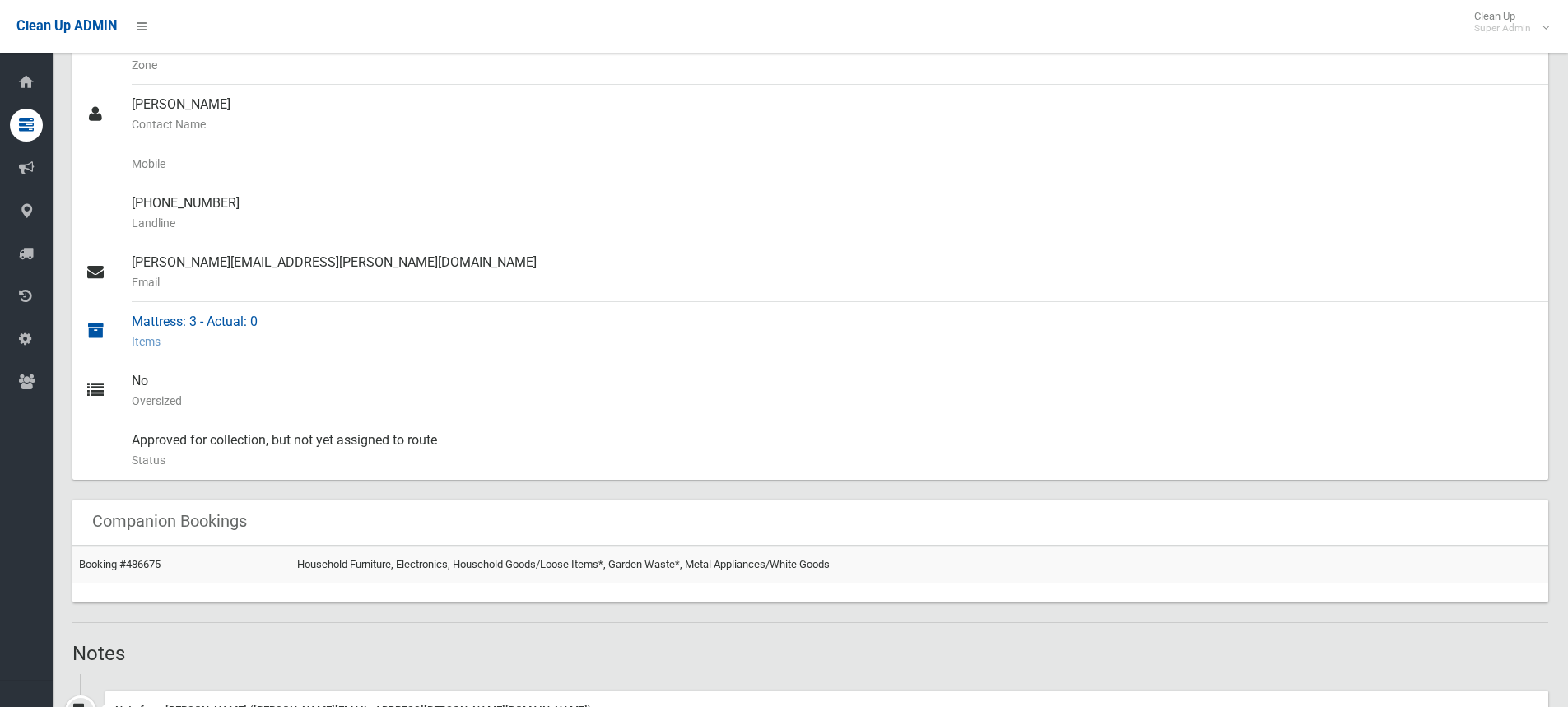
scroll to position [576, 0]
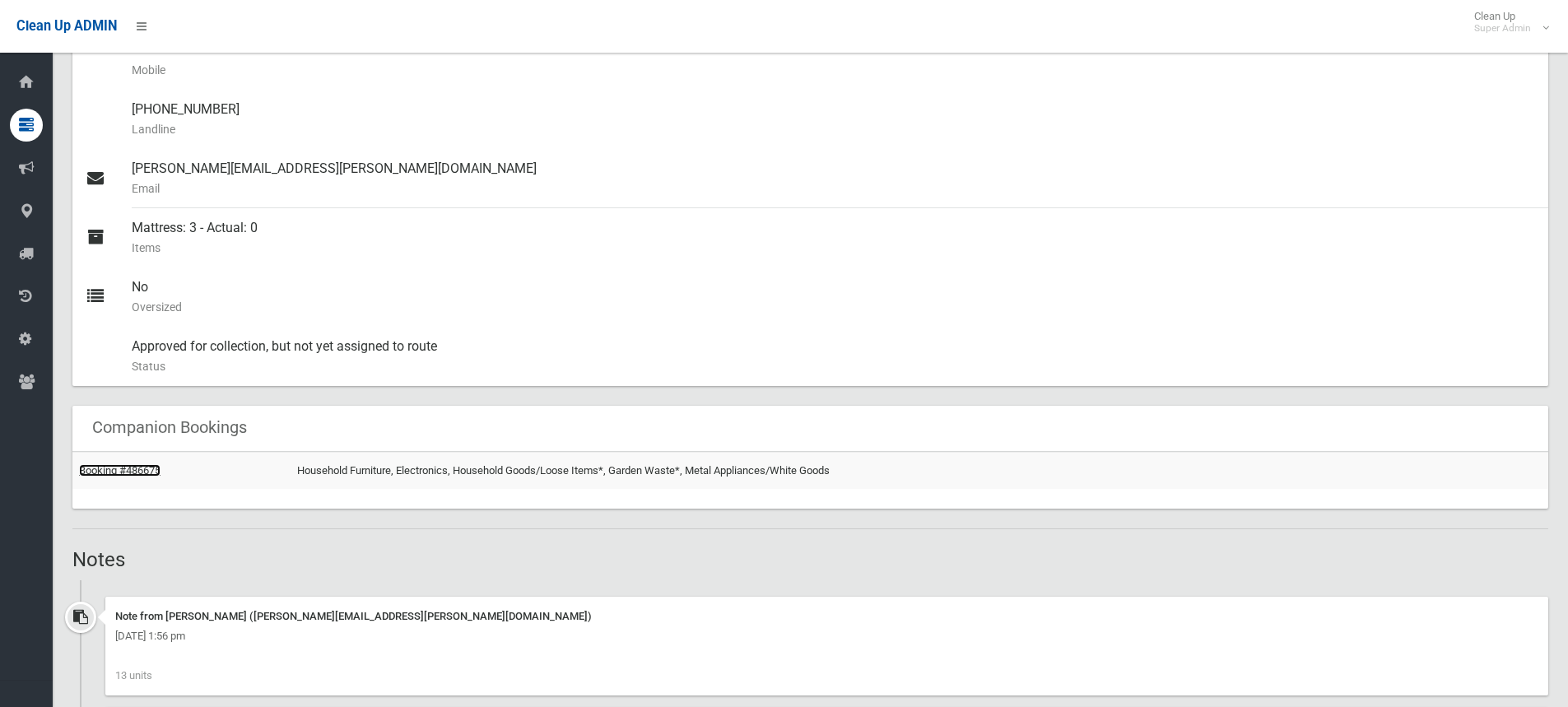
click at [153, 466] on link "Booking #486675" at bounding box center [119, 470] width 81 height 13
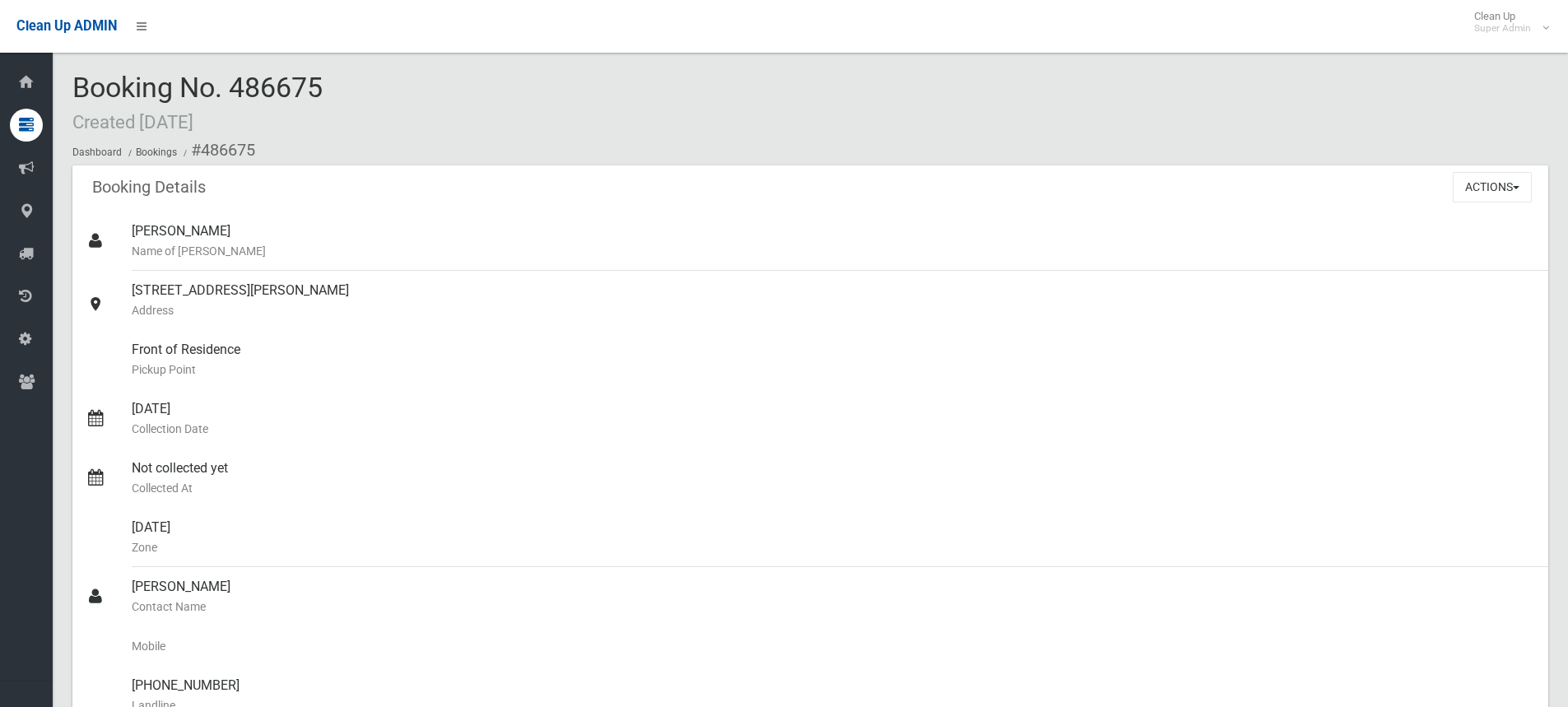
click at [537, 117] on div "Booking No. 486675 Created [DATE] Dashboard Bookings #486675" at bounding box center [810, 118] width 1476 height 93
click at [537, 192] on div "Booking Details Actions View Booking Edit Booking Clone Booking Add Booking Ima…" at bounding box center [810, 188] width 1476 height 46
click at [1487, 187] on button "Actions" at bounding box center [1492, 187] width 79 height 30
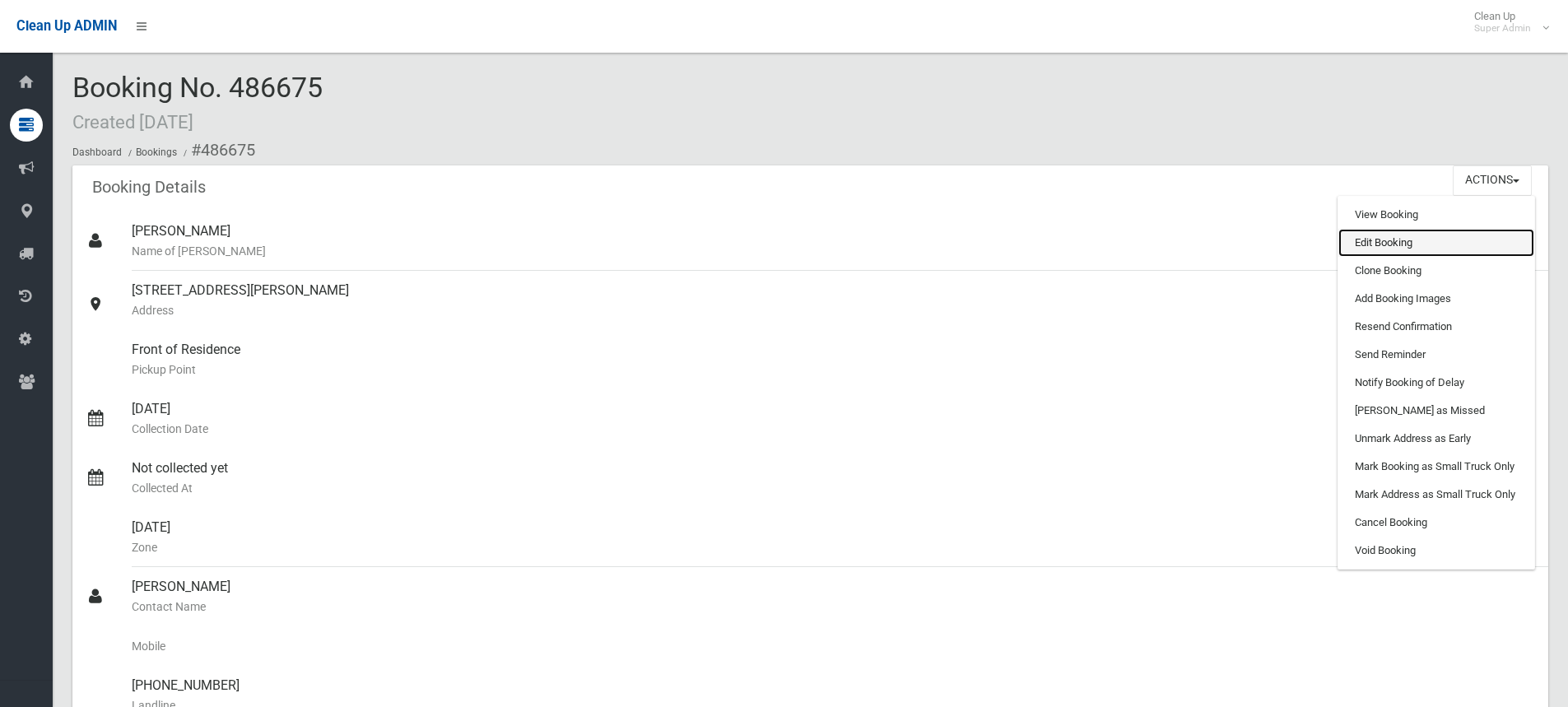
click at [1391, 240] on link "Edit Booking" at bounding box center [1436, 243] width 196 height 28
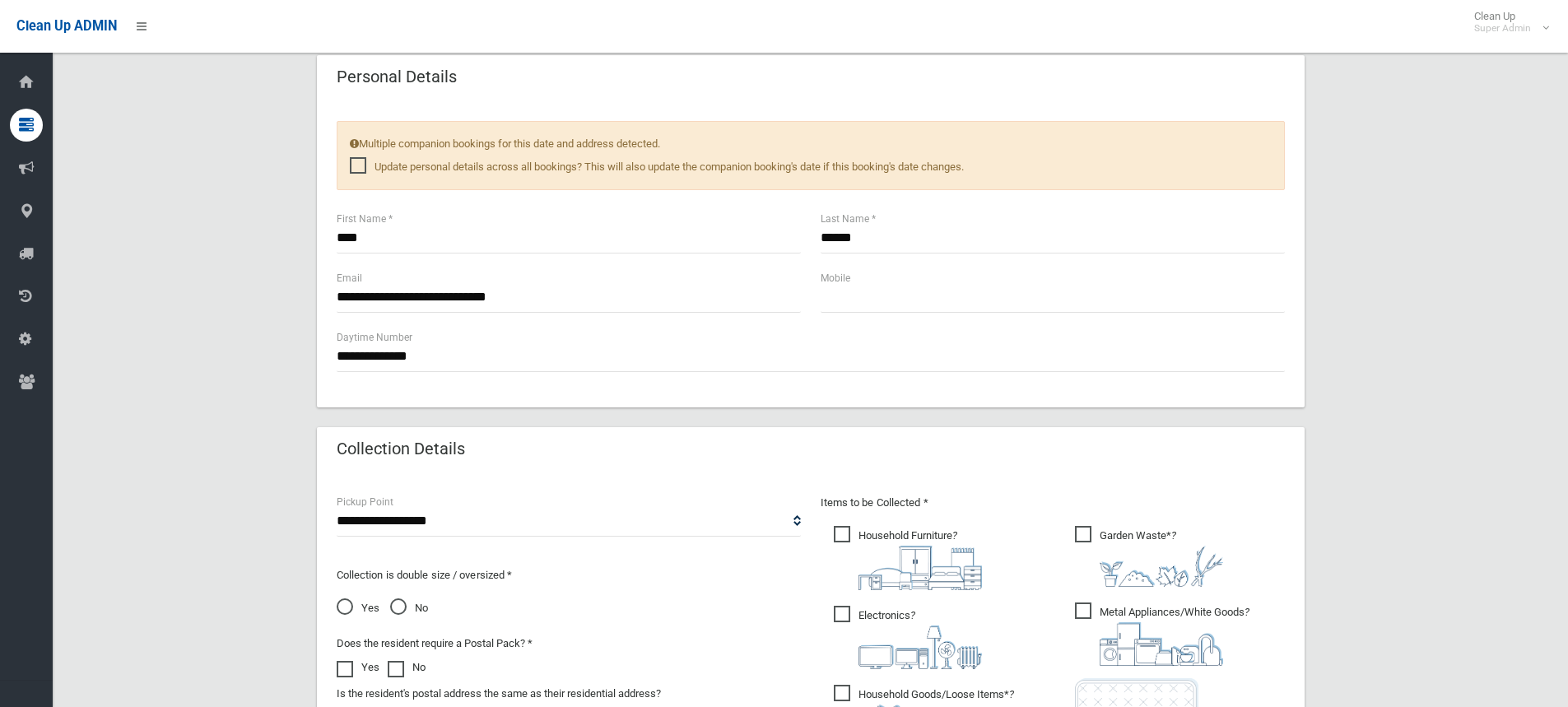
scroll to position [1235, 0]
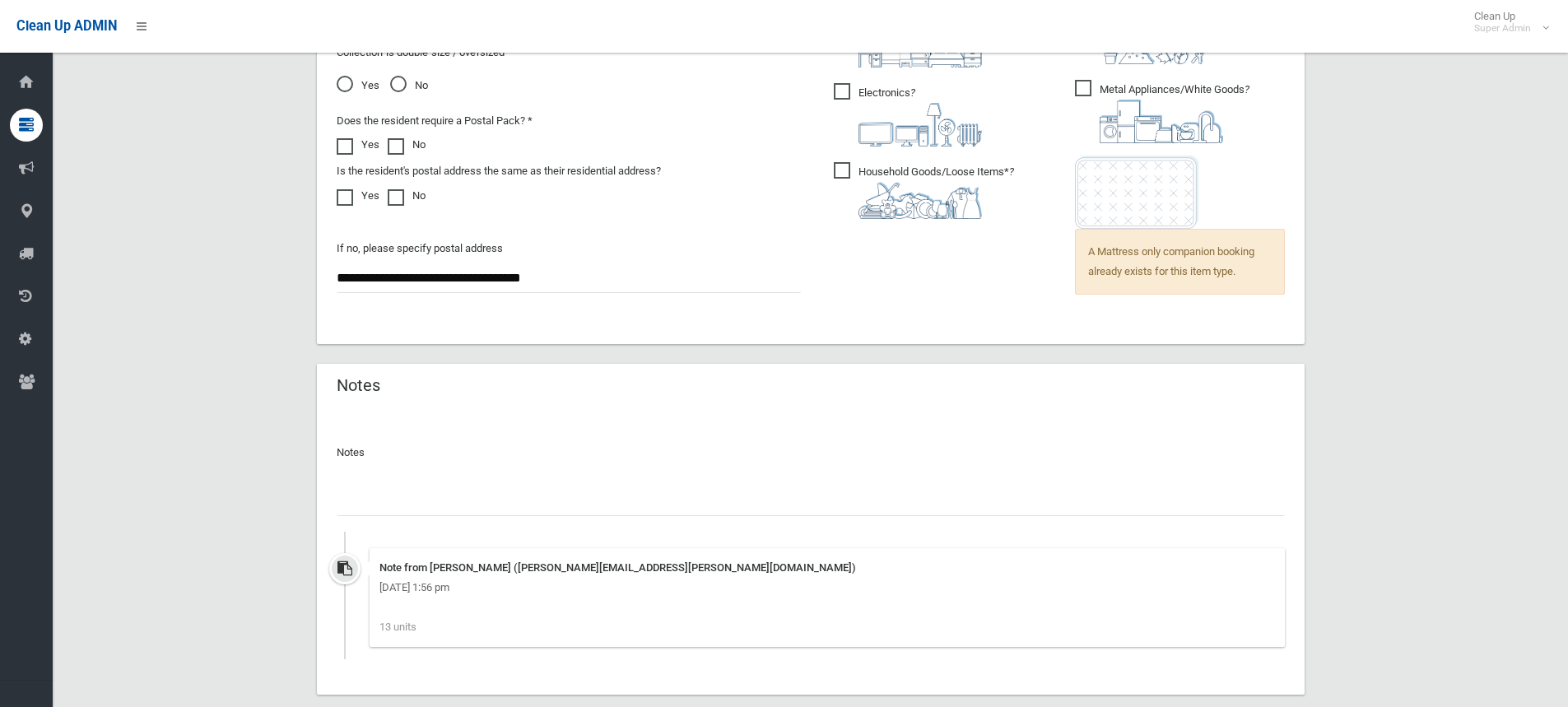
click at [443, 489] on input "text" at bounding box center [810, 501] width 948 height 30
paste input "**********"
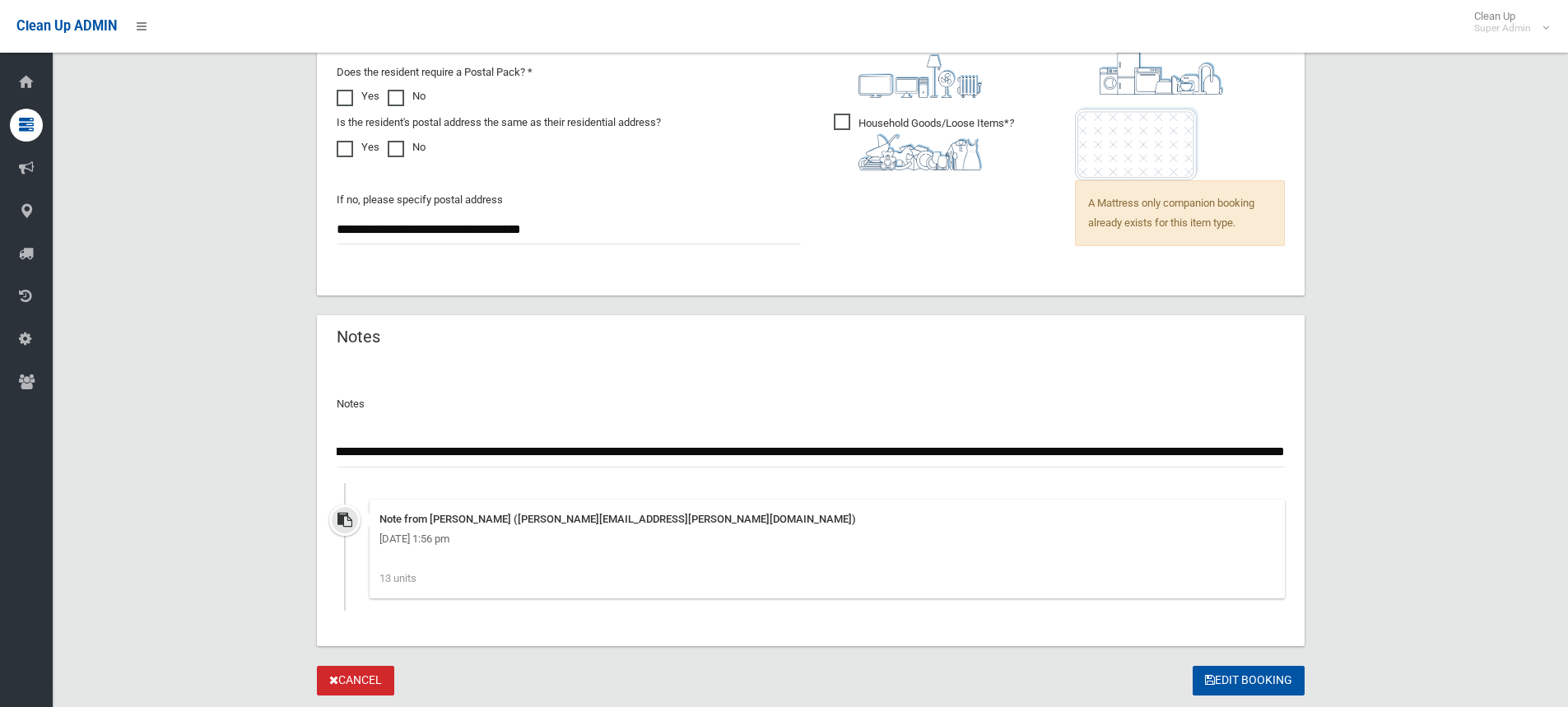
scroll to position [1332, 0]
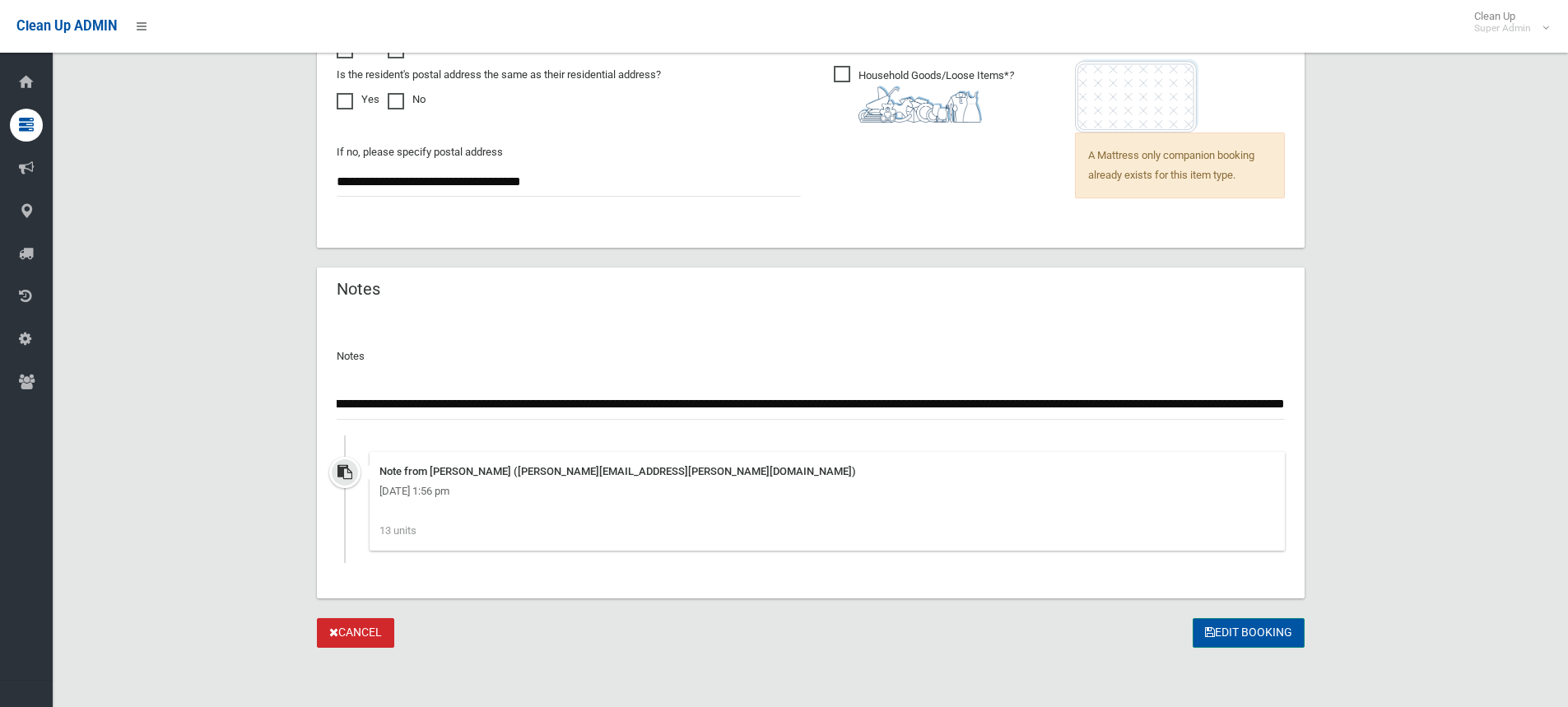
type input "**********"
click at [1222, 632] on button "Edit Booking" at bounding box center [1248, 633] width 112 height 30
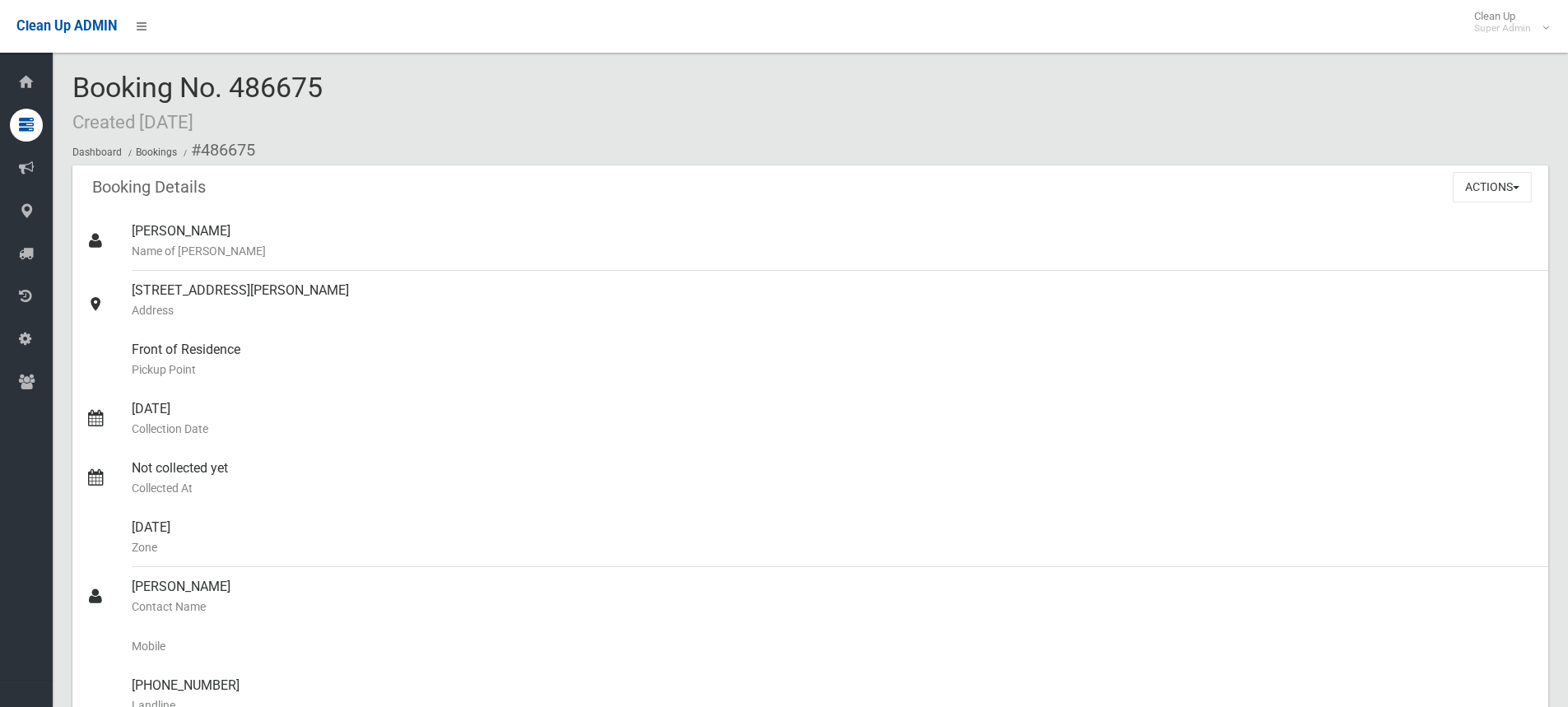
click at [585, 110] on div "Booking No. 486675 Created [DATE] Dashboard Bookings #486675" at bounding box center [810, 118] width 1476 height 93
click at [613, 122] on div "Booking No. 486675 Created [DATE] Dashboard Bookings #486675" at bounding box center [810, 118] width 1476 height 93
click at [340, 103] on div "Booking No. 486675 Created [DATE] Dashboard Bookings #486675" at bounding box center [810, 118] width 1476 height 93
click at [479, 120] on div "Booking No. 486675 Created [DATE] Dashboard Bookings #486675" at bounding box center [810, 118] width 1476 height 93
